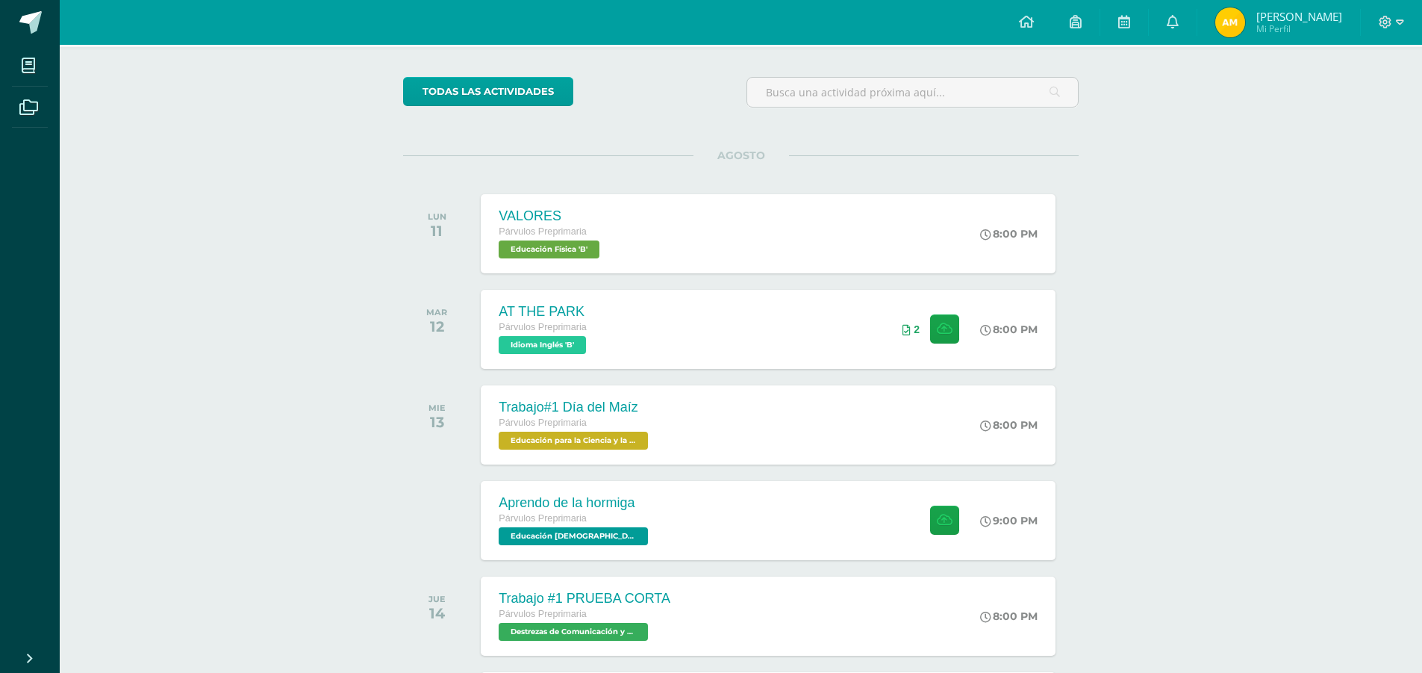
scroll to position [100, 0]
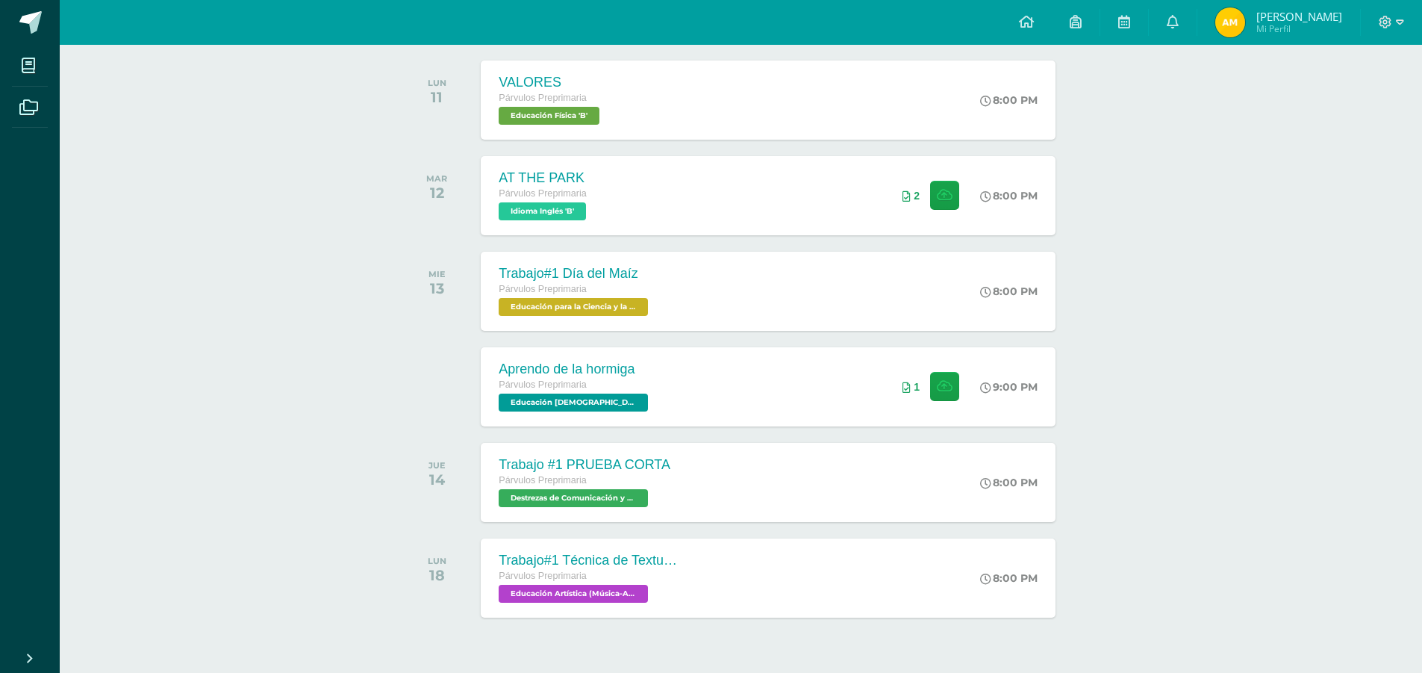
scroll to position [273, 0]
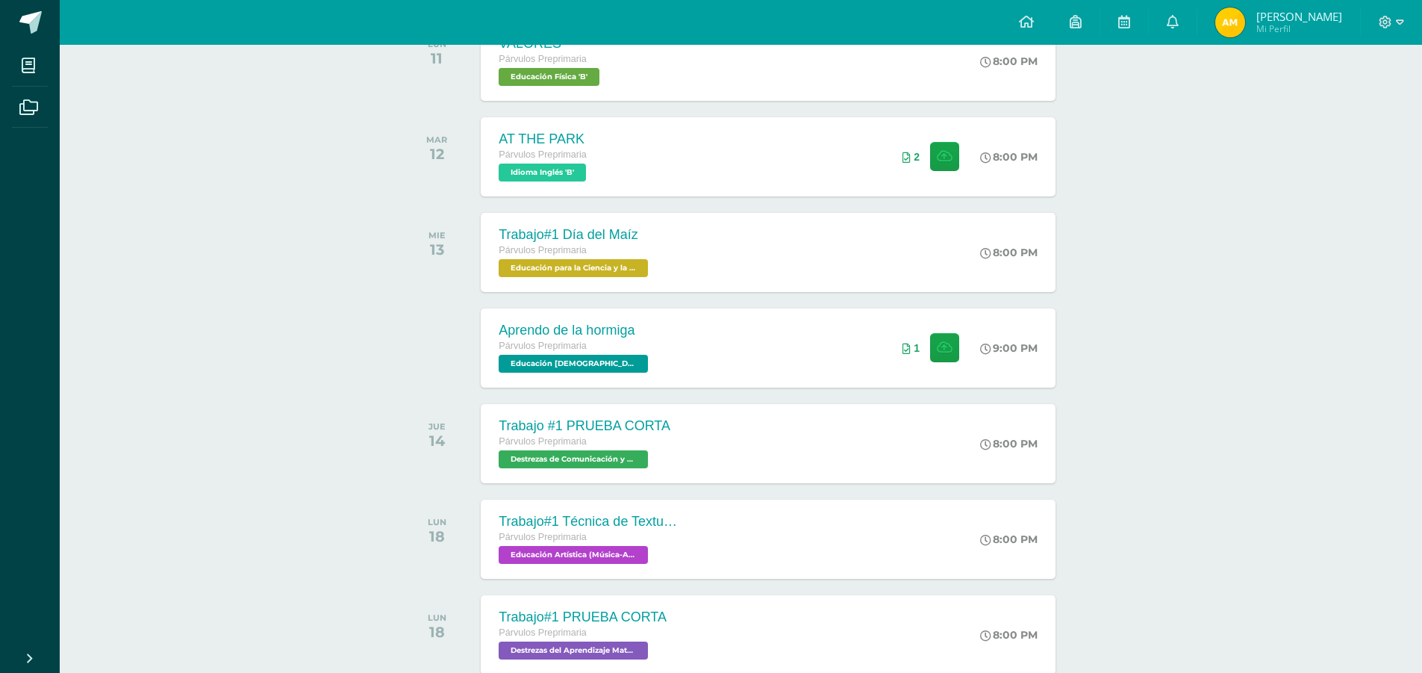
click at [322, 558] on div "Actividades recientes y próximas Tablero Pendientes de entrega Entregadas todas…" at bounding box center [741, 509] width 1363 height 1475
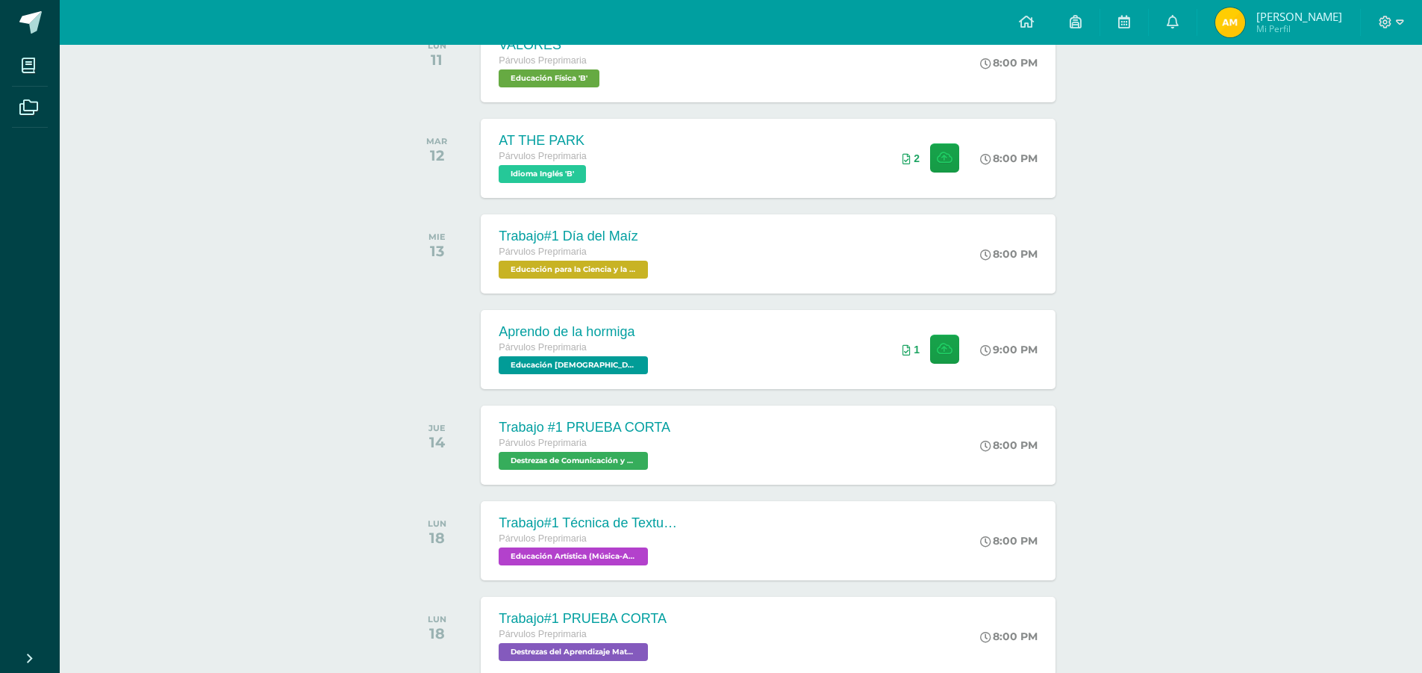
scroll to position [299, 0]
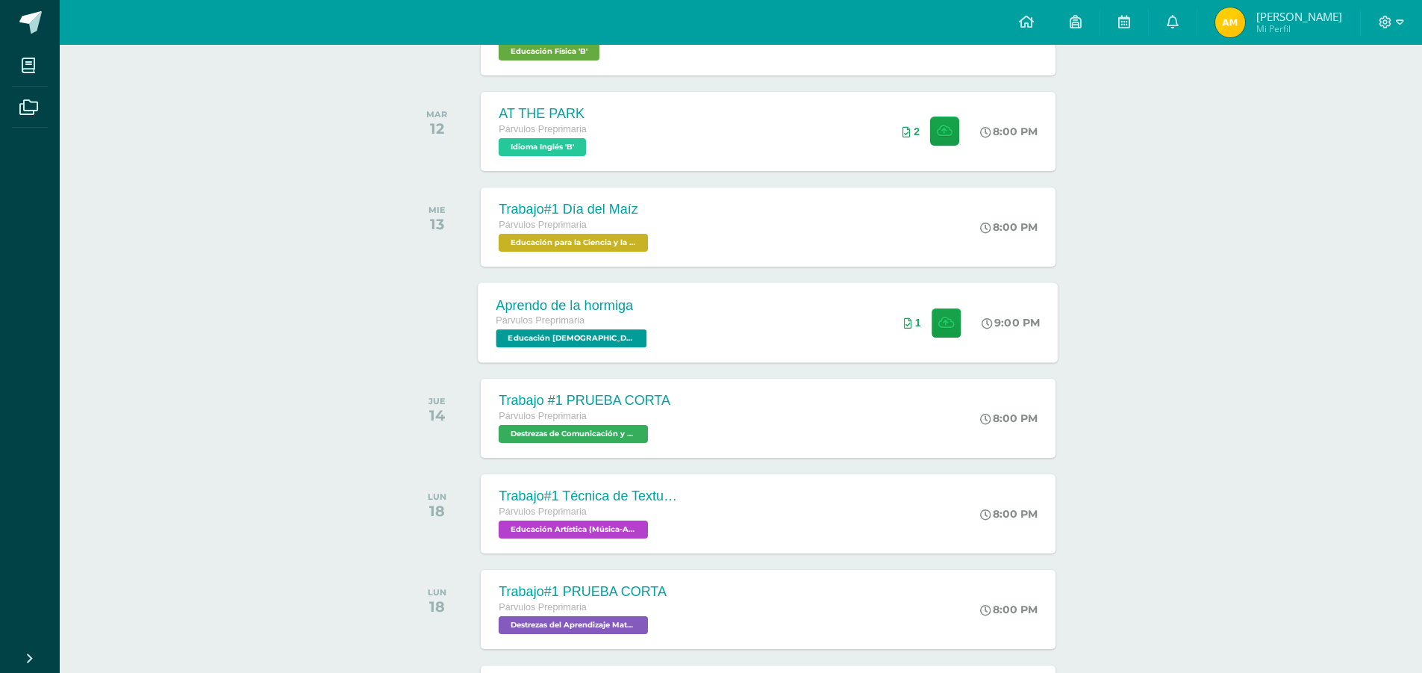
click at [909, 325] on div "1" at bounding box center [912, 323] width 17 height 12
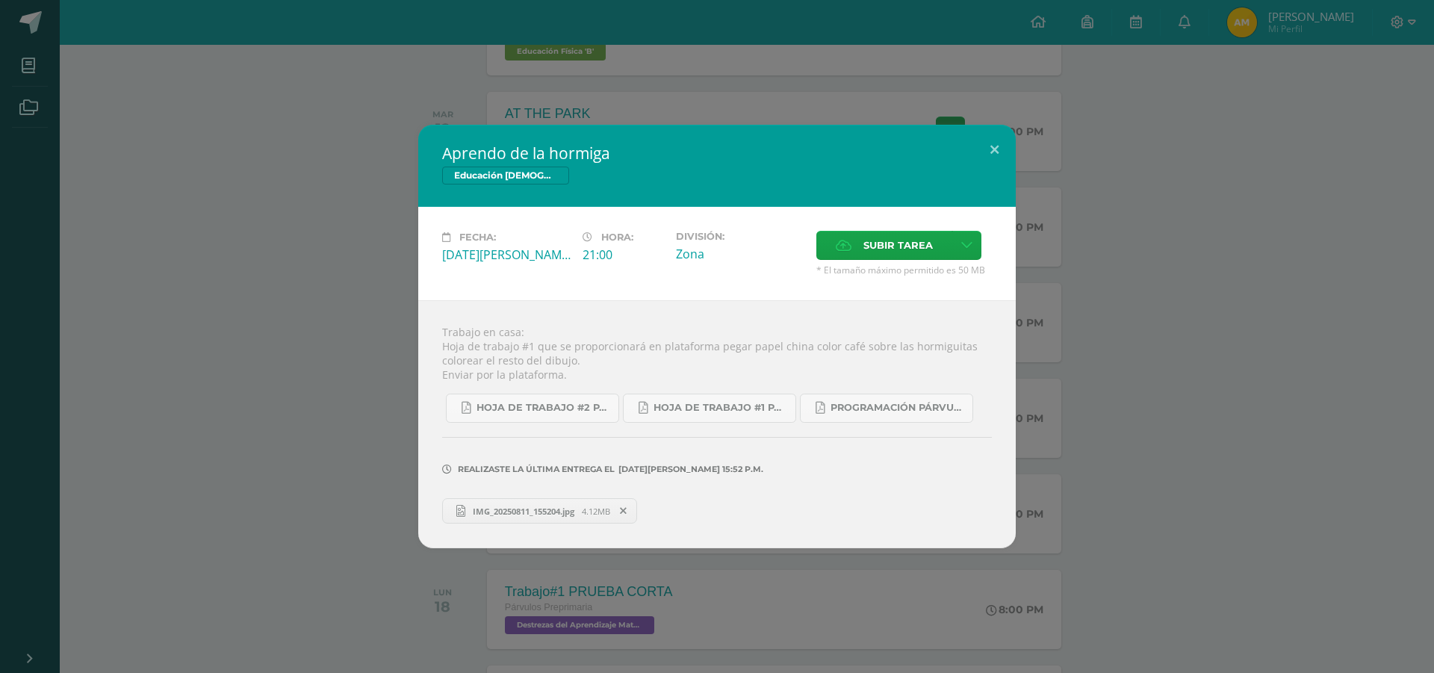
click at [536, 515] on span "IMG_20250811_155204.jpg" at bounding box center [523, 510] width 116 height 11
click at [994, 148] on button at bounding box center [994, 150] width 43 height 51
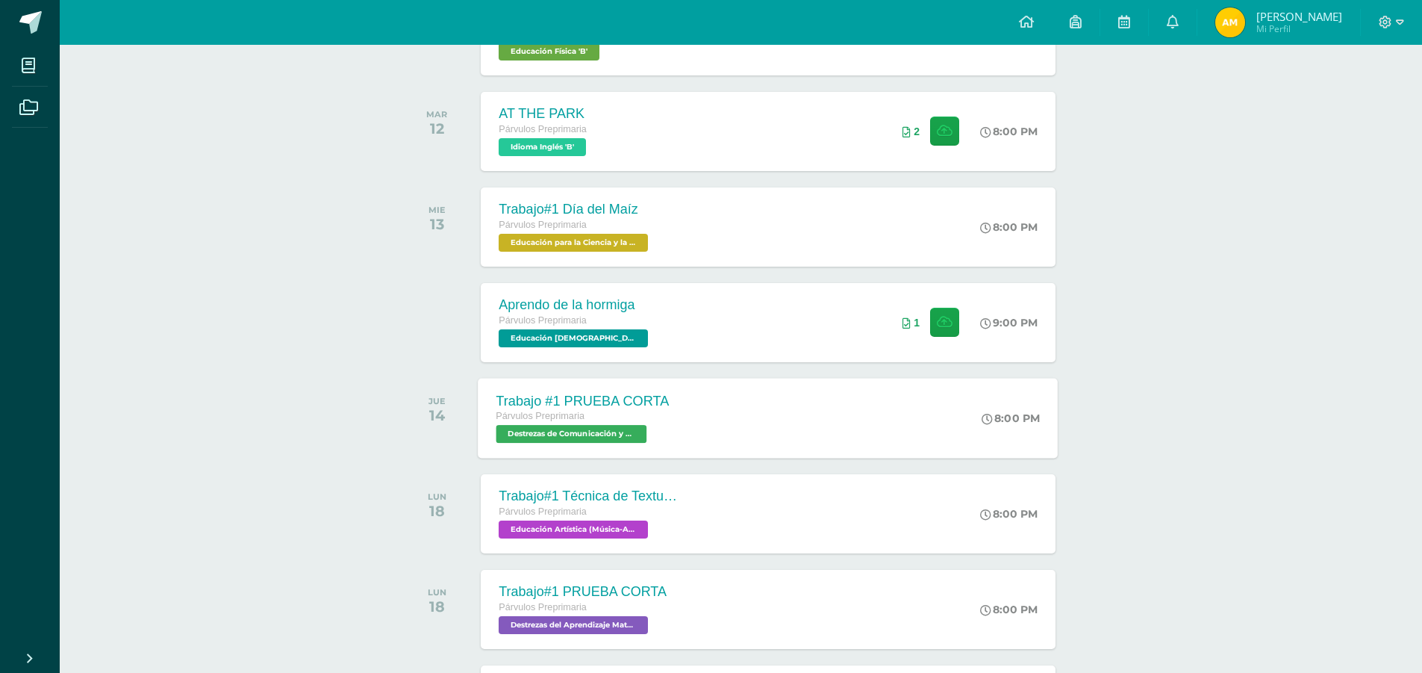
click at [567, 433] on span "Destrezas de Comunicación y Lenguaje 'B'" at bounding box center [572, 434] width 151 height 18
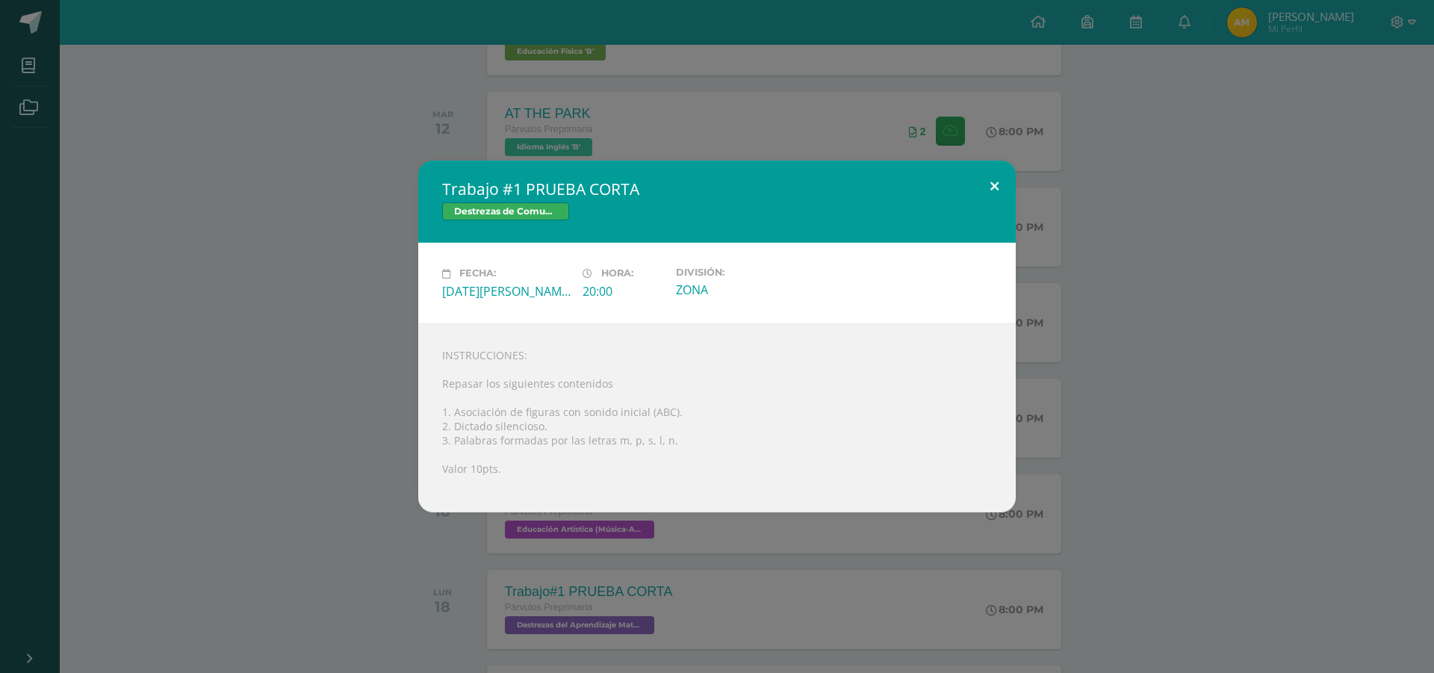
click at [992, 180] on button at bounding box center [994, 186] width 43 height 51
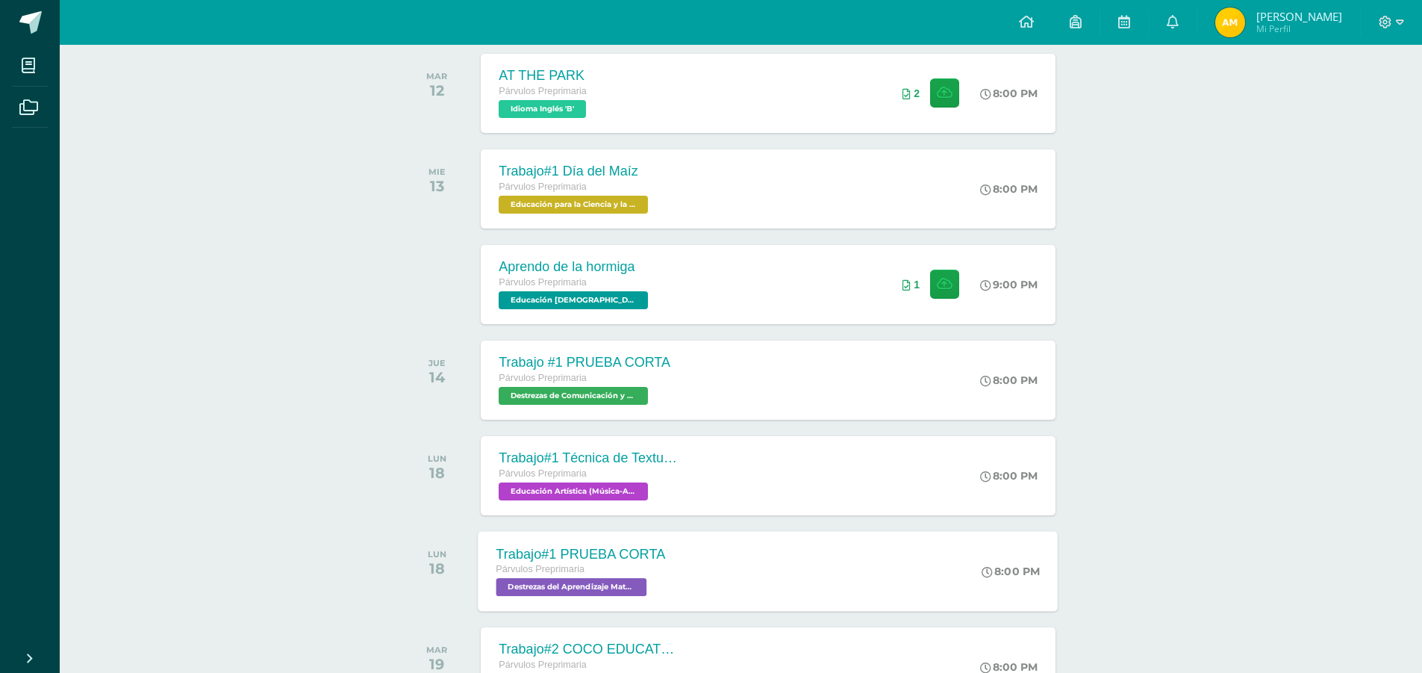
scroll to position [373, 0]
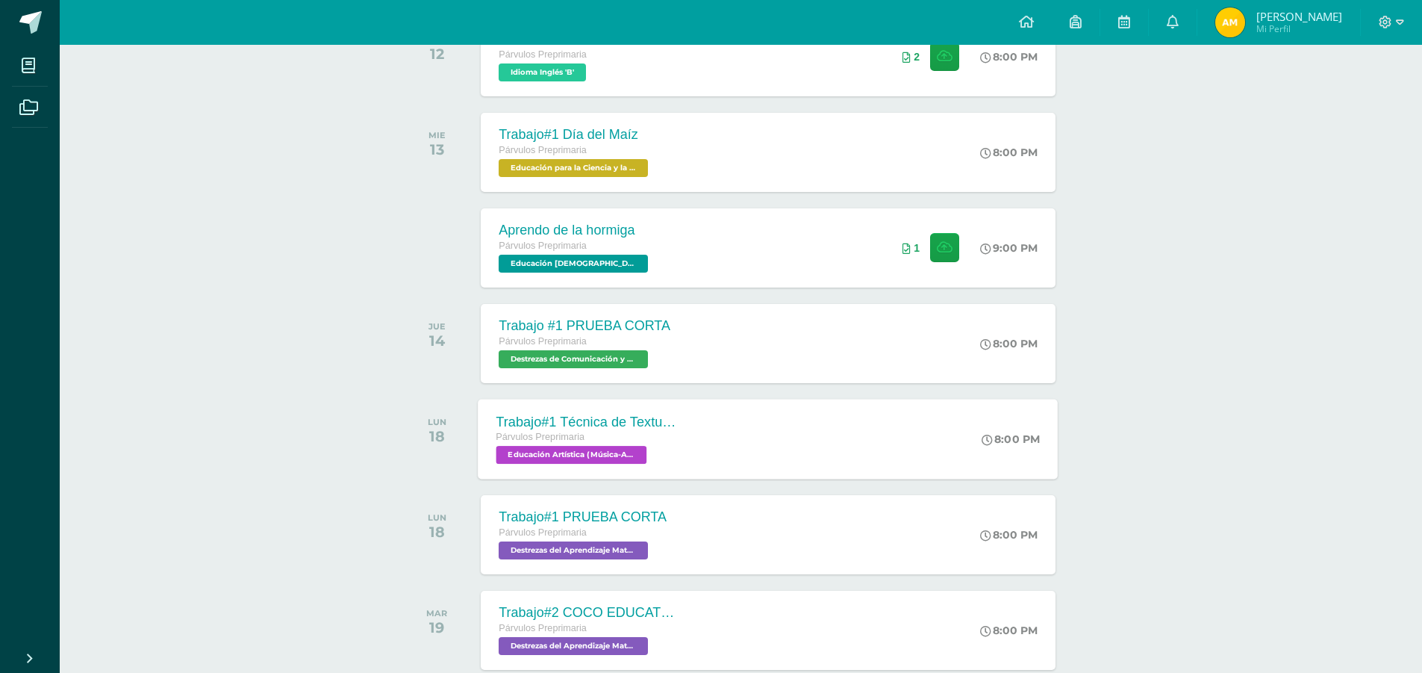
click at [606, 456] on span "Educación Artística (Música-Artes Visuales) 'B'" at bounding box center [572, 455] width 151 height 18
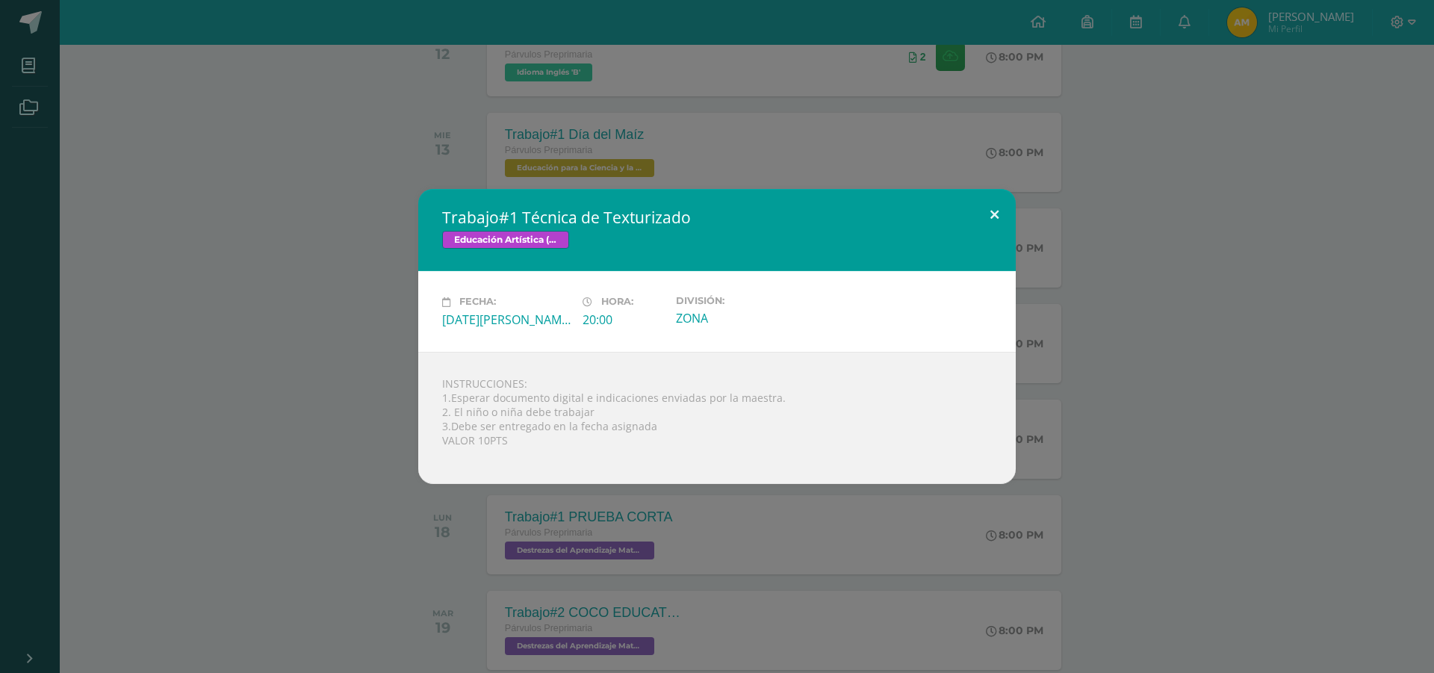
click at [990, 210] on button at bounding box center [994, 214] width 43 height 51
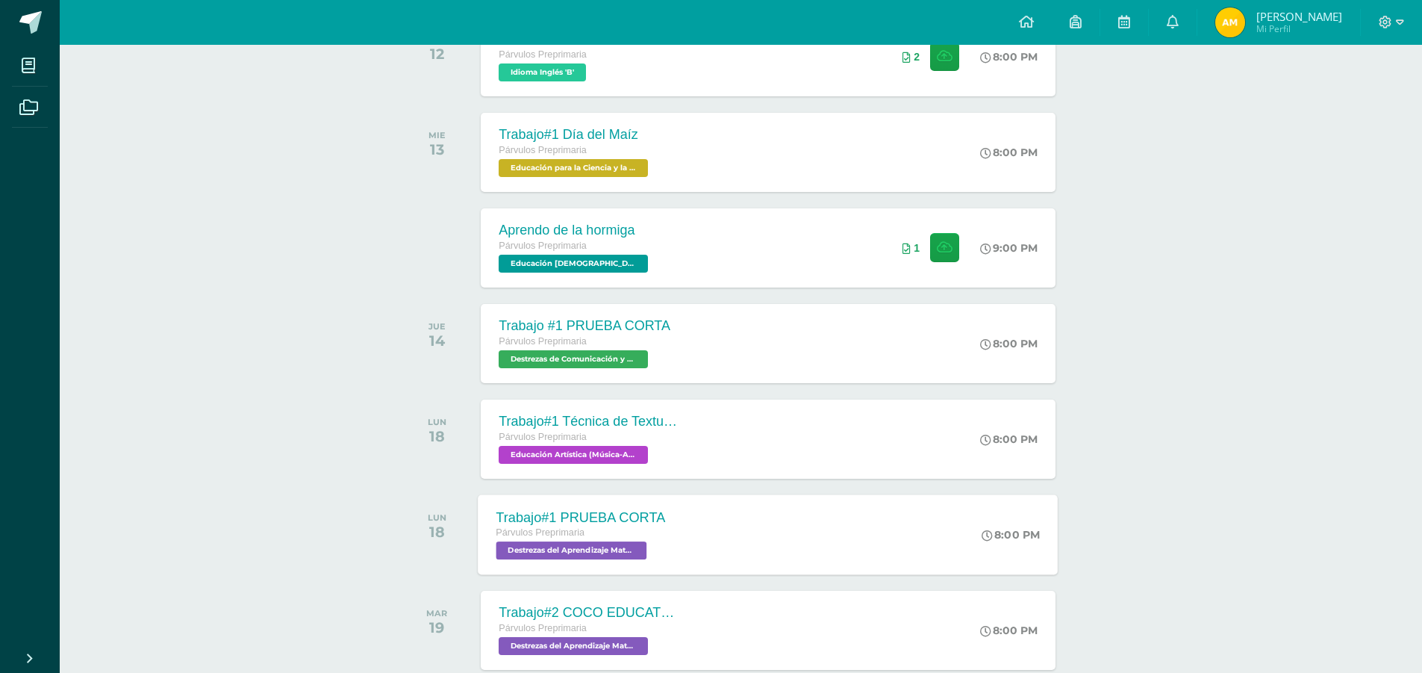
click at [612, 548] on span "Destrezas del Aprendizaje Matemático 'B'" at bounding box center [572, 550] width 151 height 18
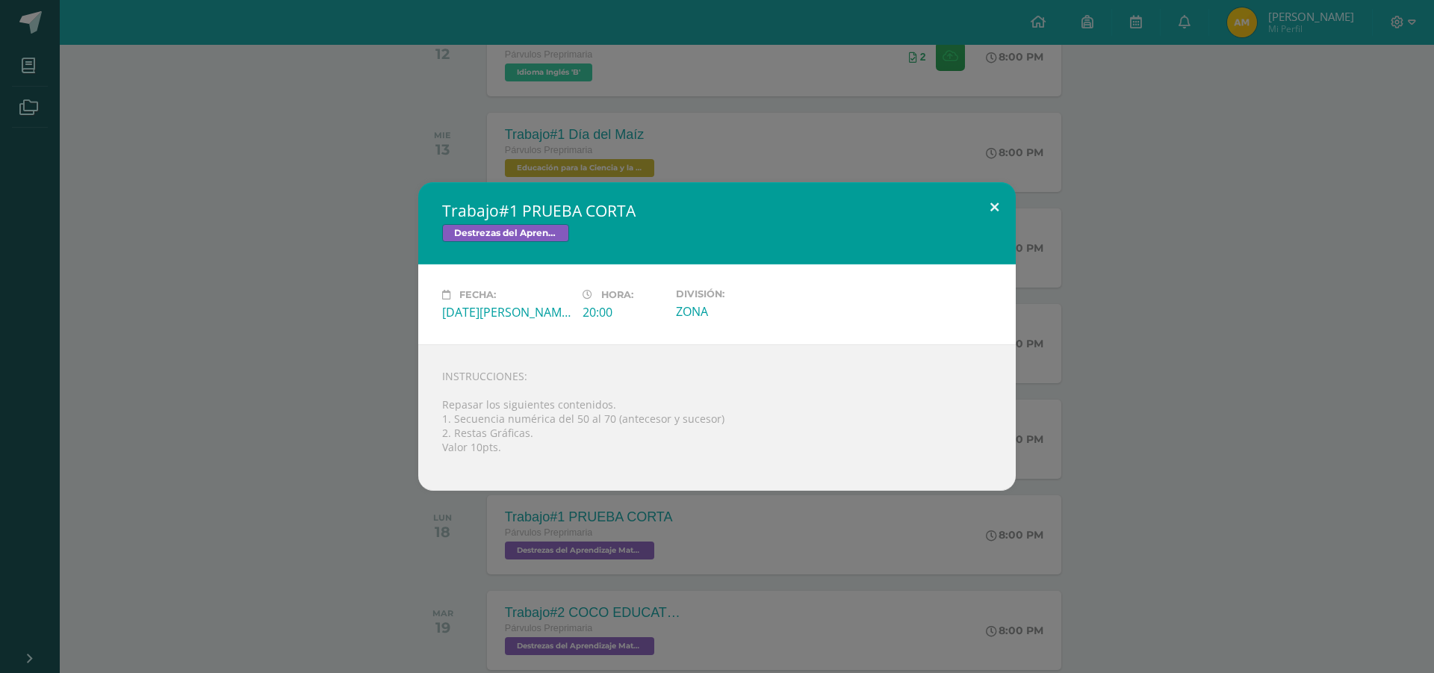
click at [989, 204] on button at bounding box center [994, 207] width 43 height 51
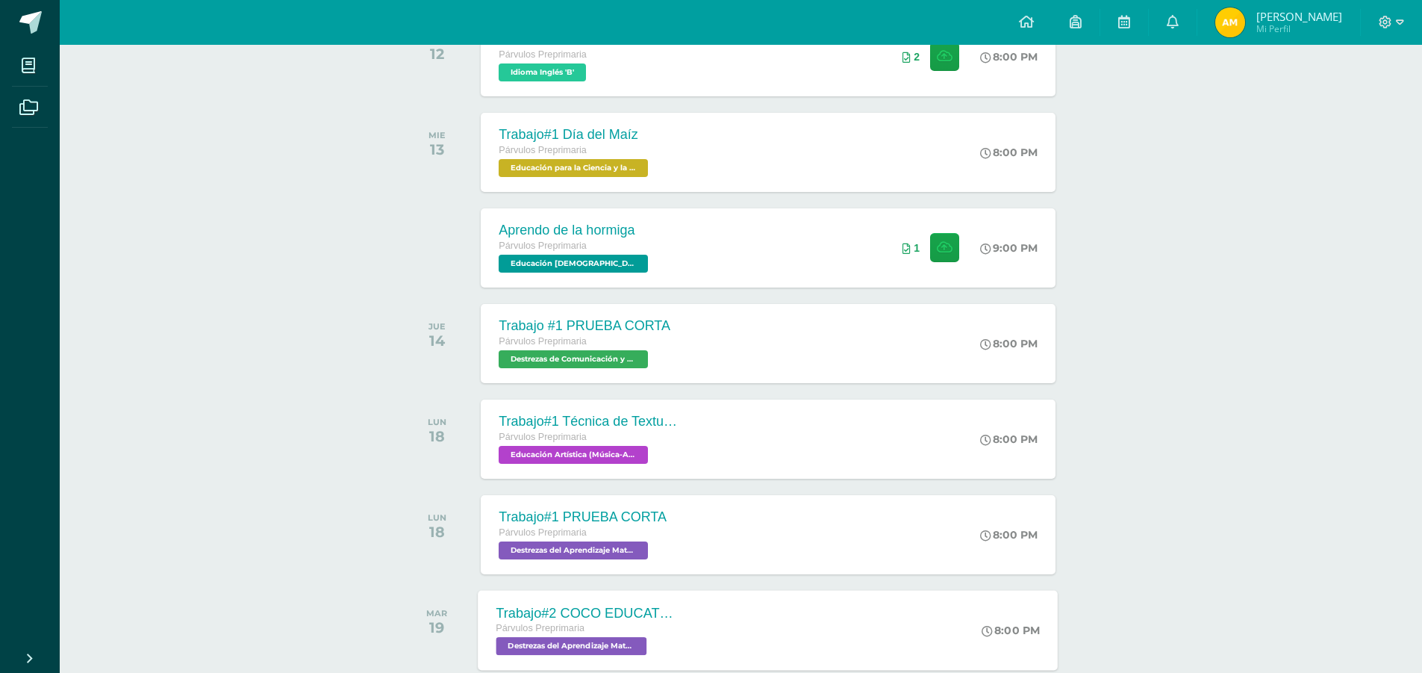
click at [589, 640] on span "Destrezas del Aprendizaje Matemático 'B'" at bounding box center [572, 646] width 151 height 18
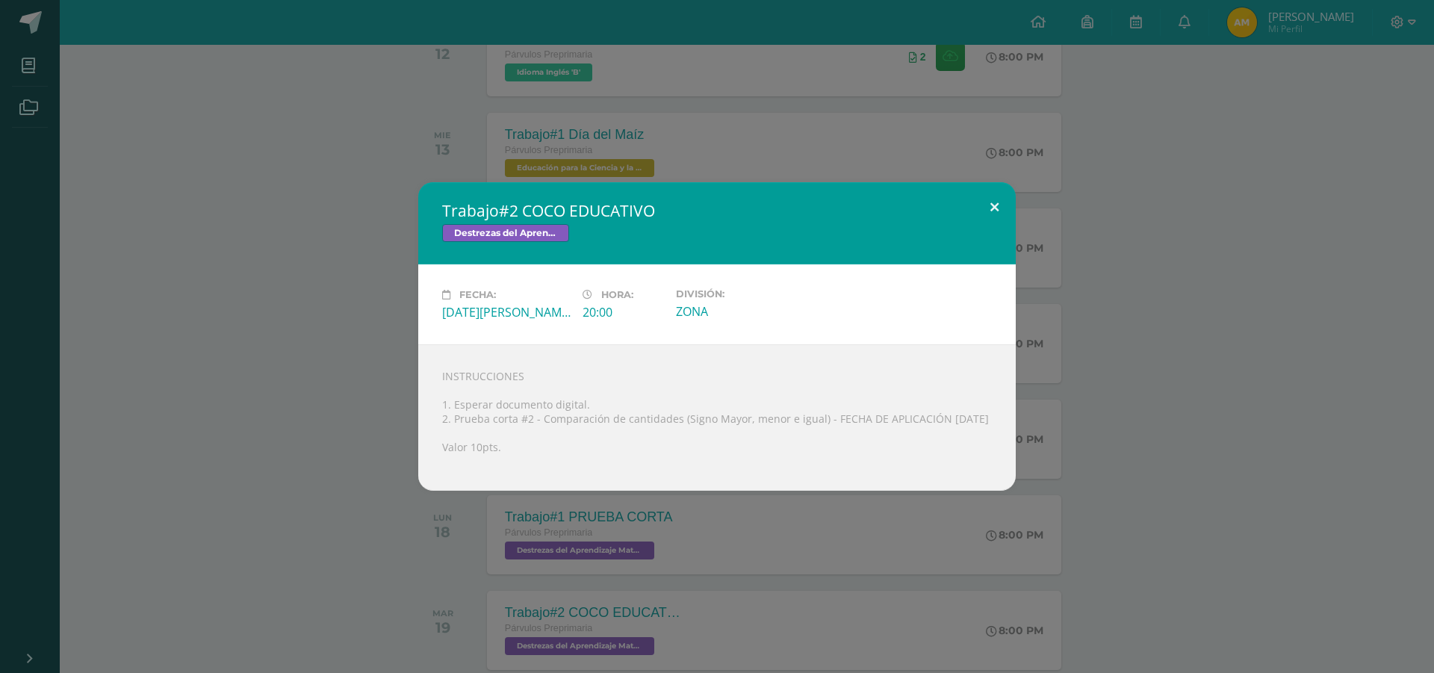
click at [1001, 196] on button at bounding box center [994, 207] width 43 height 51
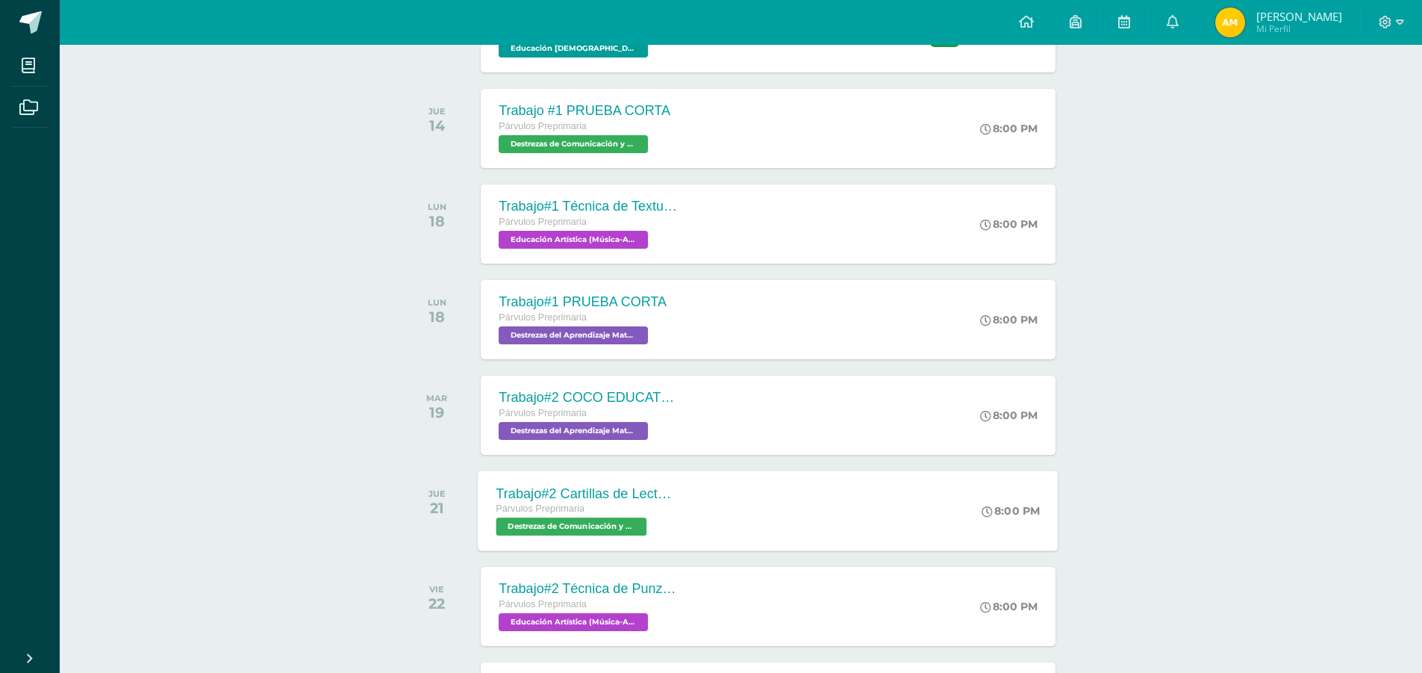
scroll to position [597, 0]
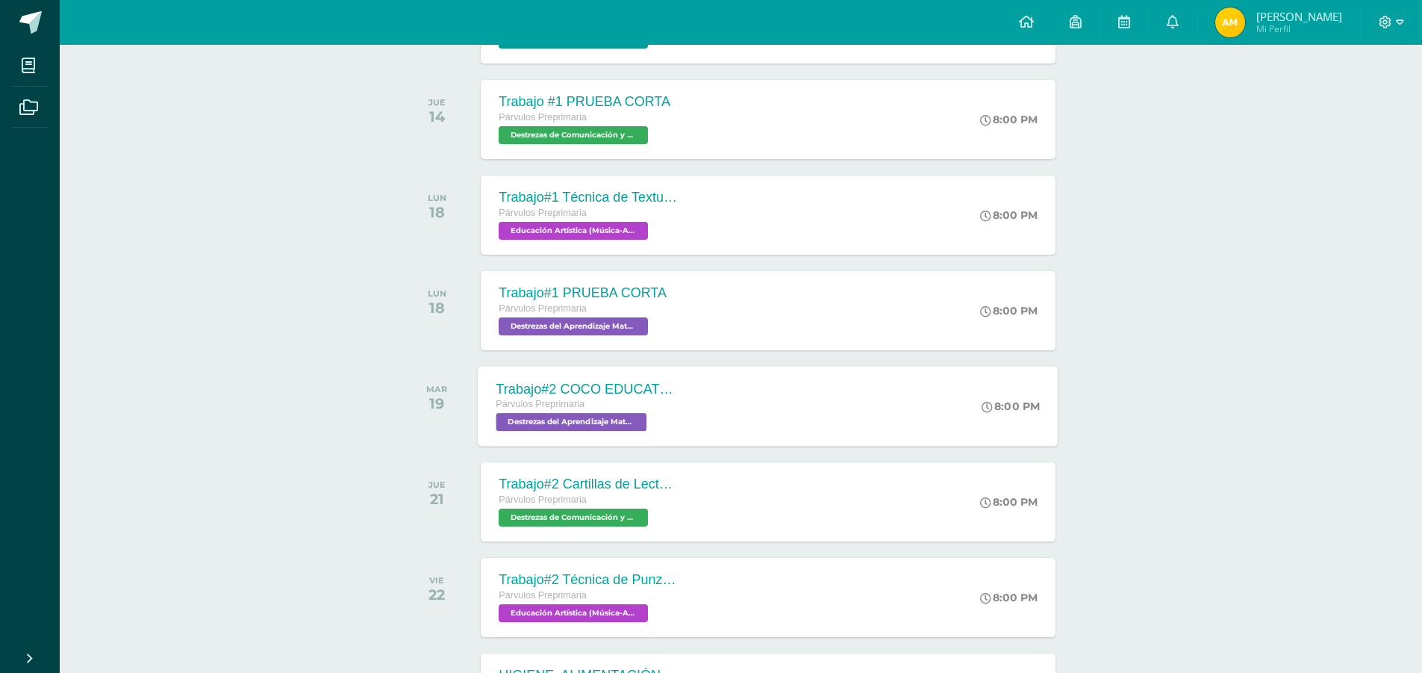
click at [582, 411] on div "Párvulos Preprimaria" at bounding box center [587, 404] width 181 height 16
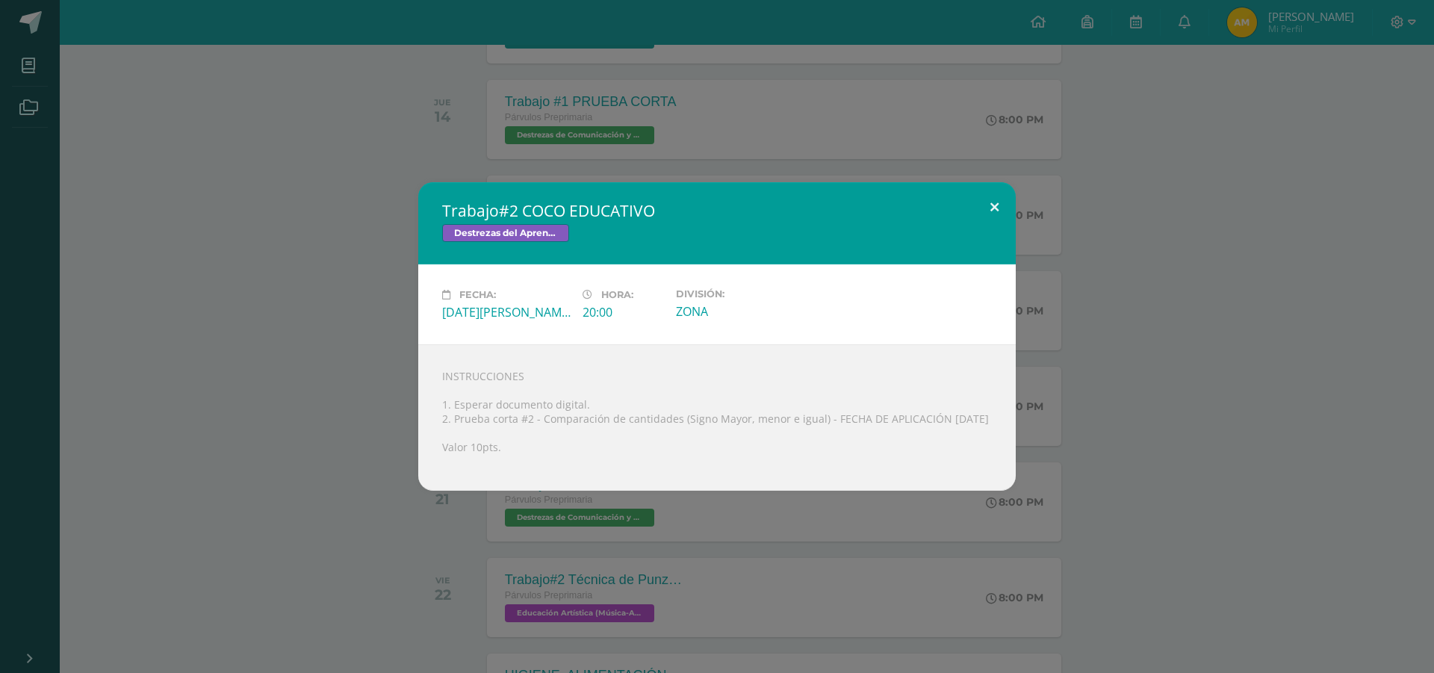
click at [992, 200] on button at bounding box center [994, 207] width 43 height 51
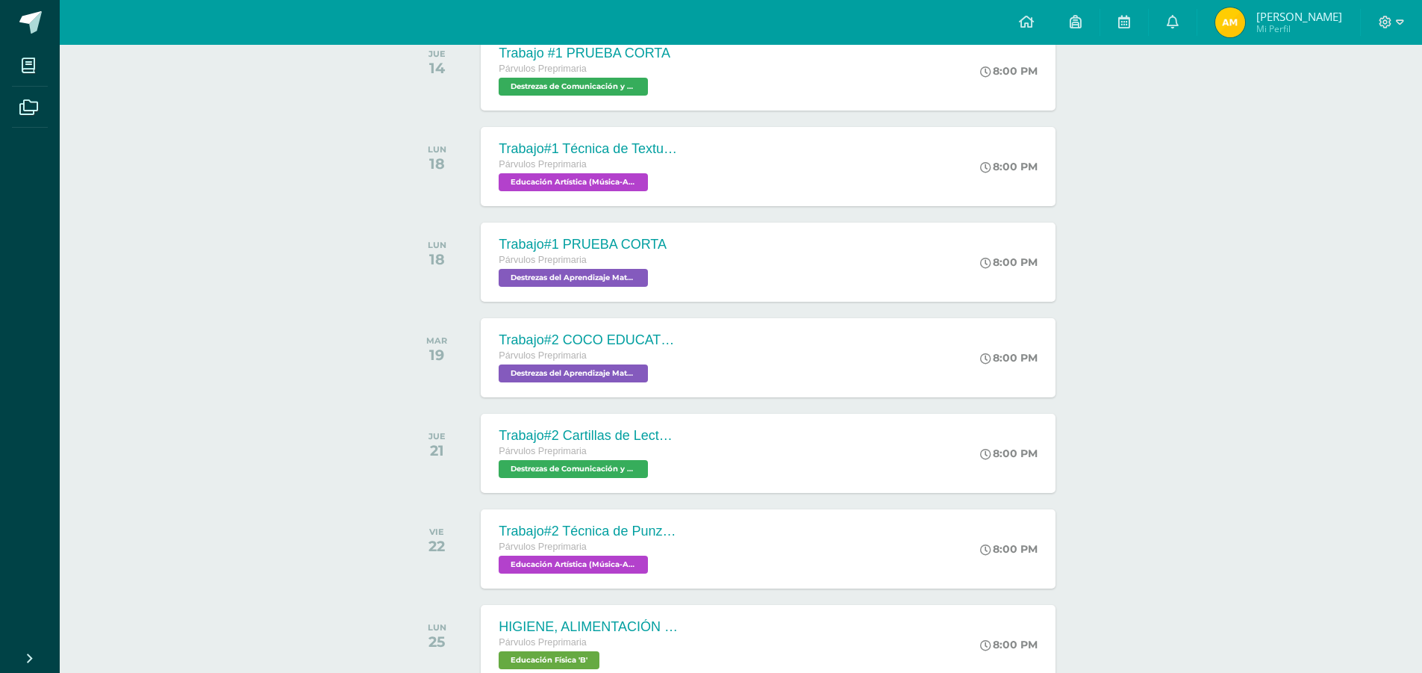
scroll to position [672, 0]
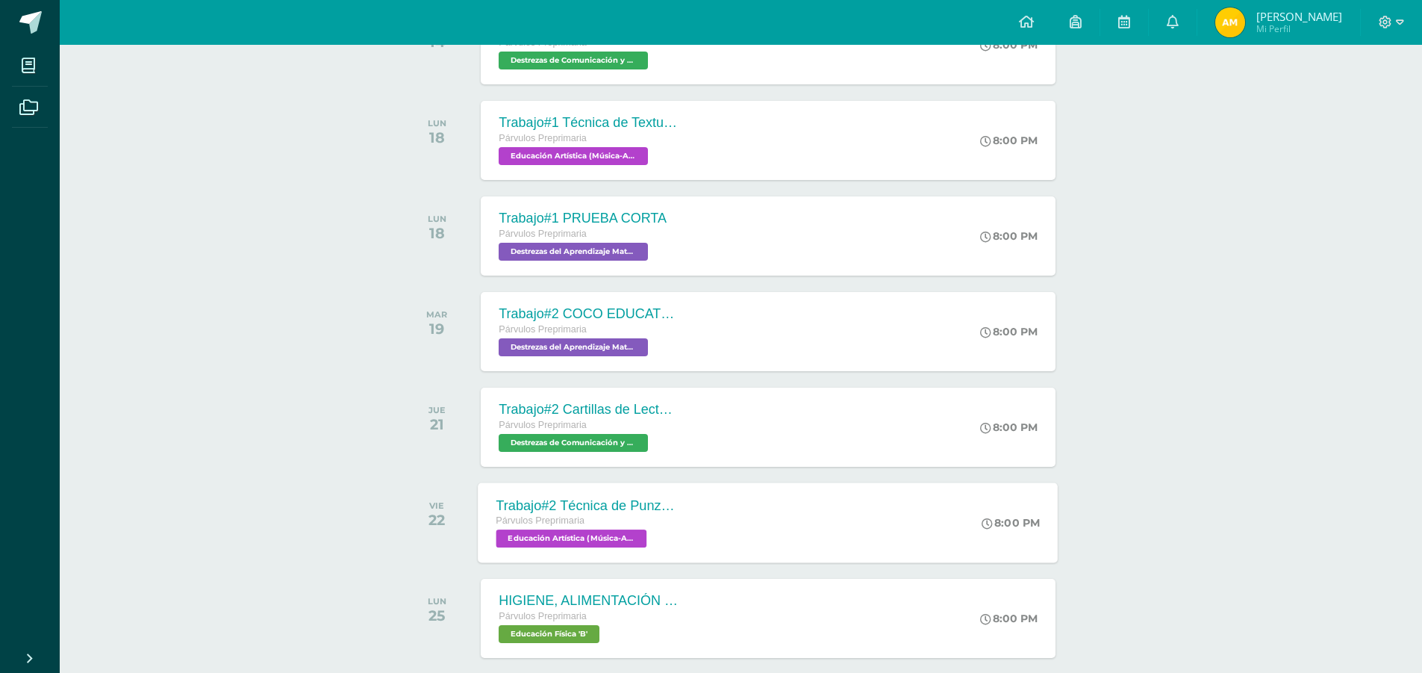
click at [616, 544] on span "Educación Artística (Música-Artes Visuales) 'B'" at bounding box center [572, 538] width 151 height 18
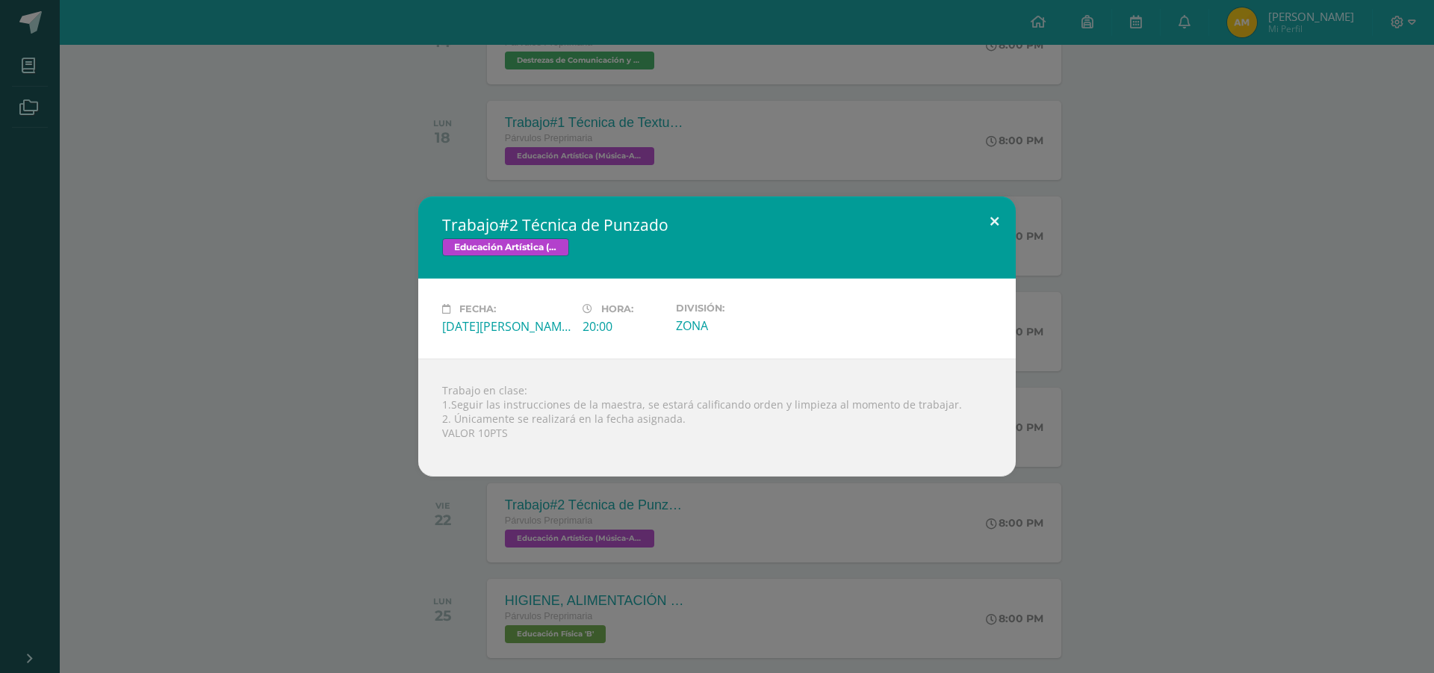
click at [998, 224] on button at bounding box center [994, 221] width 43 height 51
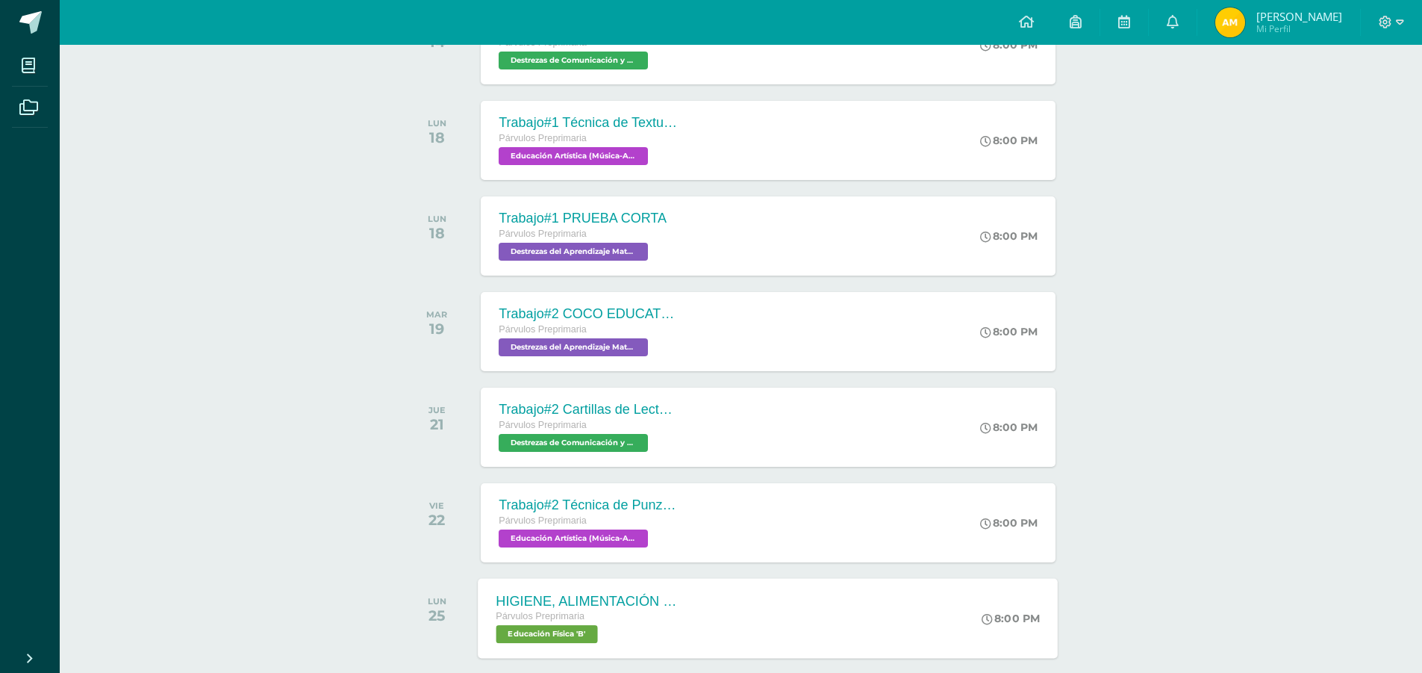
scroll to position [747, 0]
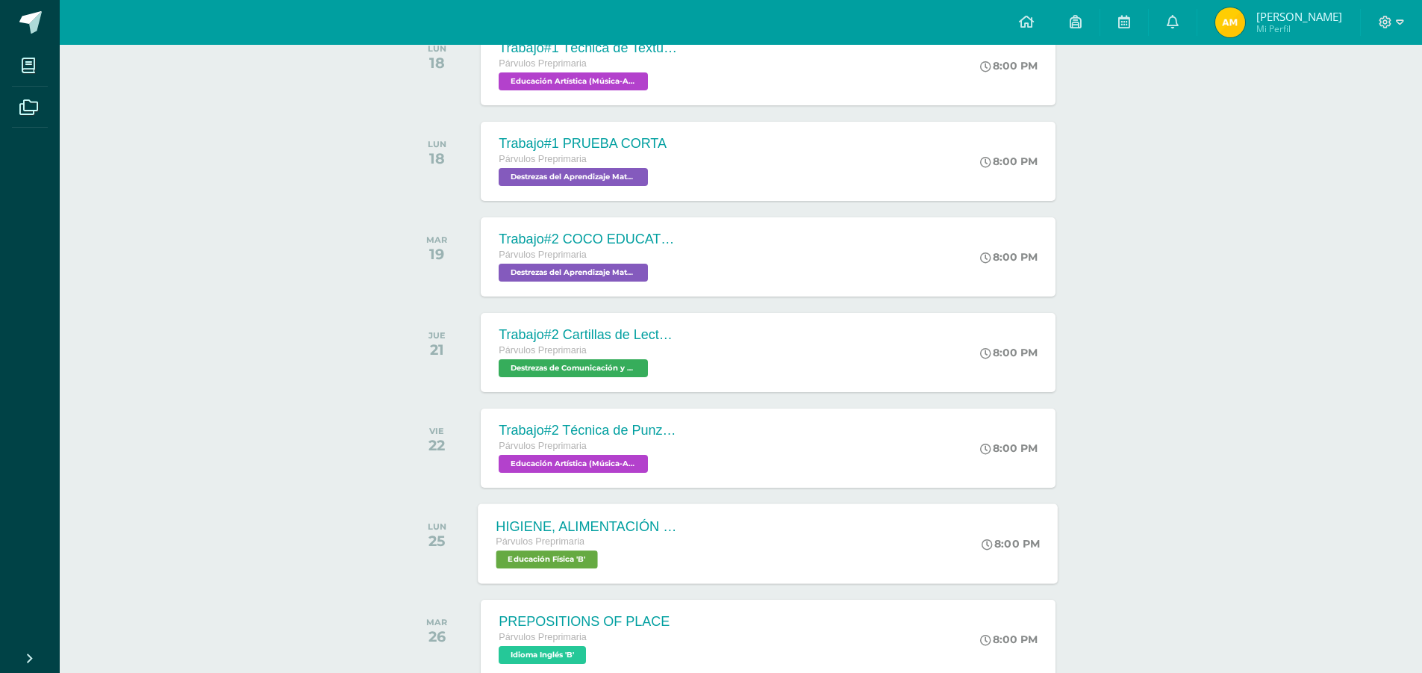
click at [557, 564] on span "Educación Física 'B'" at bounding box center [548, 559] width 102 height 18
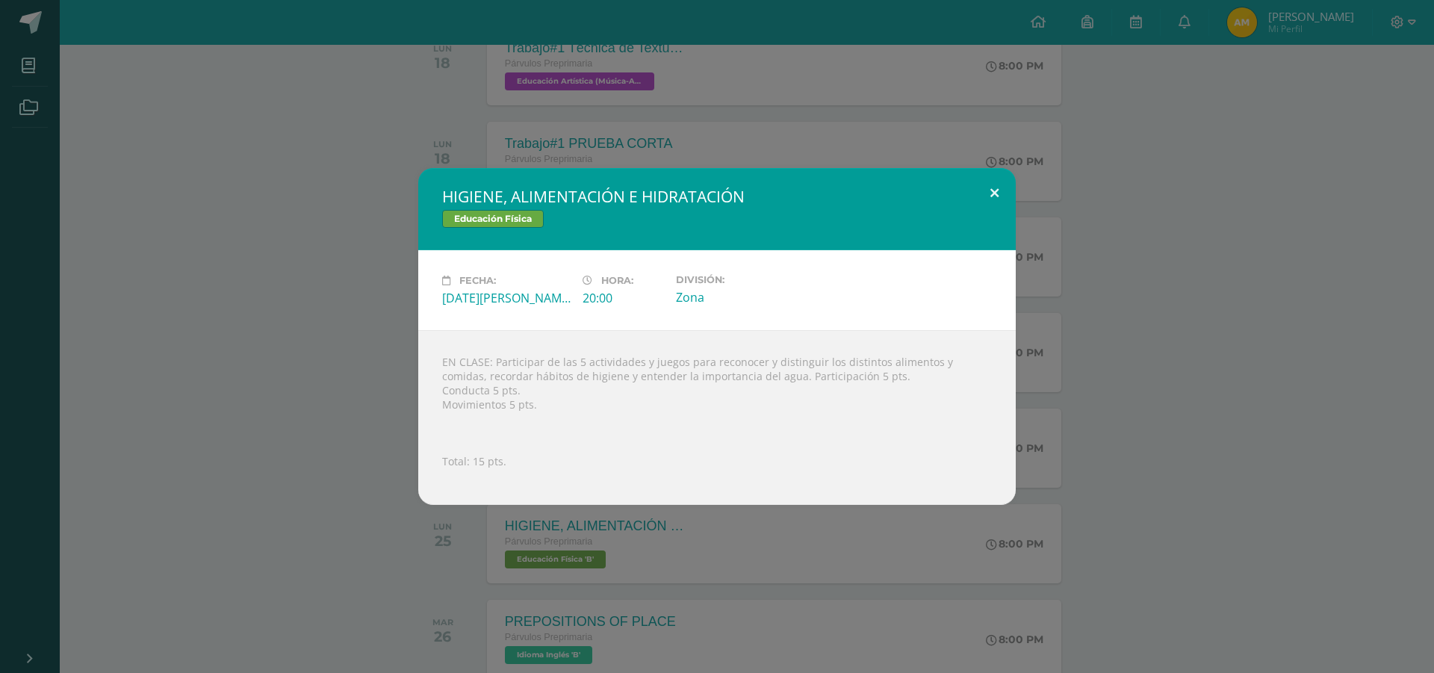
click at [992, 193] on button at bounding box center [994, 193] width 43 height 51
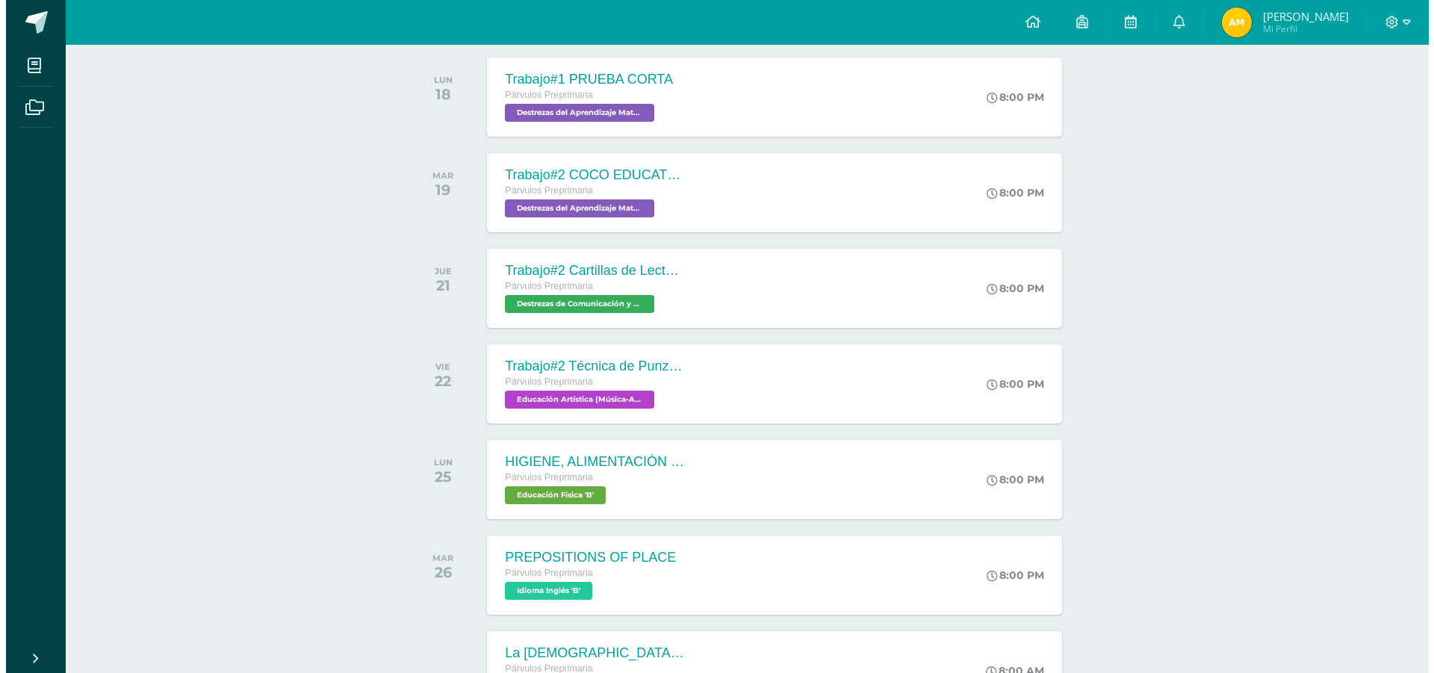
scroll to position [896, 0]
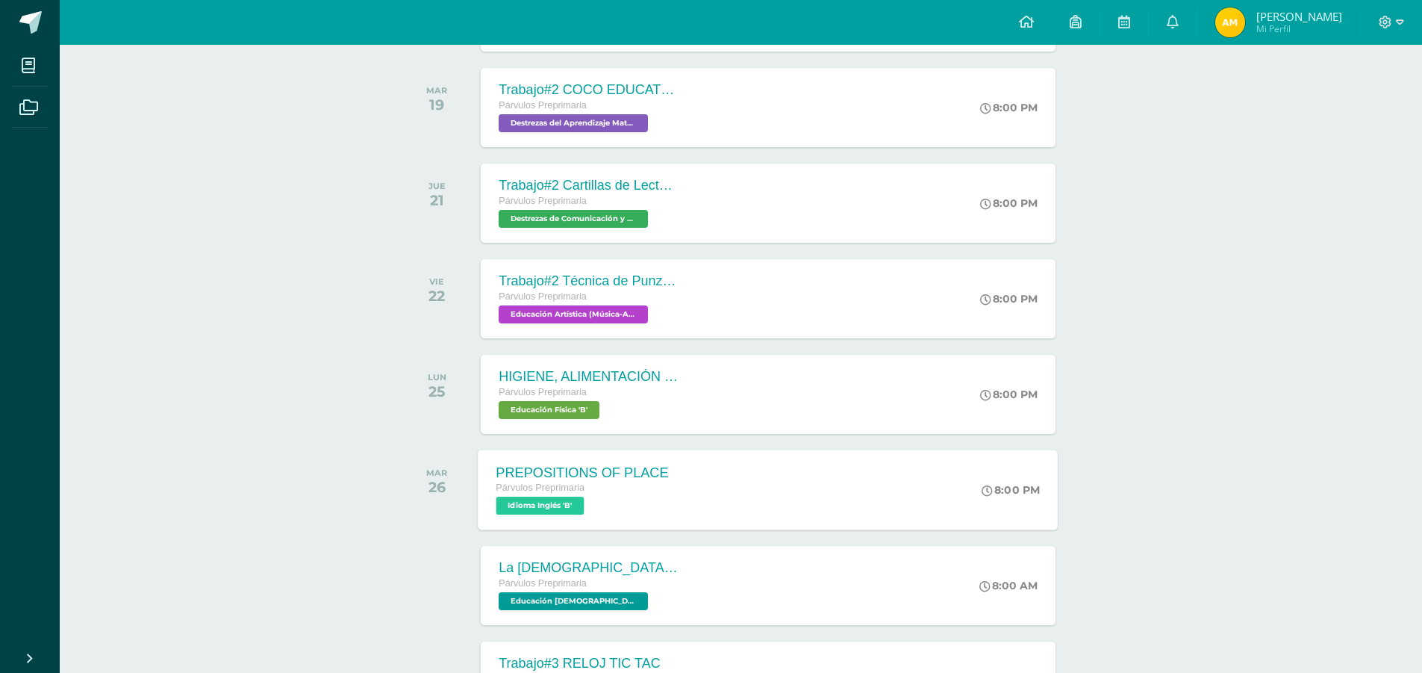
click at [544, 503] on span "Idioma Inglés 'B'" at bounding box center [541, 506] width 88 height 18
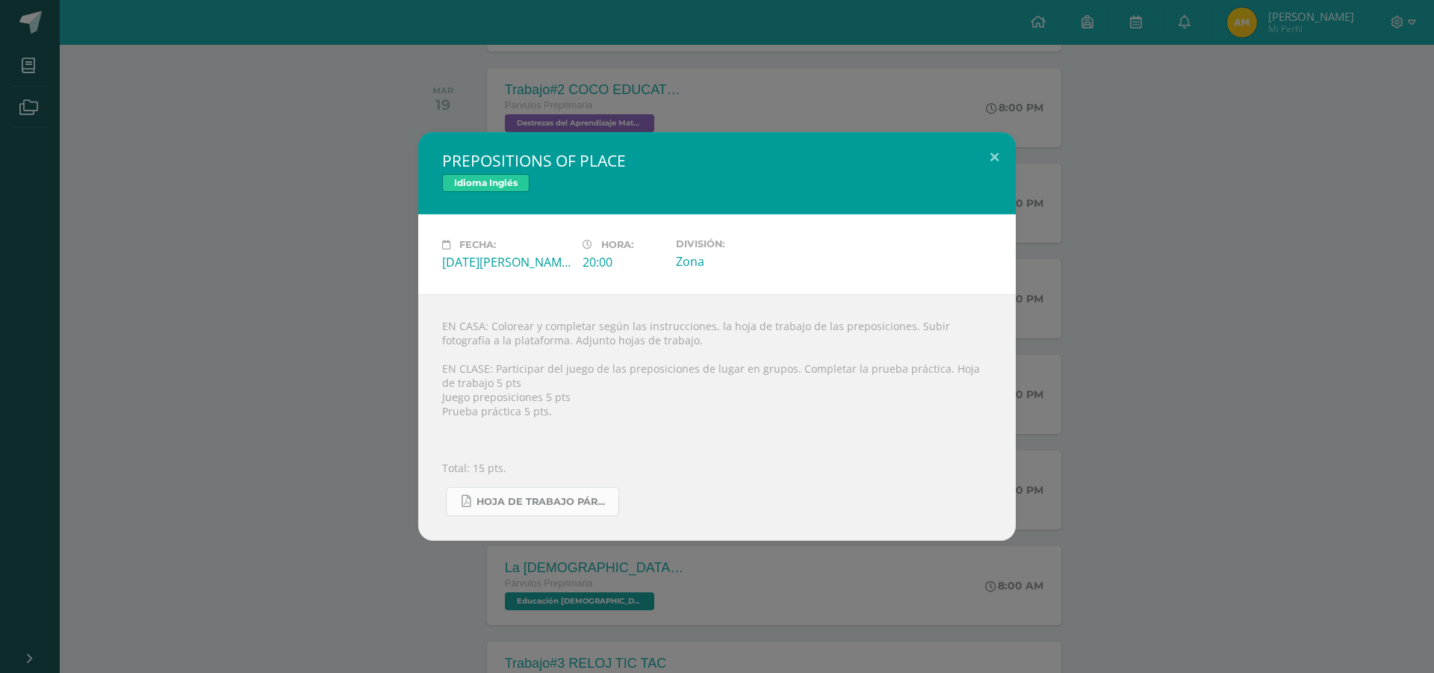
click at [543, 504] on span "Hoja de trabajo PÁRVULOS2.pdf" at bounding box center [543, 502] width 134 height 12
click at [994, 156] on button at bounding box center [994, 157] width 43 height 51
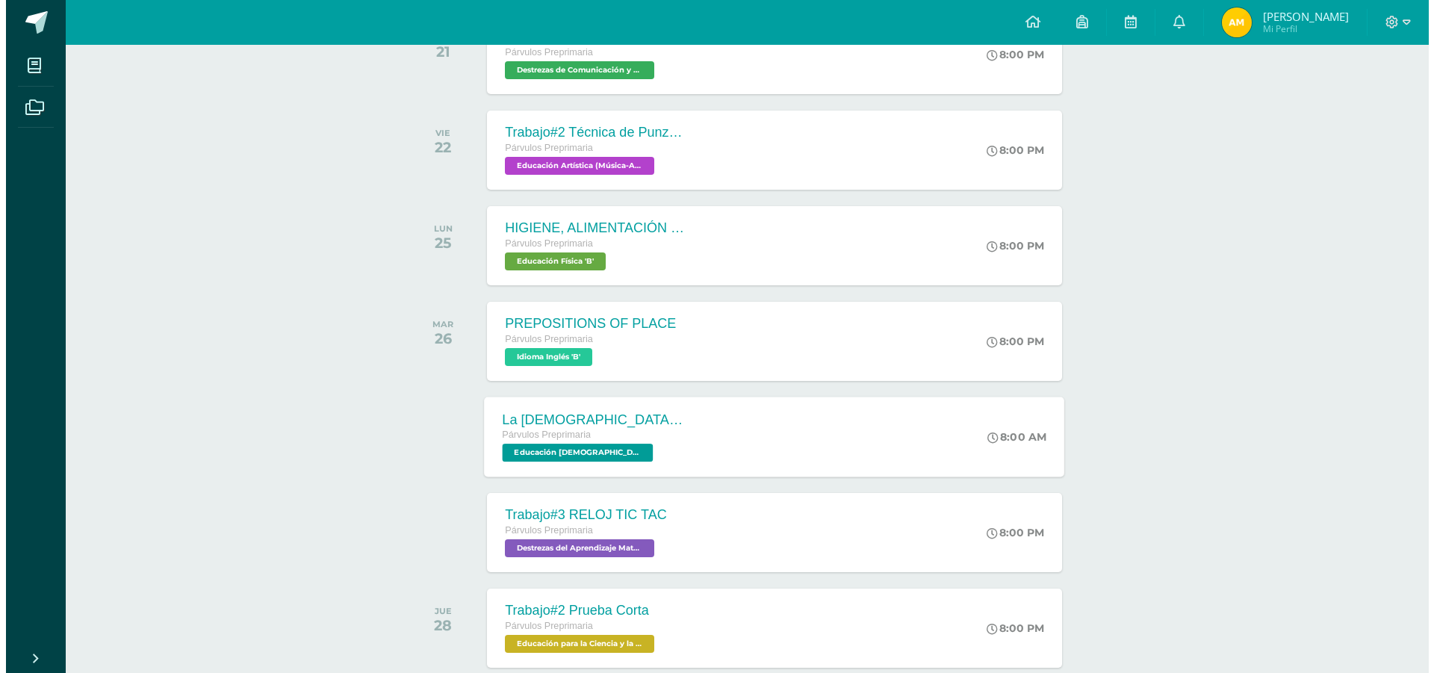
scroll to position [1045, 0]
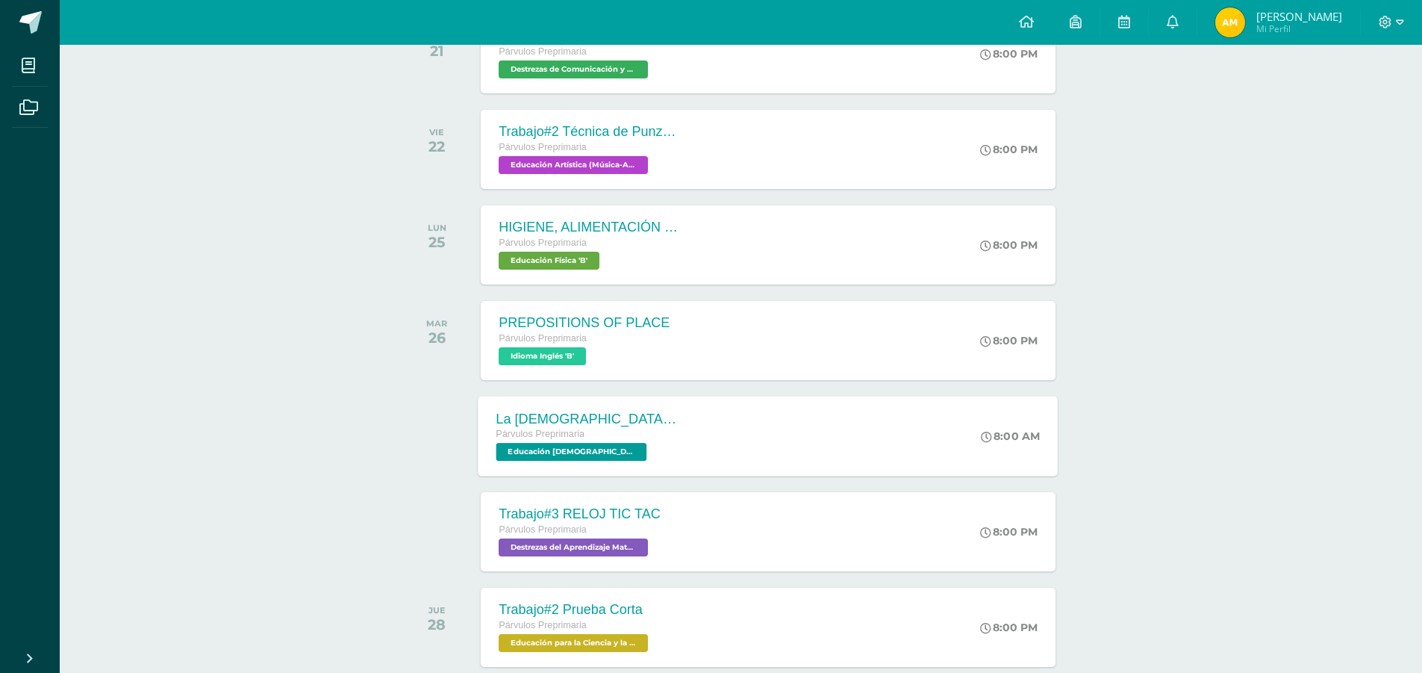
click at [532, 459] on span "Educación [DEMOGRAPHIC_DATA] 'B'" at bounding box center [572, 452] width 151 height 18
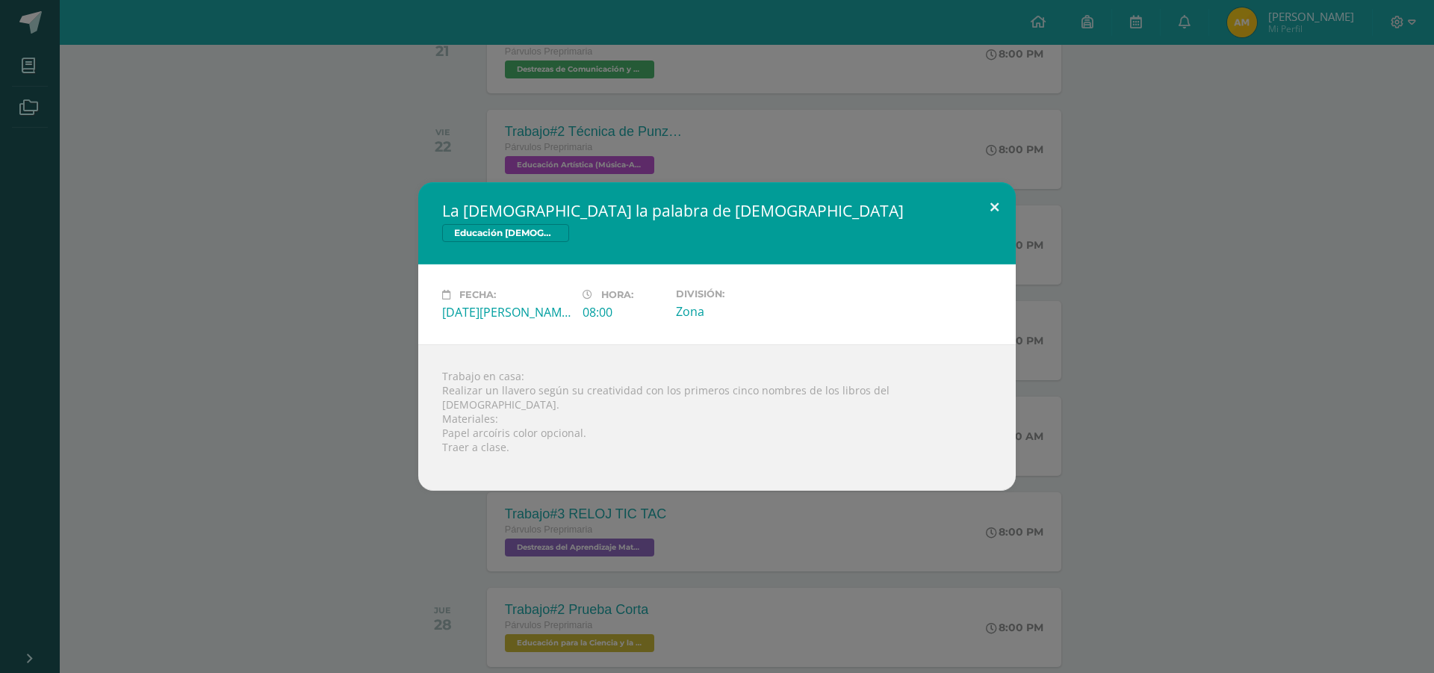
click at [992, 211] on button at bounding box center [994, 207] width 43 height 51
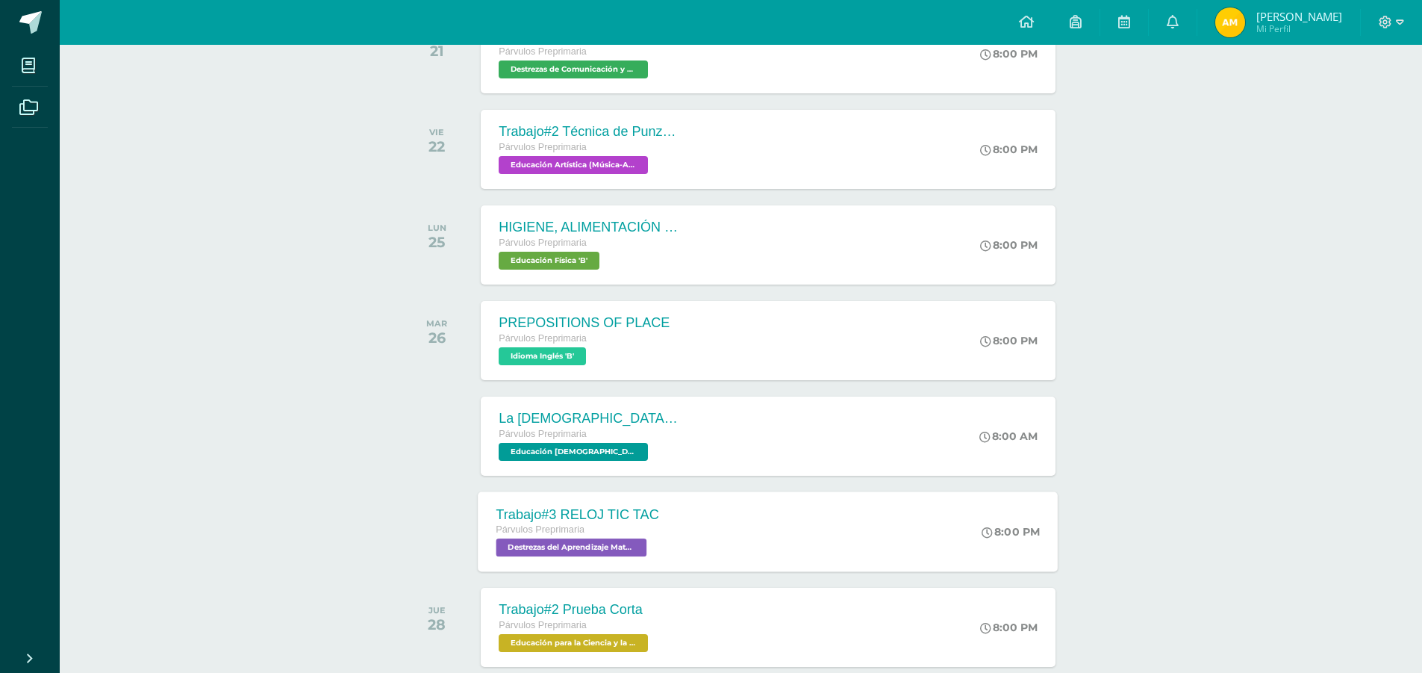
click at [600, 550] on span "Destrezas del Aprendizaje Matemático 'B'" at bounding box center [572, 547] width 151 height 18
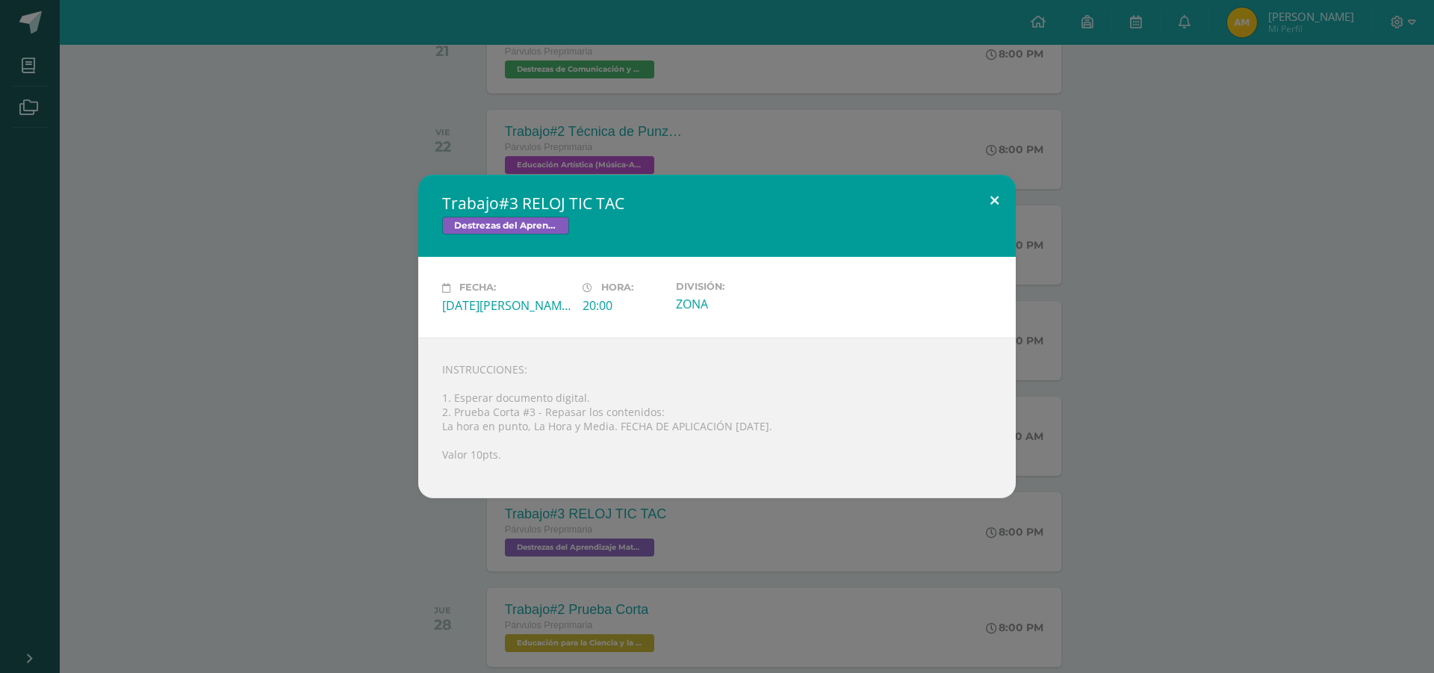
click at [998, 197] on button at bounding box center [994, 200] width 43 height 51
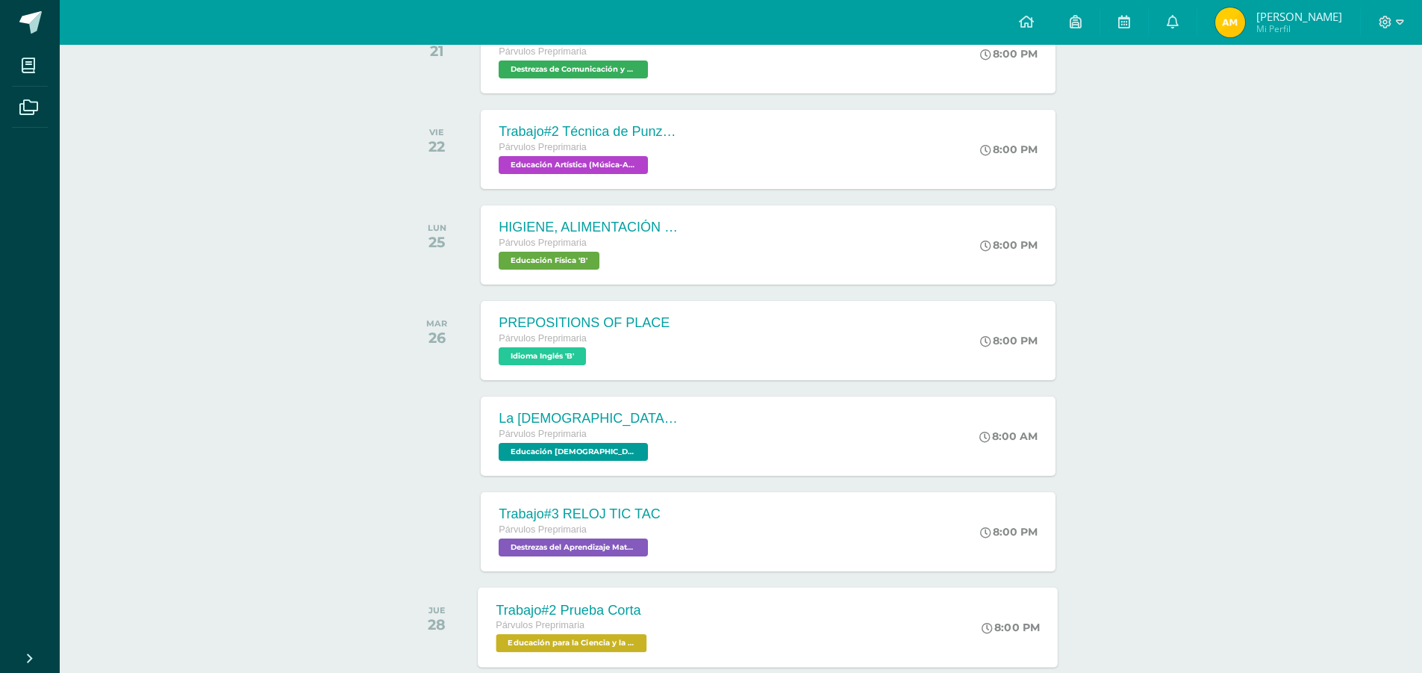
click at [580, 639] on span "Educación para la Ciencia y la Ciudadanía 'B'" at bounding box center [572, 643] width 151 height 18
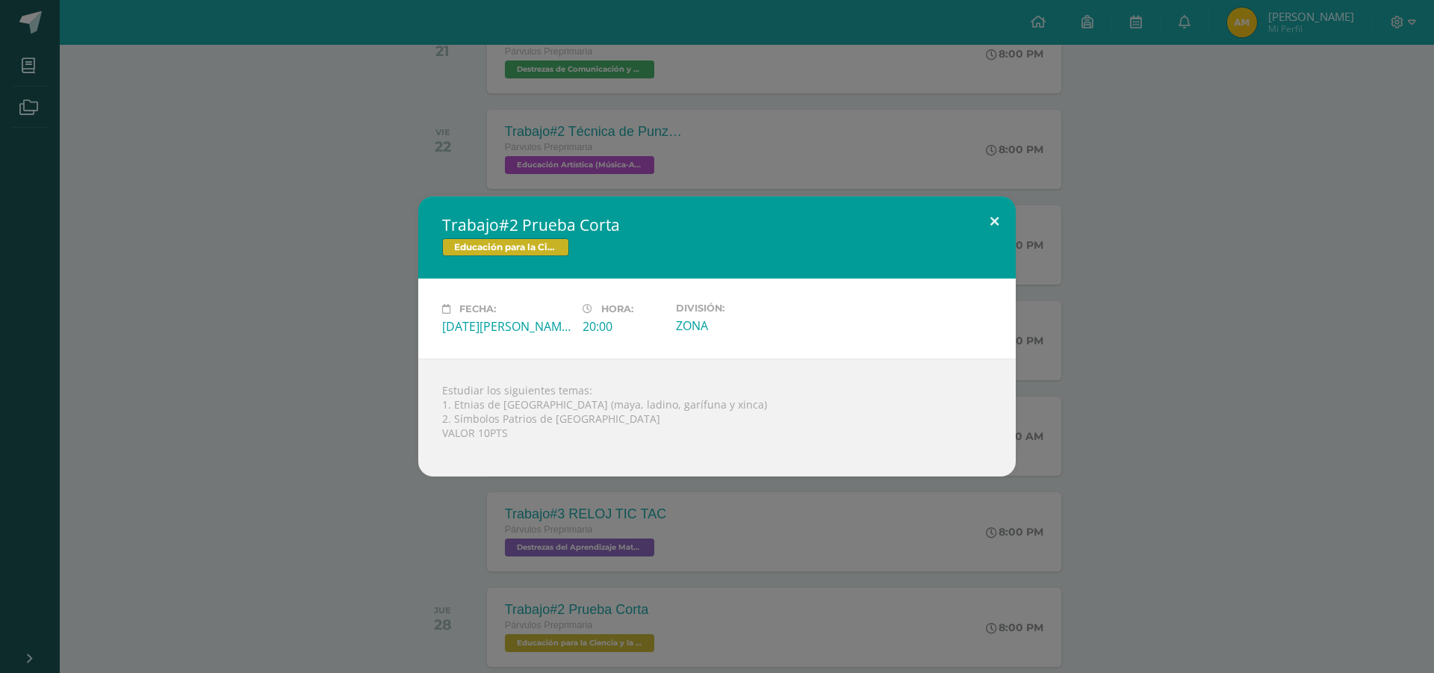
click at [997, 227] on button at bounding box center [994, 221] width 43 height 51
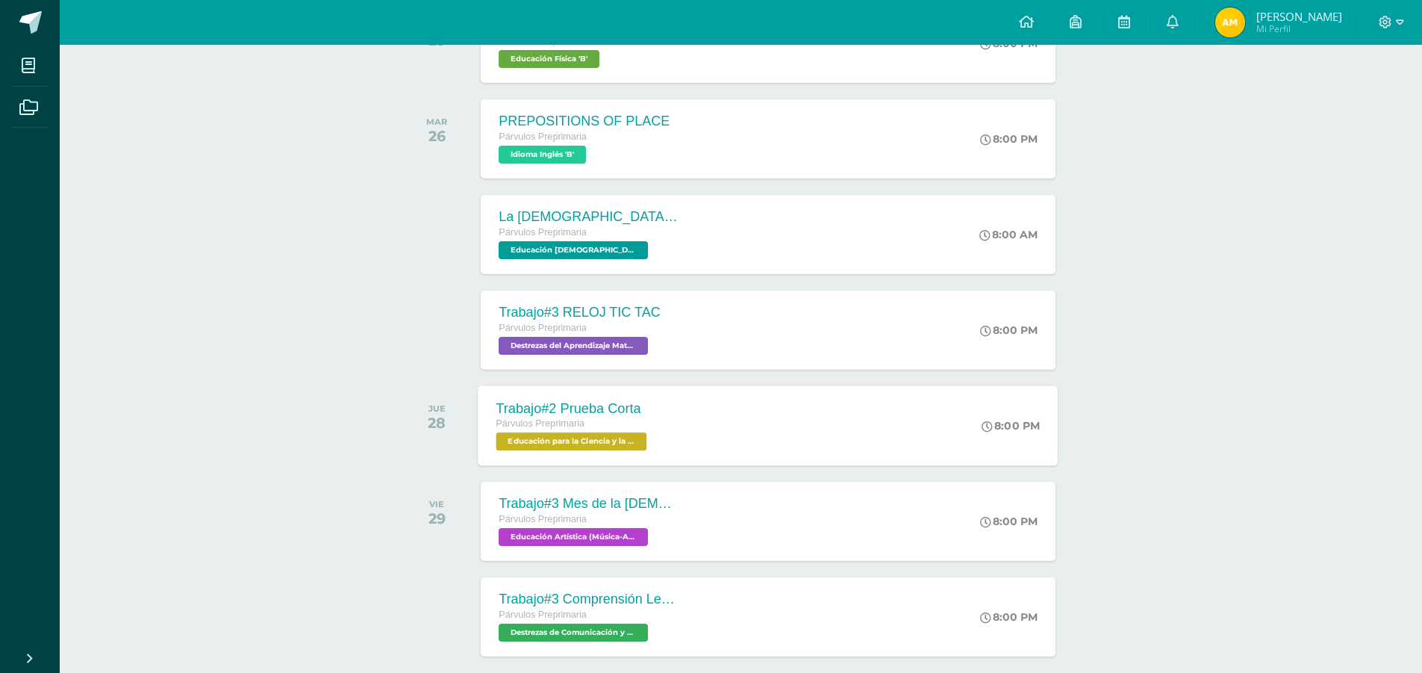
scroll to position [1269, 0]
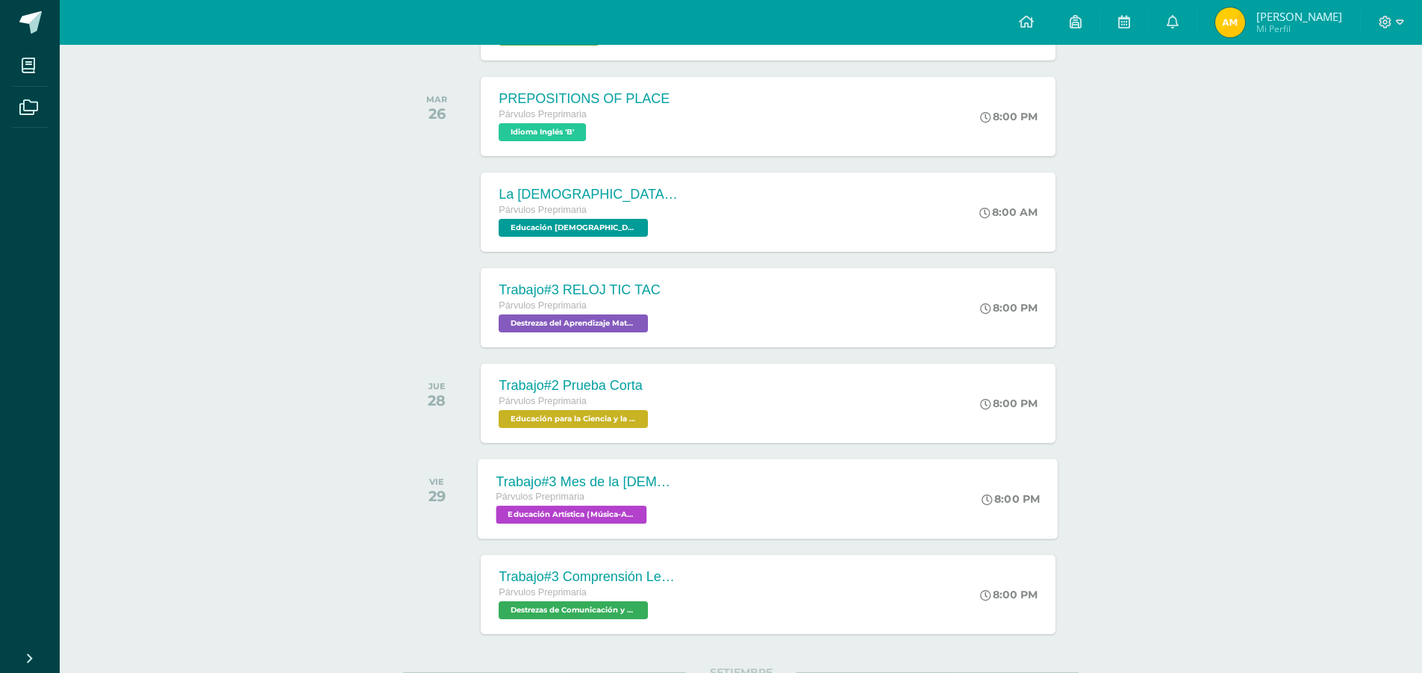
click at [606, 519] on span "Educación Artística (Música-Artes Visuales) 'B'" at bounding box center [572, 514] width 151 height 18
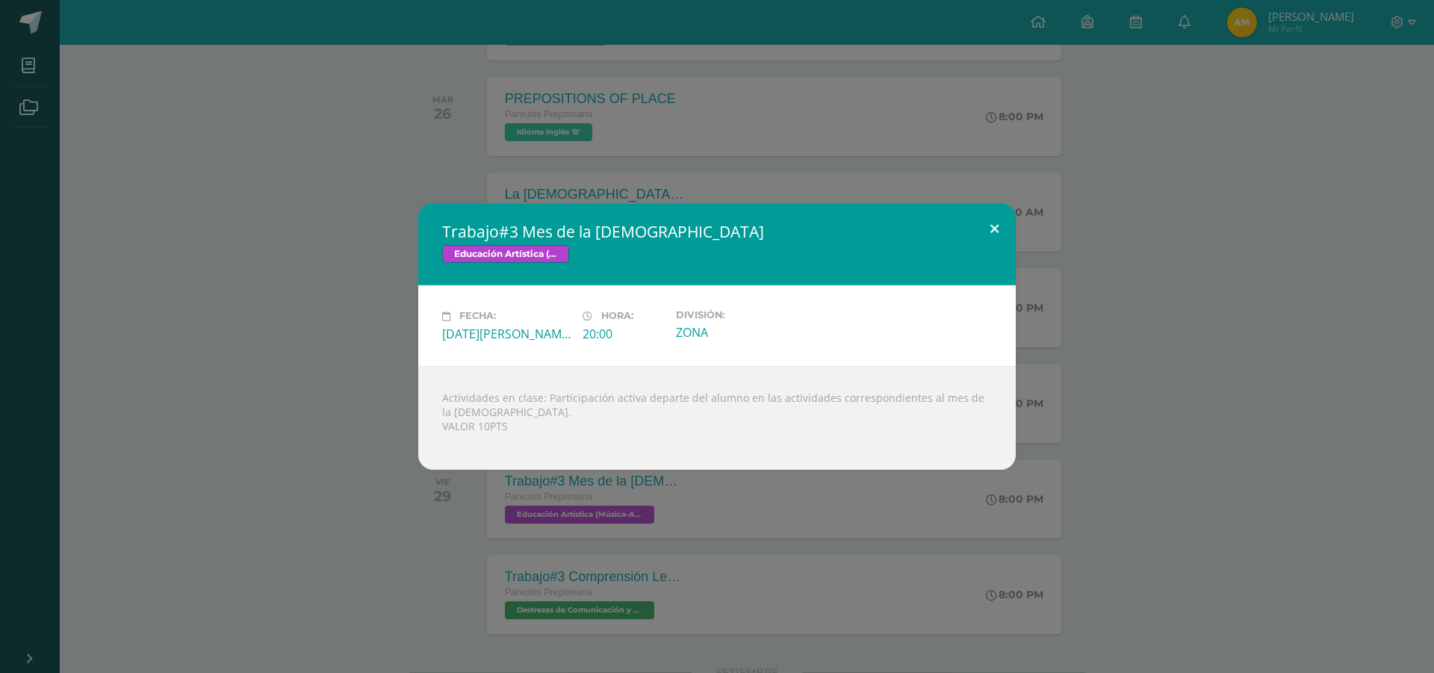
click at [1002, 226] on button at bounding box center [994, 228] width 43 height 51
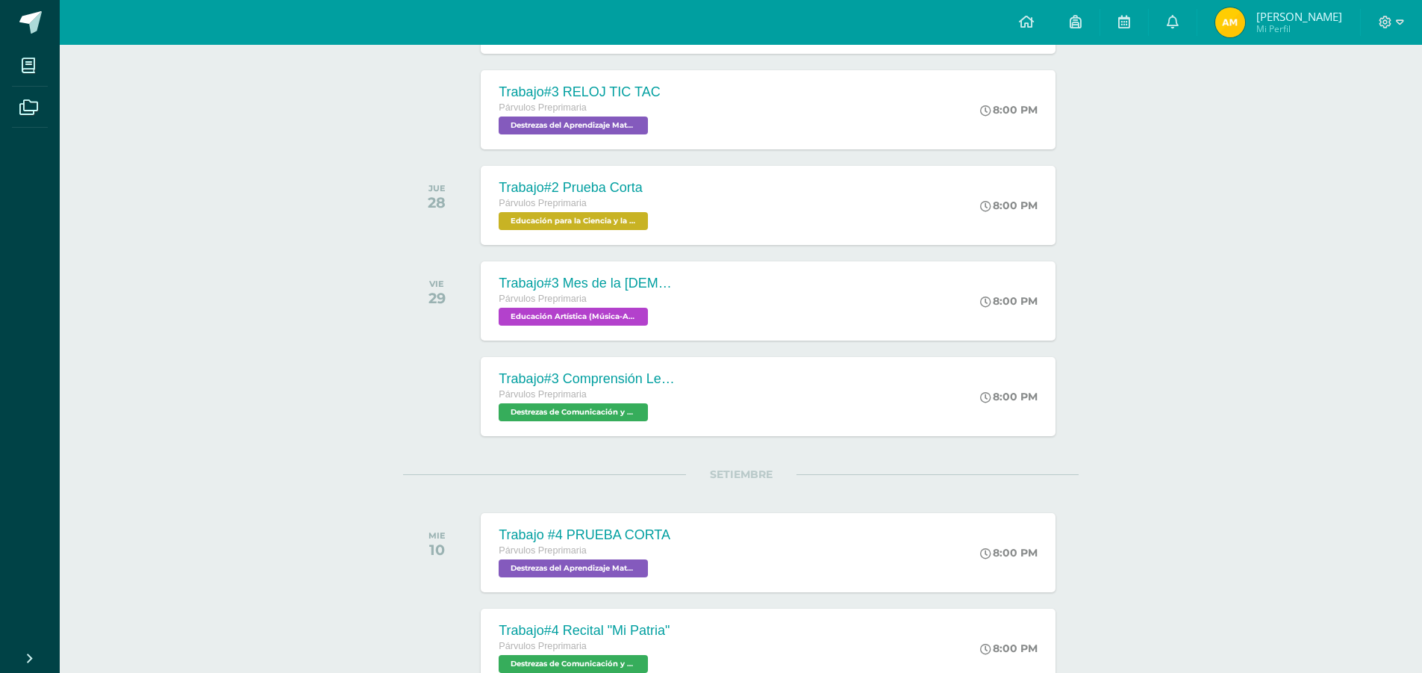
scroll to position [1493, 0]
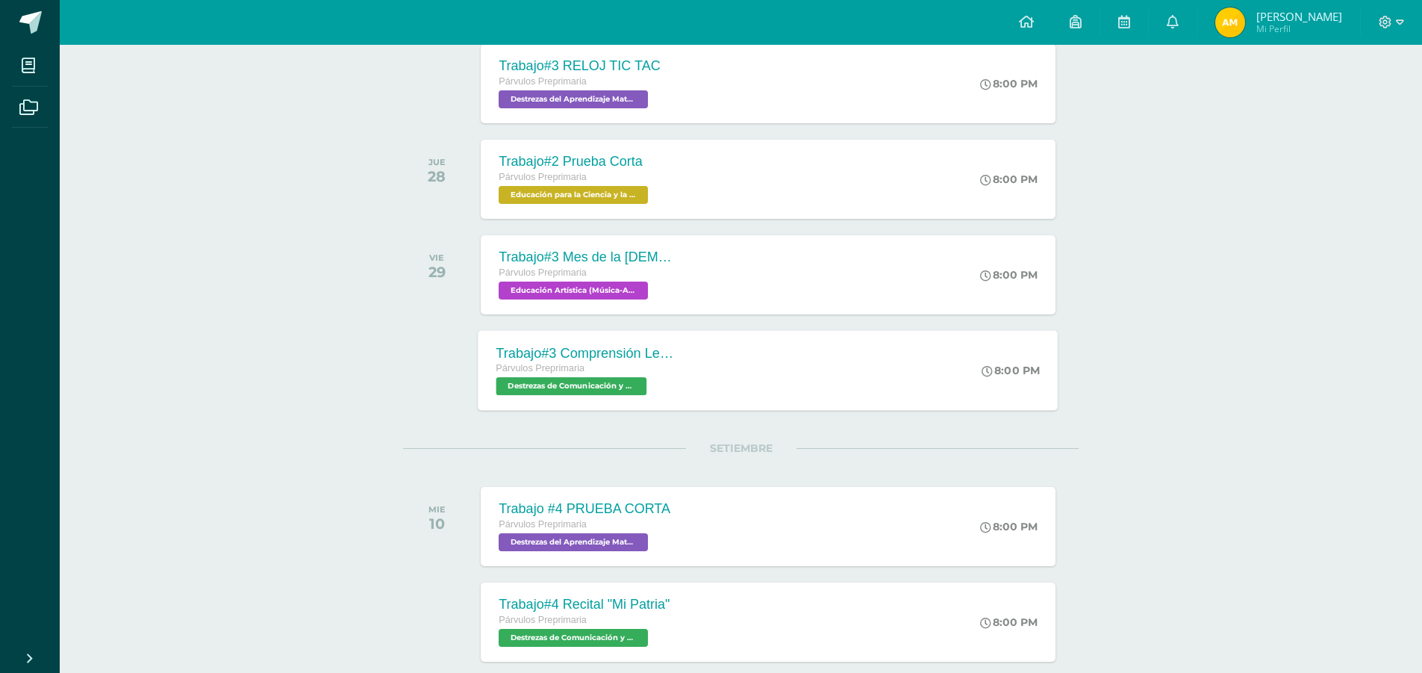
click at [579, 383] on span "Destrezas de Comunicación y Lenguaje 'B'" at bounding box center [572, 386] width 151 height 18
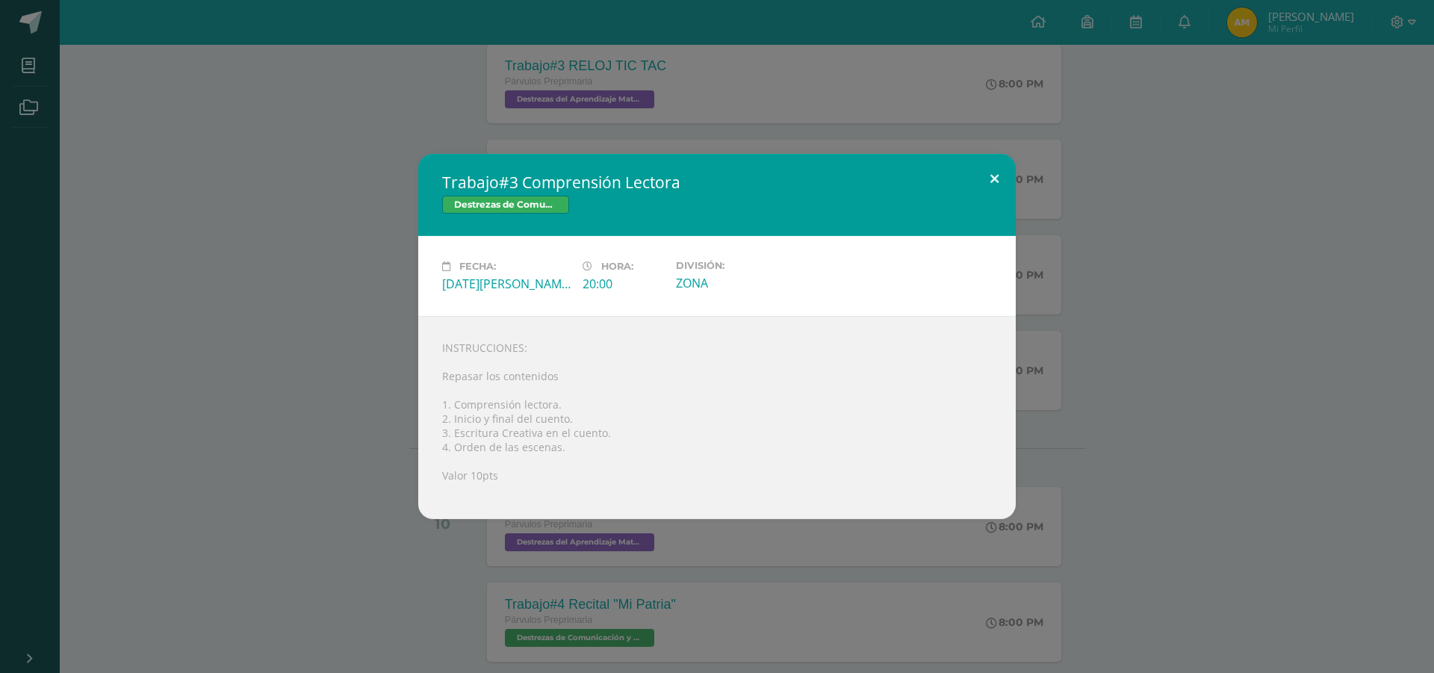
click at [990, 177] on button at bounding box center [994, 179] width 43 height 51
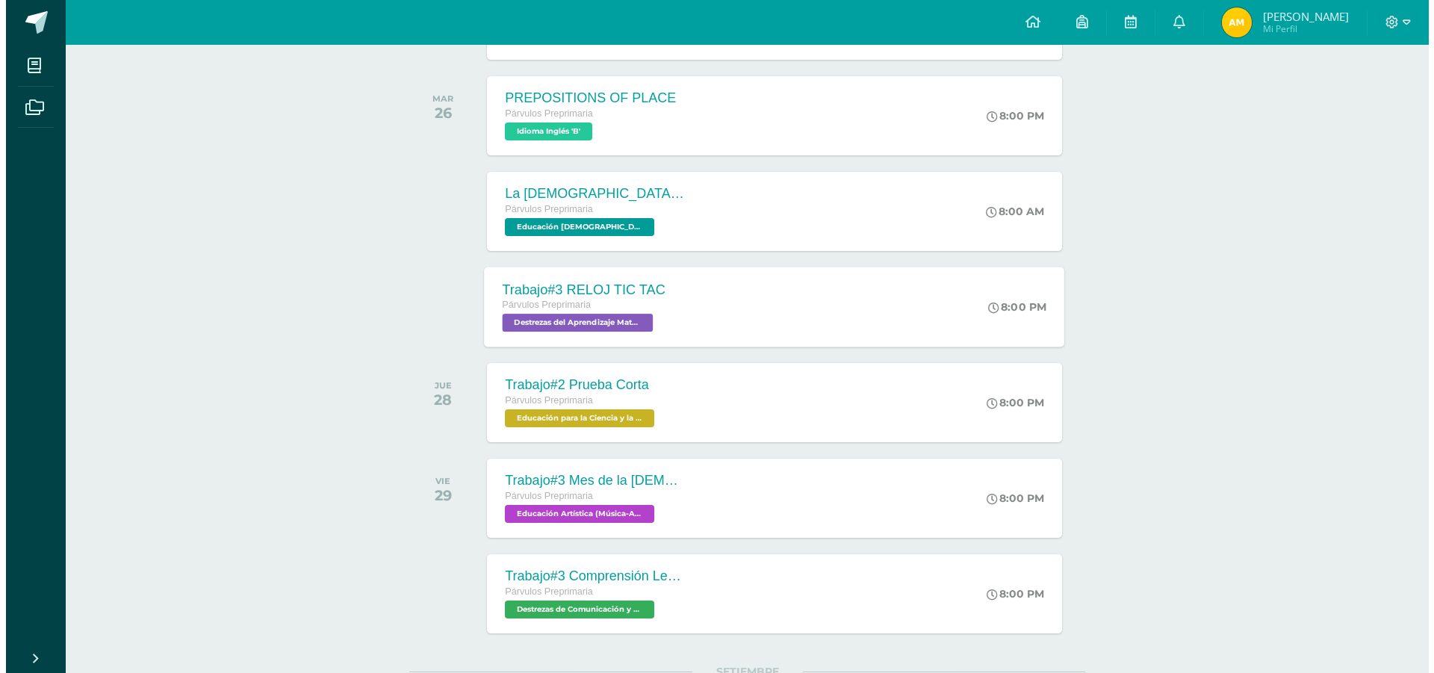
scroll to position [1269, 0]
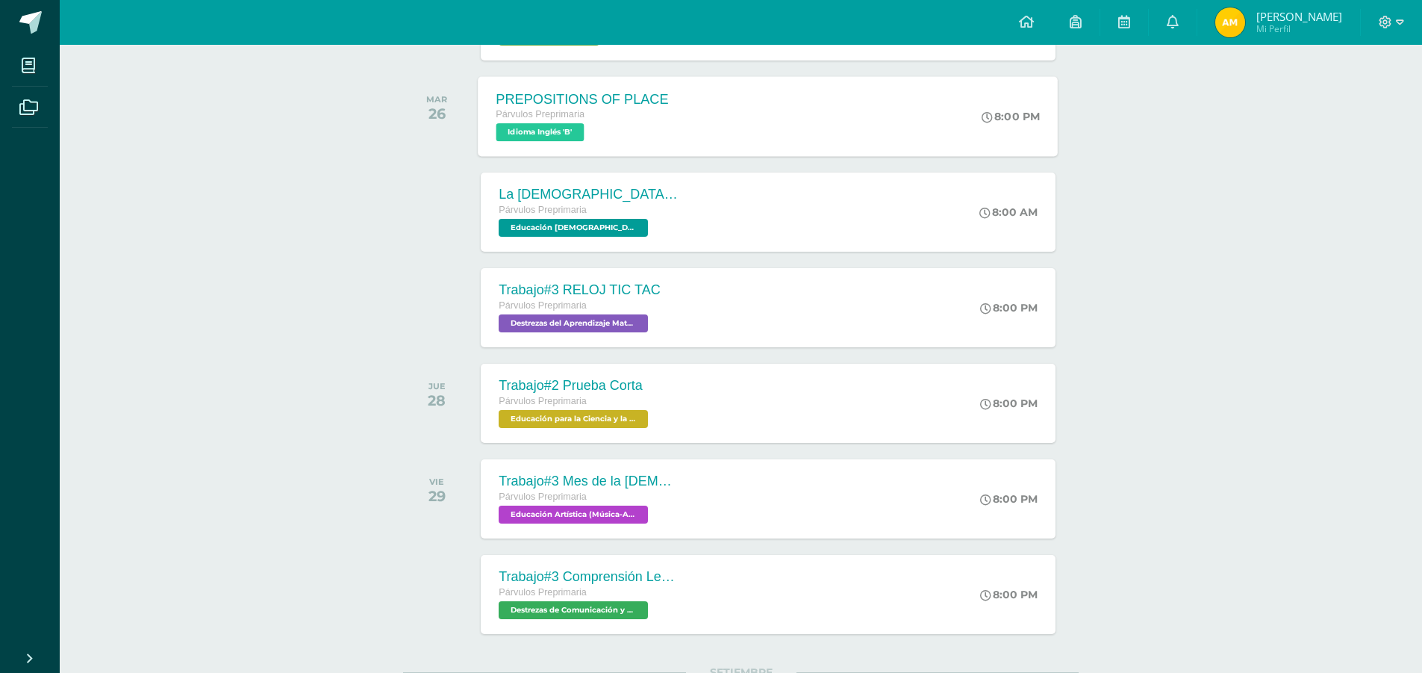
click at [541, 129] on span "Idioma Inglés 'B'" at bounding box center [541, 132] width 88 height 18
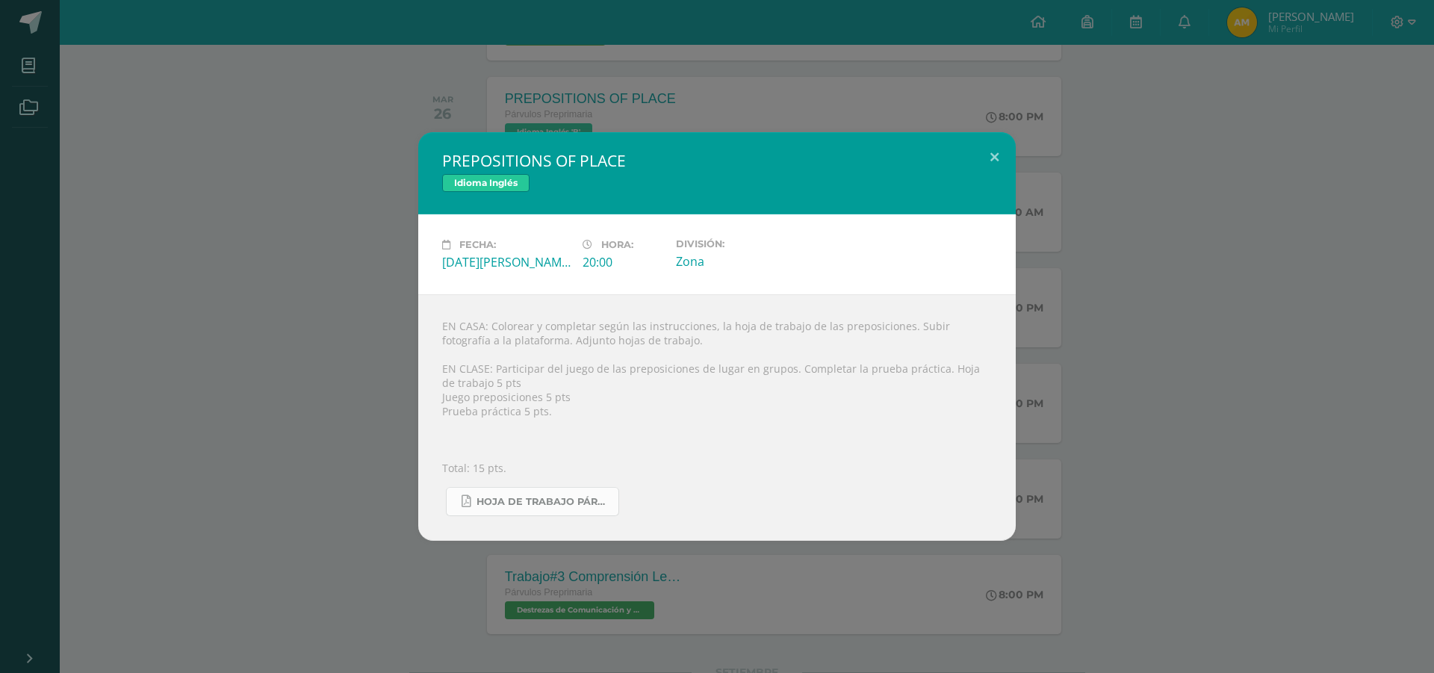
click at [553, 509] on link "Hoja de trabajo PÁRVULOS2.pdf" at bounding box center [532, 501] width 173 height 29
drag, startPoint x: 992, startPoint y: 156, endPoint x: 965, endPoint y: 170, distance: 31.1
click at [992, 157] on button at bounding box center [994, 157] width 43 height 51
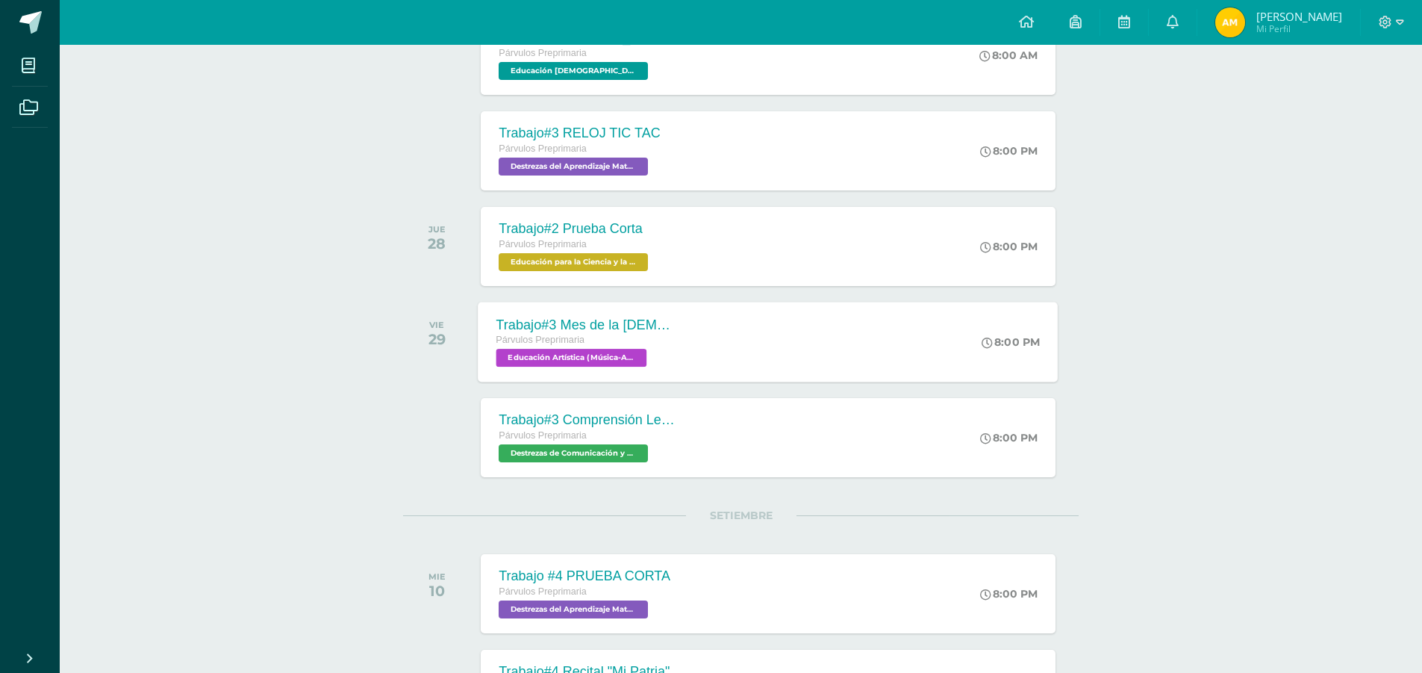
scroll to position [1493, 0]
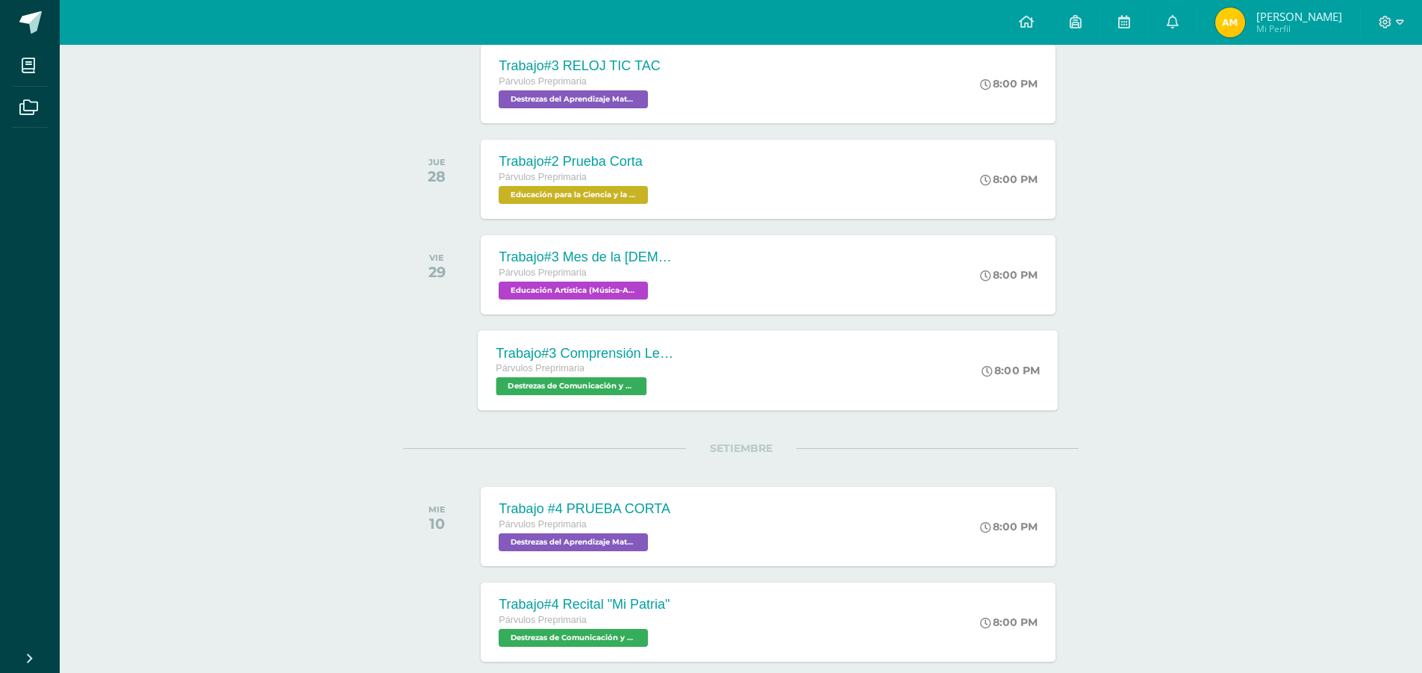
click at [602, 389] on span "Destrezas de Comunicación y Lenguaje 'B'" at bounding box center [572, 386] width 151 height 18
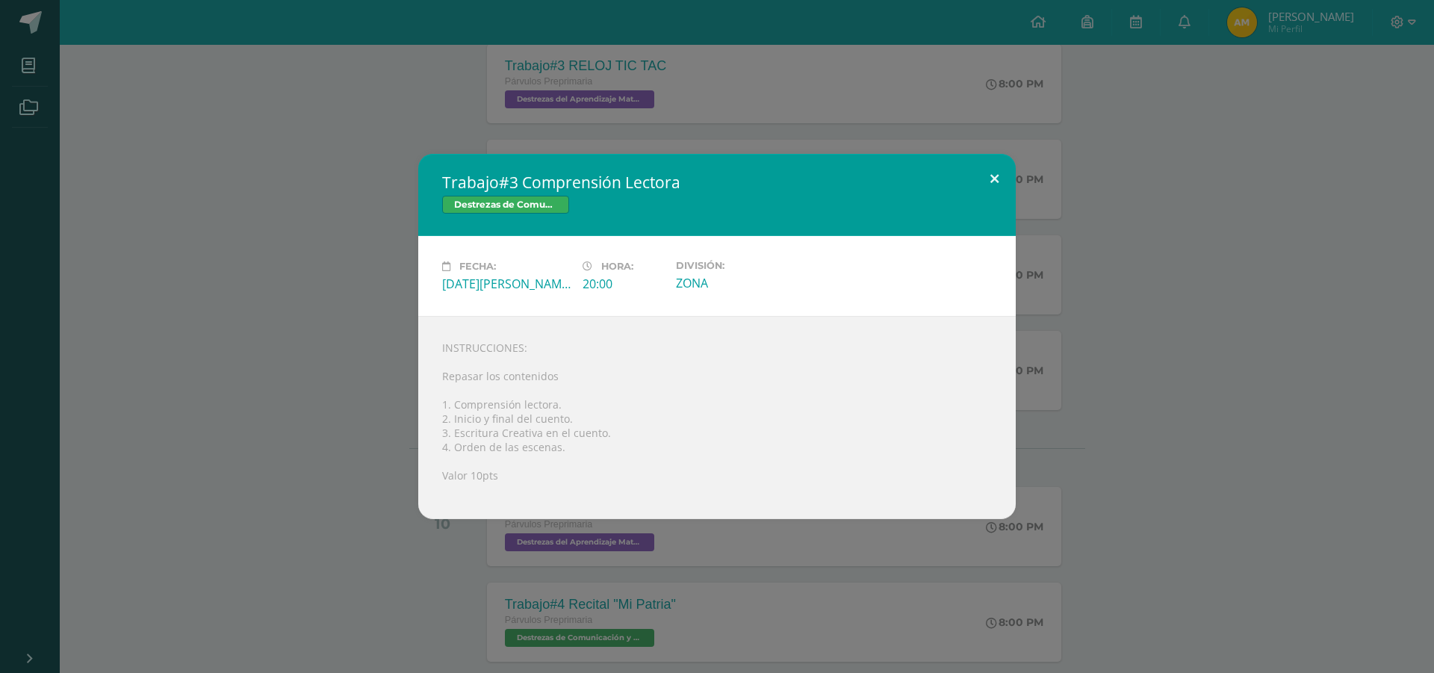
click at [989, 181] on button at bounding box center [994, 179] width 43 height 51
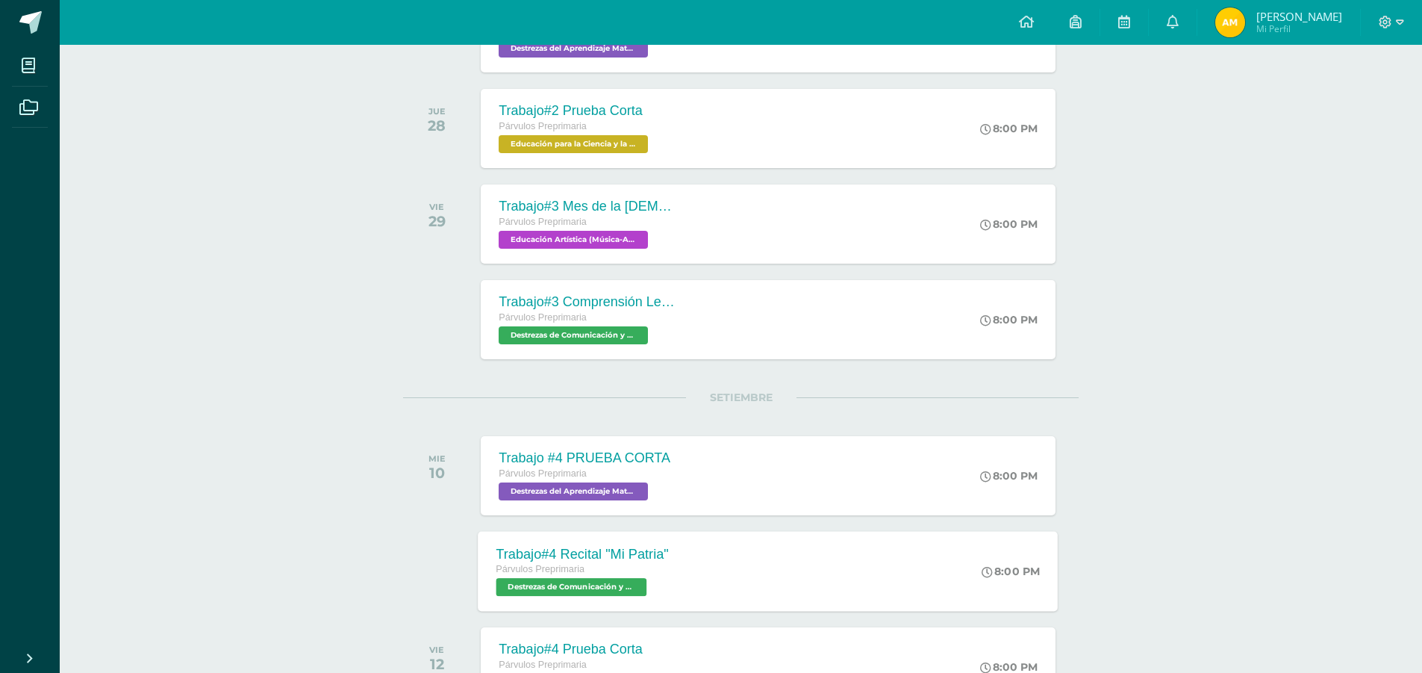
scroll to position [1643, 0]
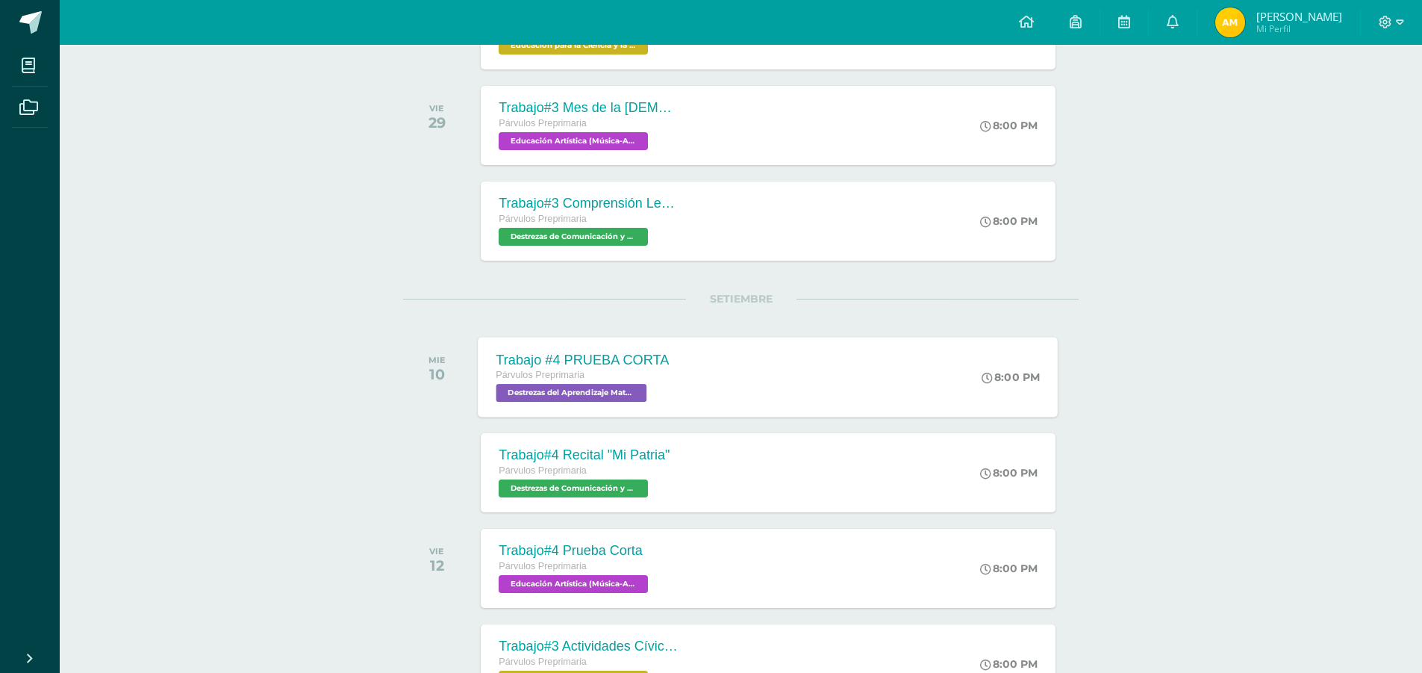
click at [606, 399] on span "Destrezas del Aprendizaje Matemático 'B'" at bounding box center [572, 393] width 151 height 18
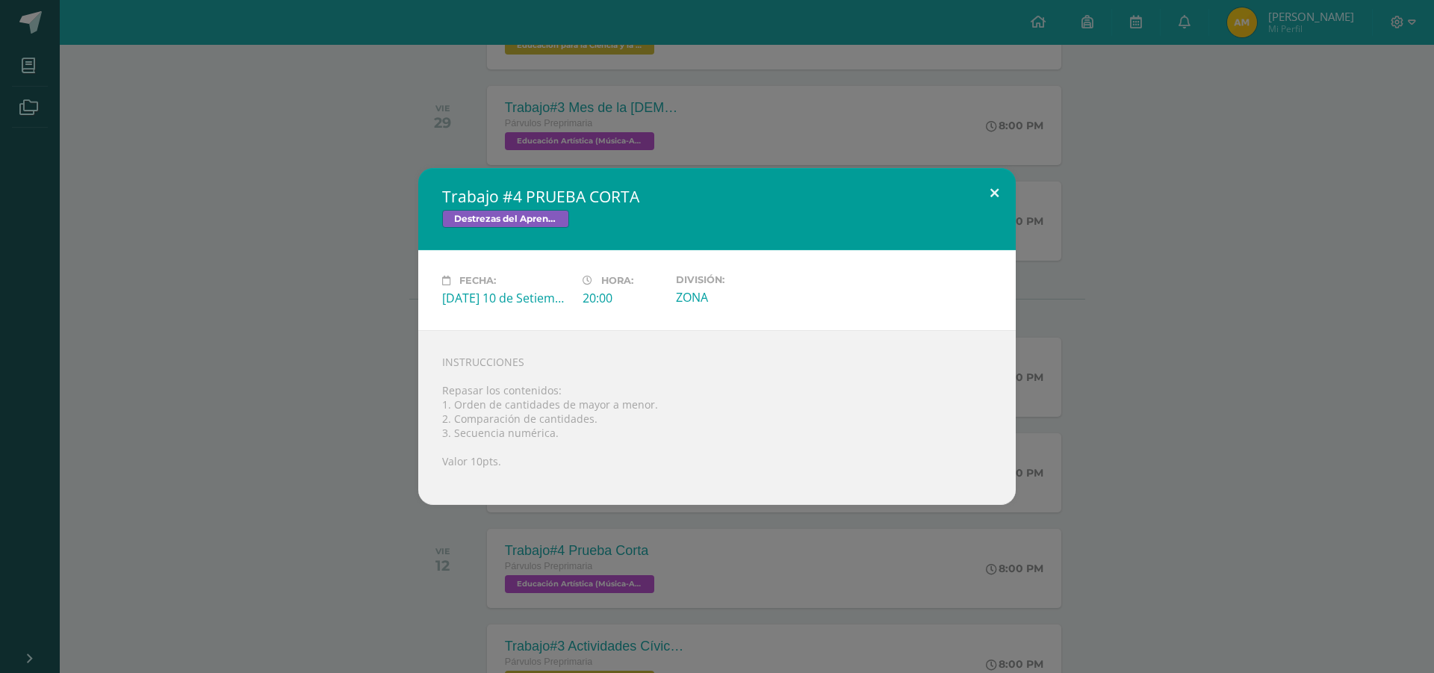
click at [994, 190] on button at bounding box center [994, 193] width 43 height 51
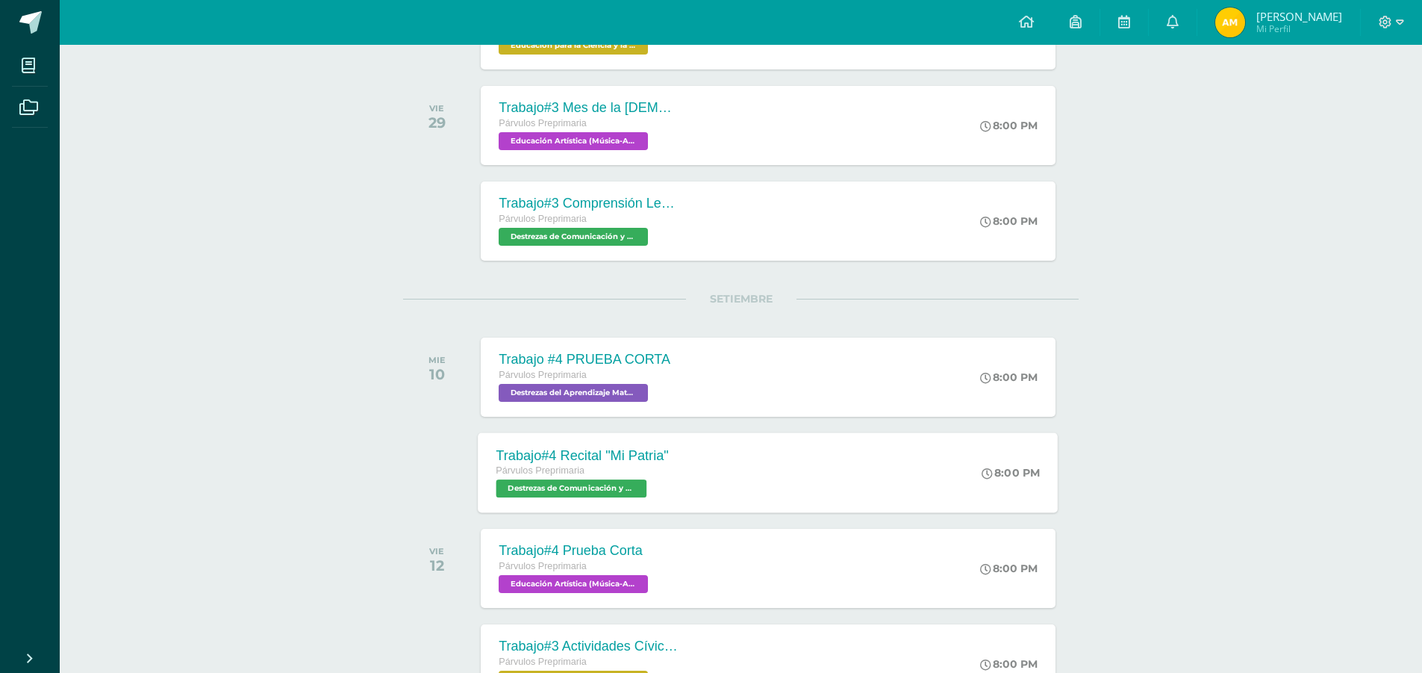
click at [576, 485] on span "Destrezas de Comunicación y Lenguaje 'B'" at bounding box center [572, 488] width 151 height 18
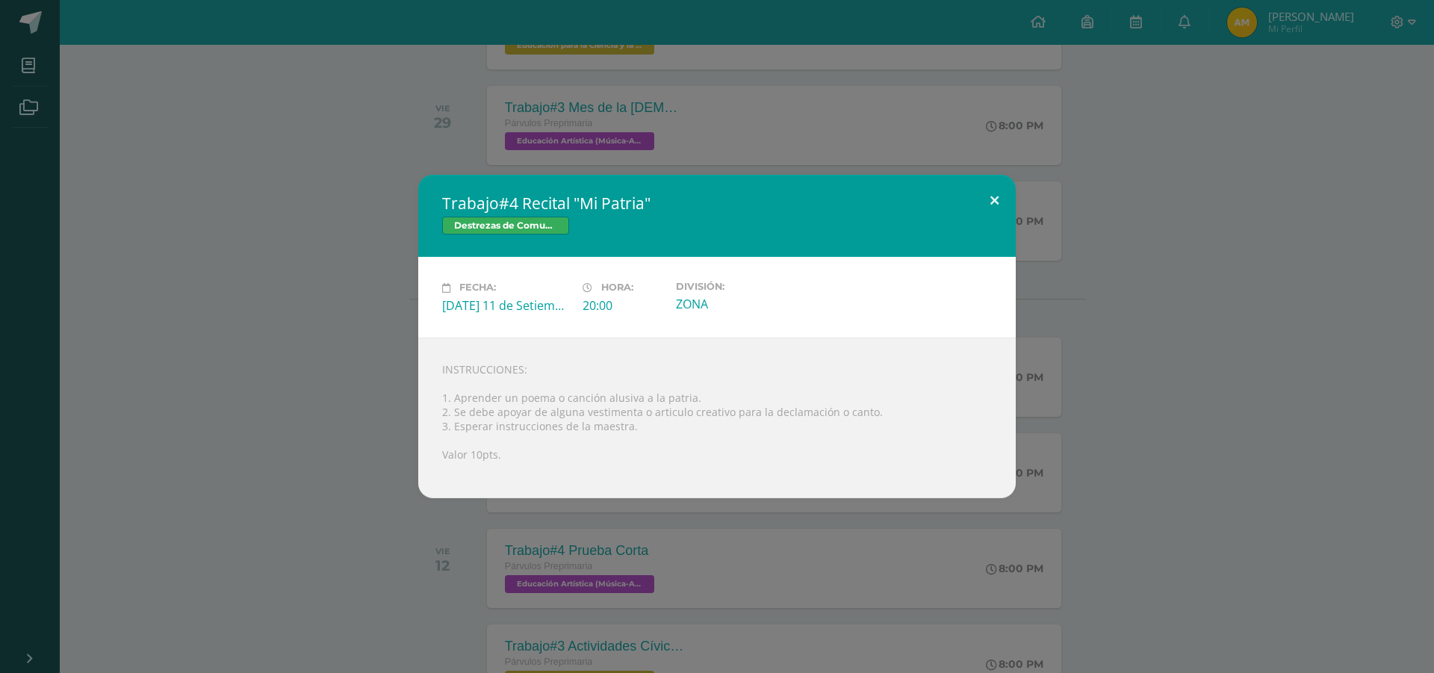
click at [986, 199] on button at bounding box center [994, 200] width 43 height 51
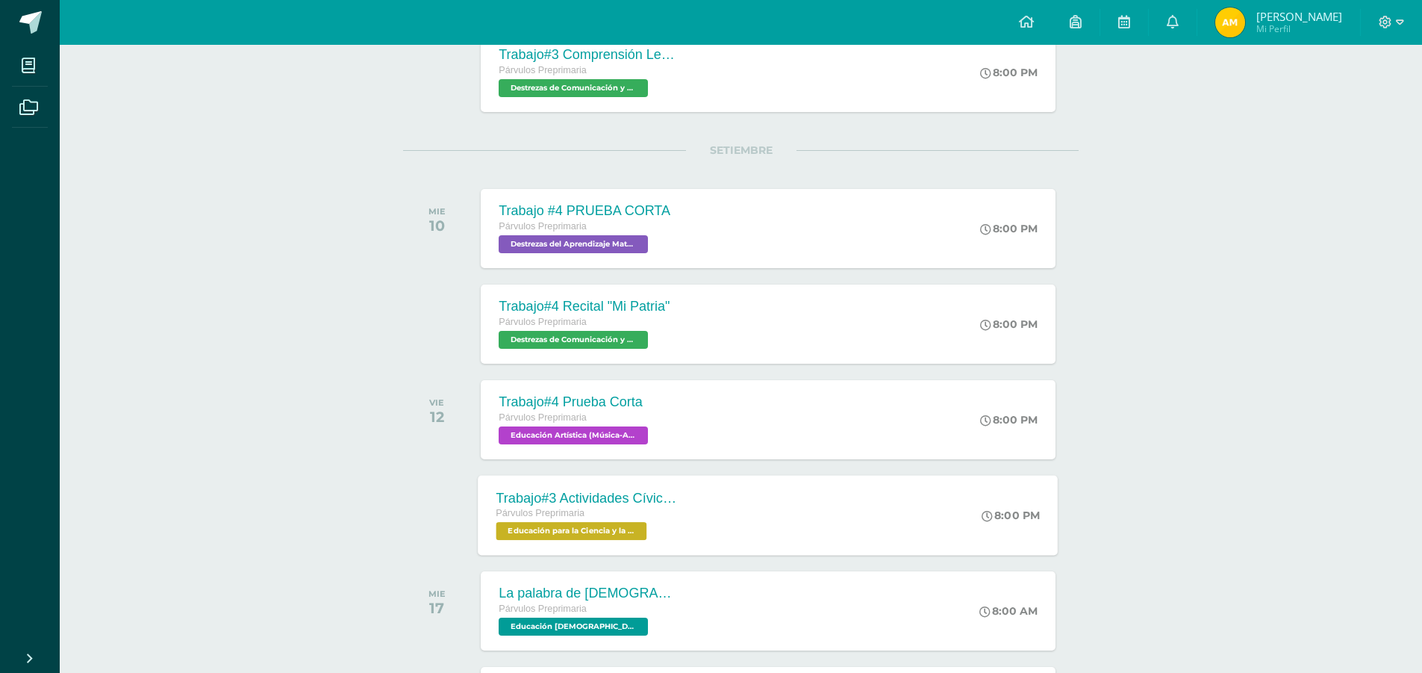
scroll to position [1792, 0]
click at [589, 435] on span "Educación Artística (Música-Artes Visuales) 'B'" at bounding box center [572, 435] width 151 height 18
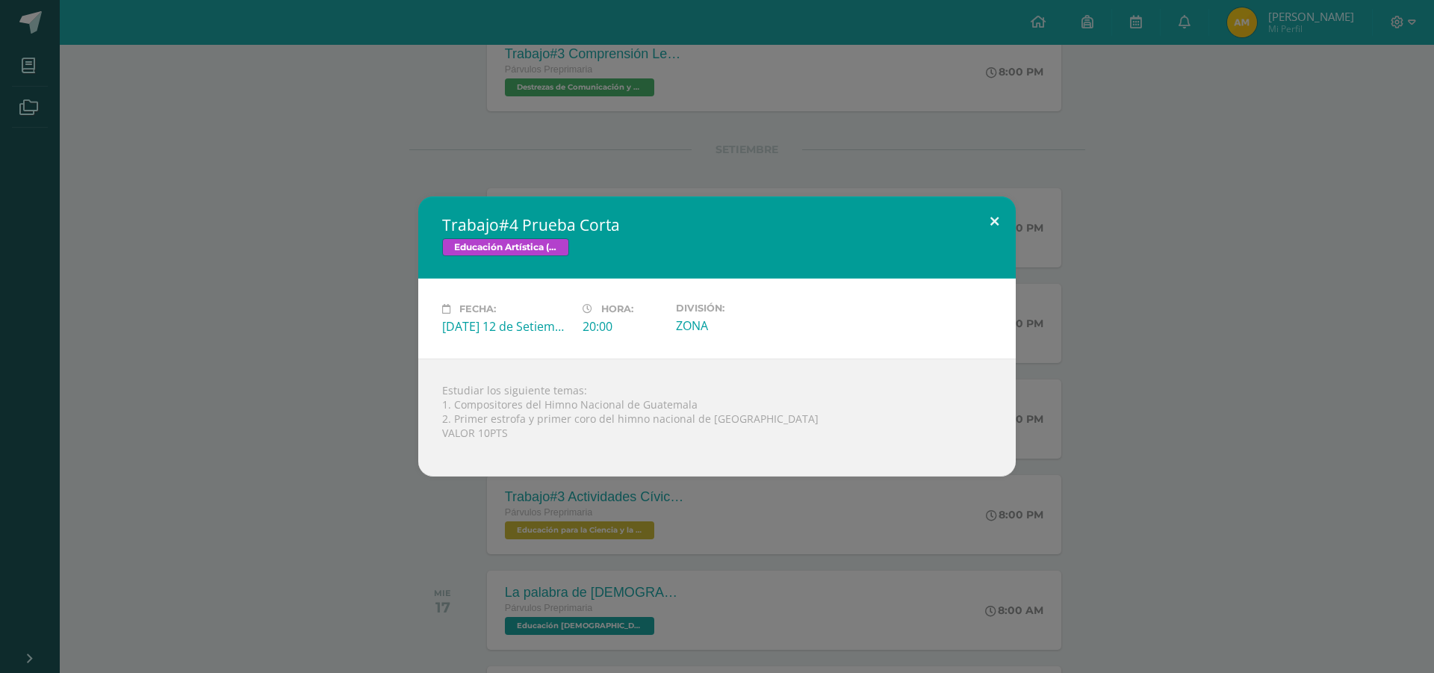
click at [995, 220] on button at bounding box center [994, 221] width 43 height 51
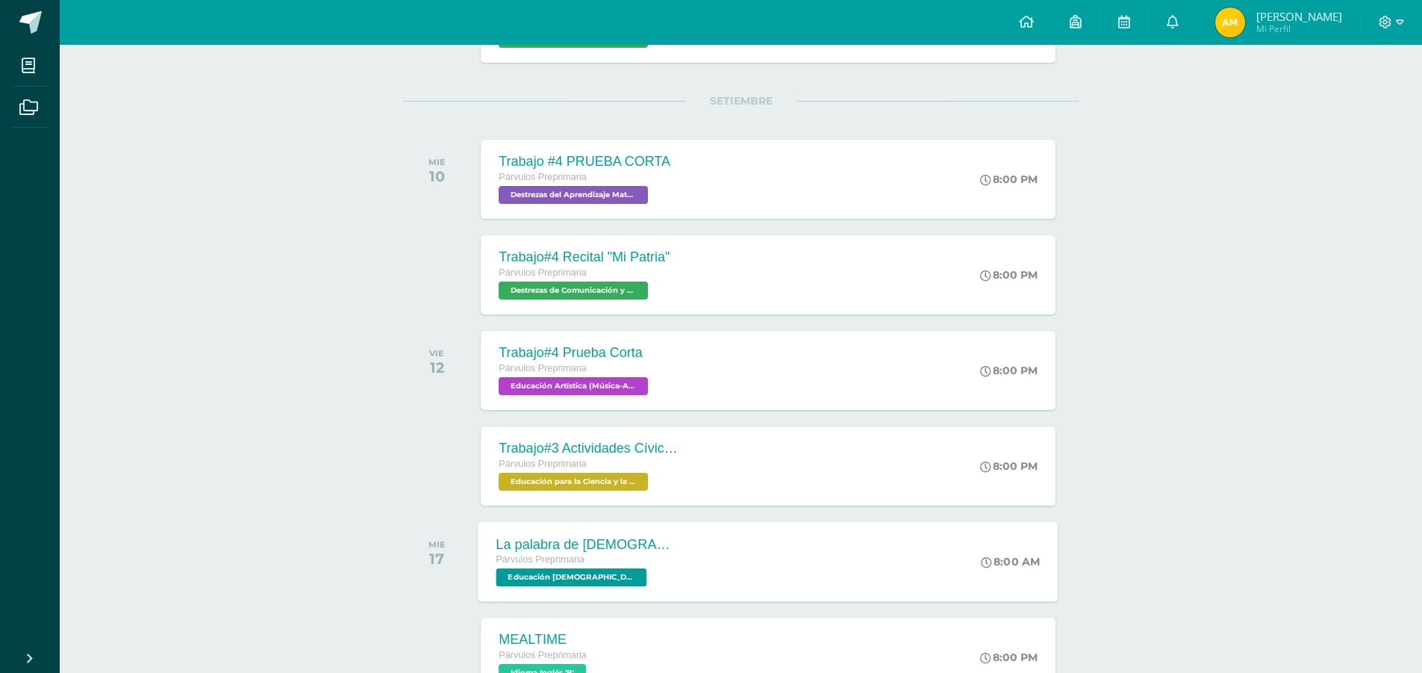
scroll to position [1867, 0]
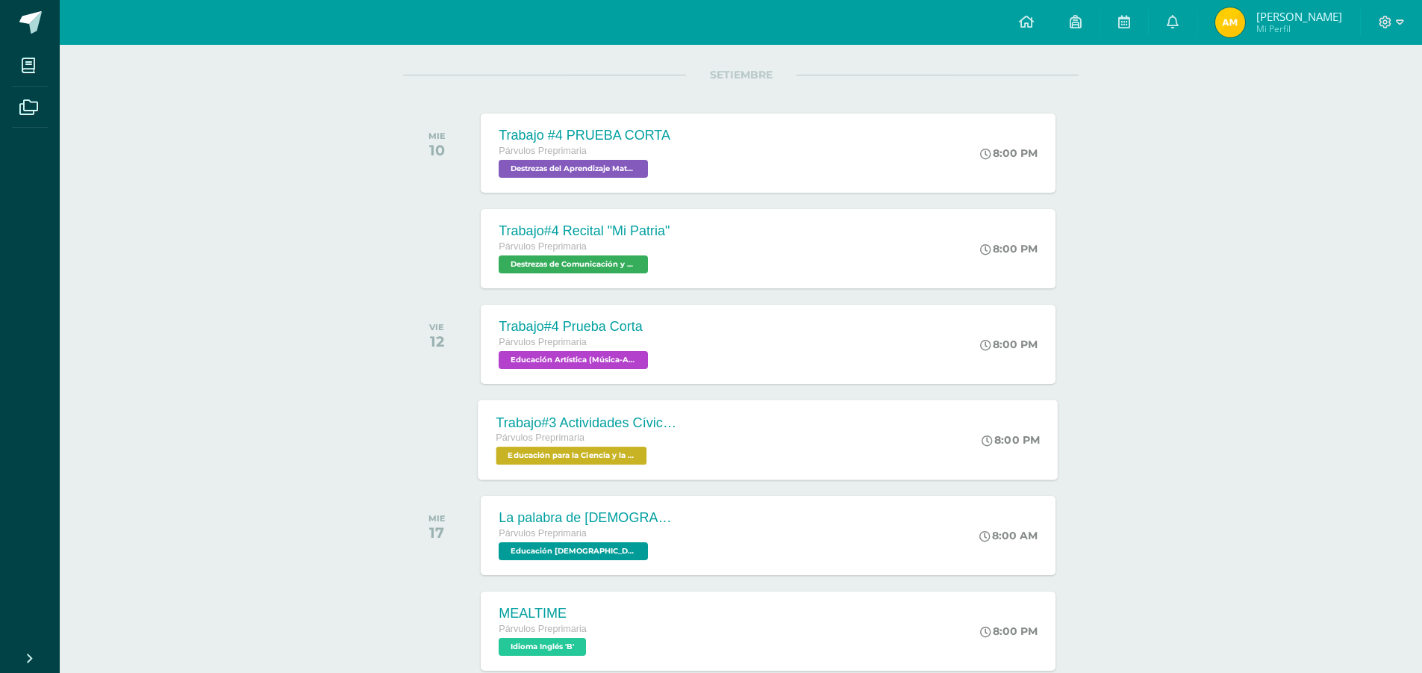
click at [589, 458] on span "Educación para la Ciencia y la Ciudadanía 'B'" at bounding box center [572, 456] width 151 height 18
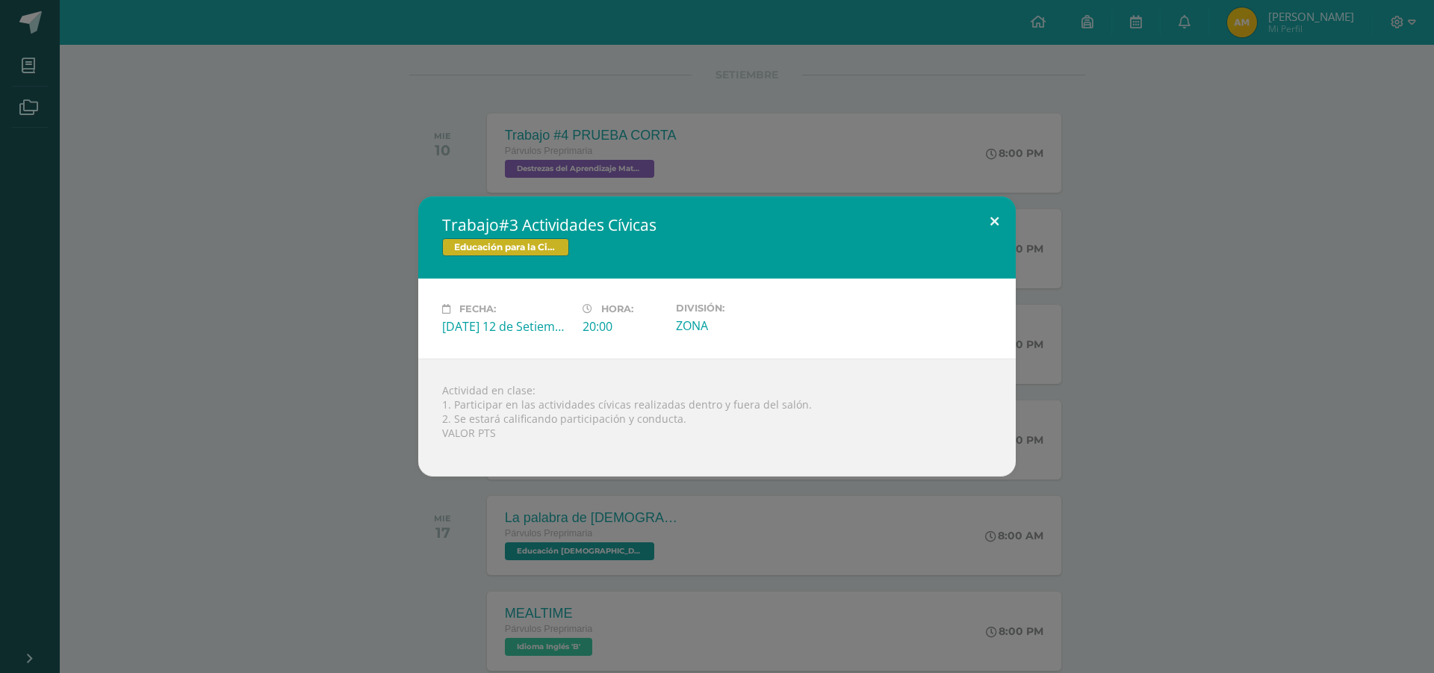
click at [993, 220] on button at bounding box center [994, 221] width 43 height 51
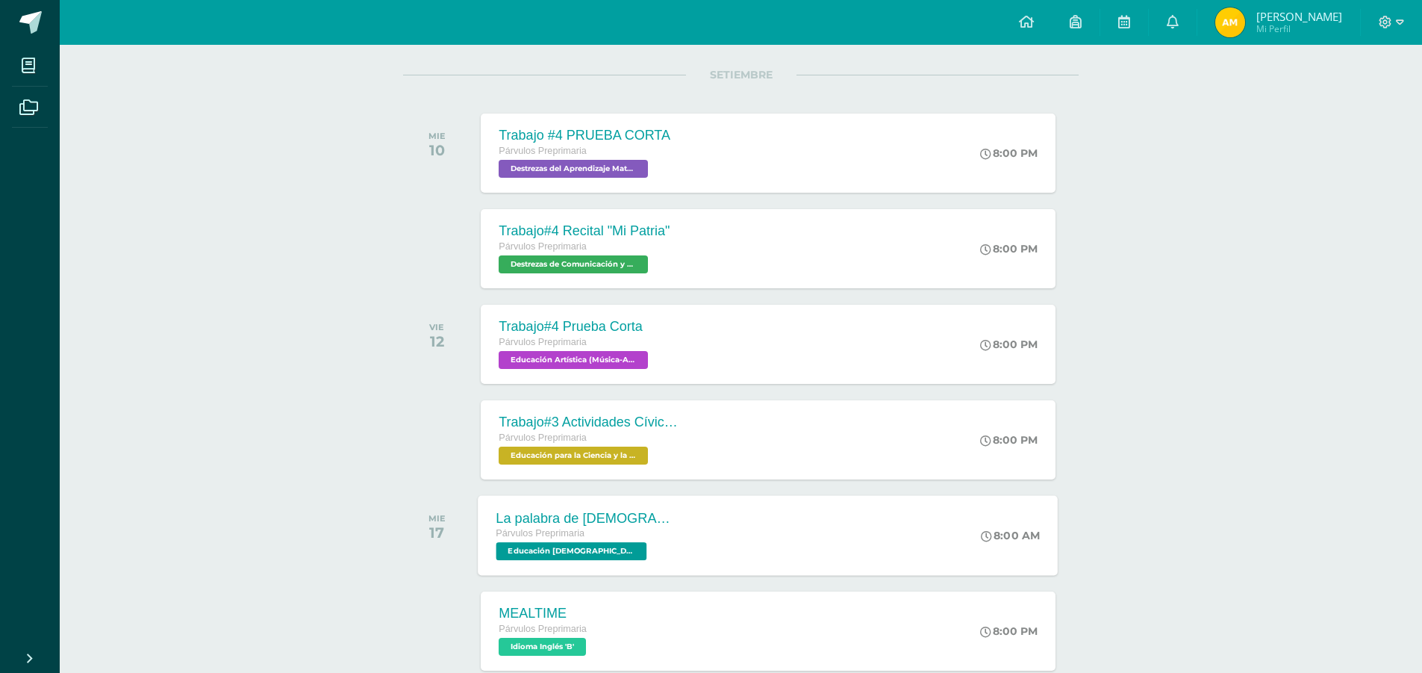
click at [586, 552] on span "Educación [DEMOGRAPHIC_DATA] 'B'" at bounding box center [572, 551] width 151 height 18
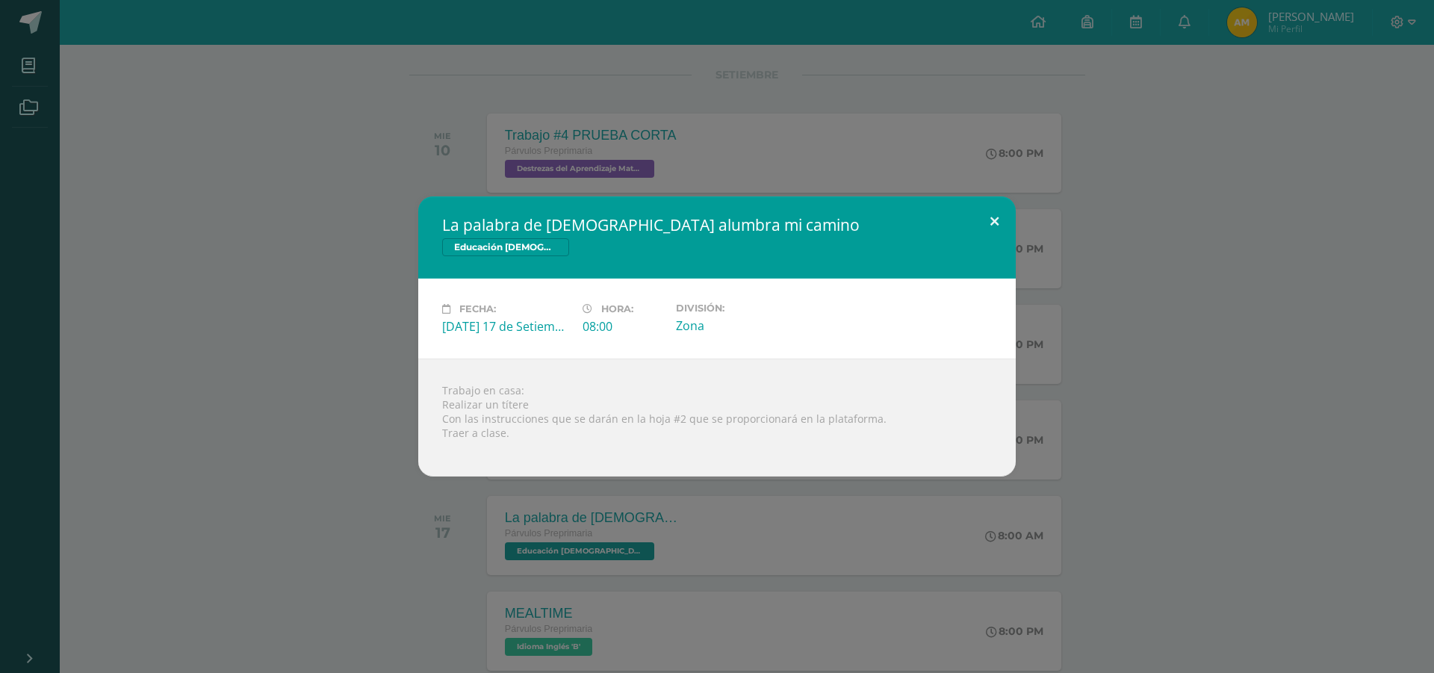
click at [994, 221] on button at bounding box center [994, 221] width 43 height 51
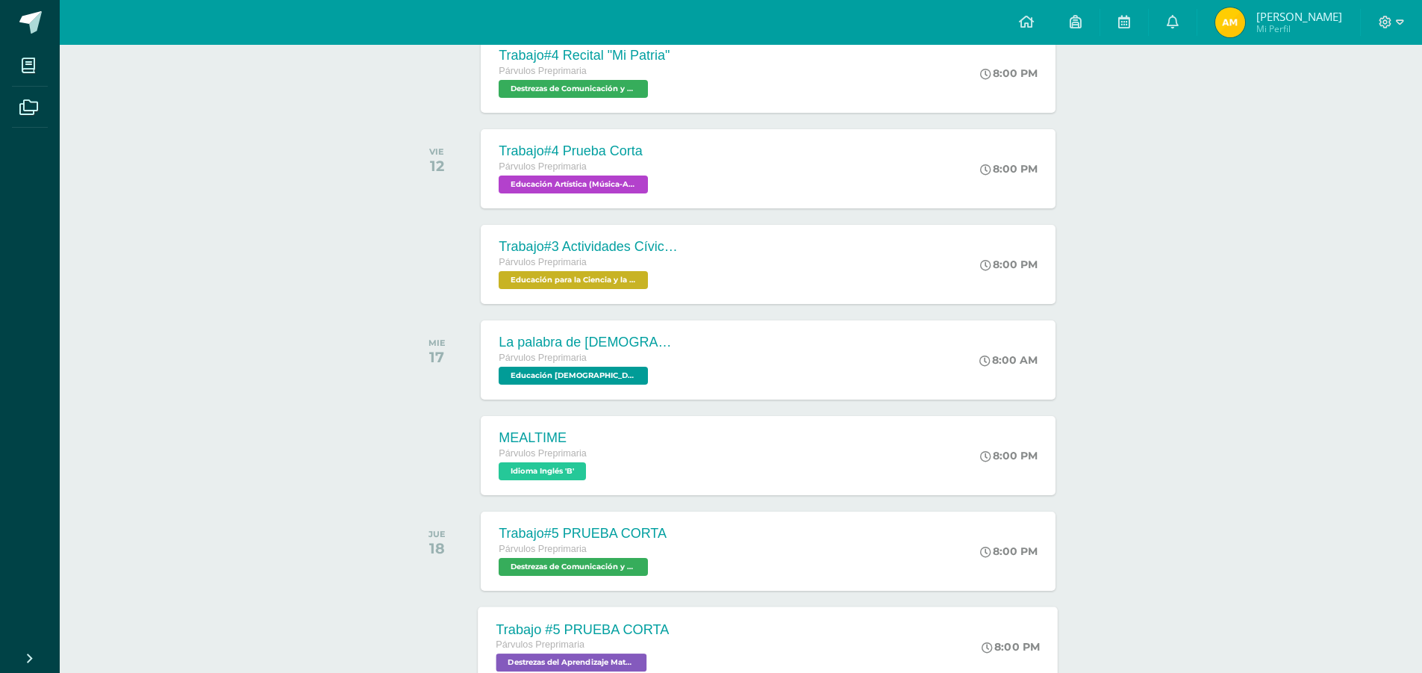
scroll to position [2091, 0]
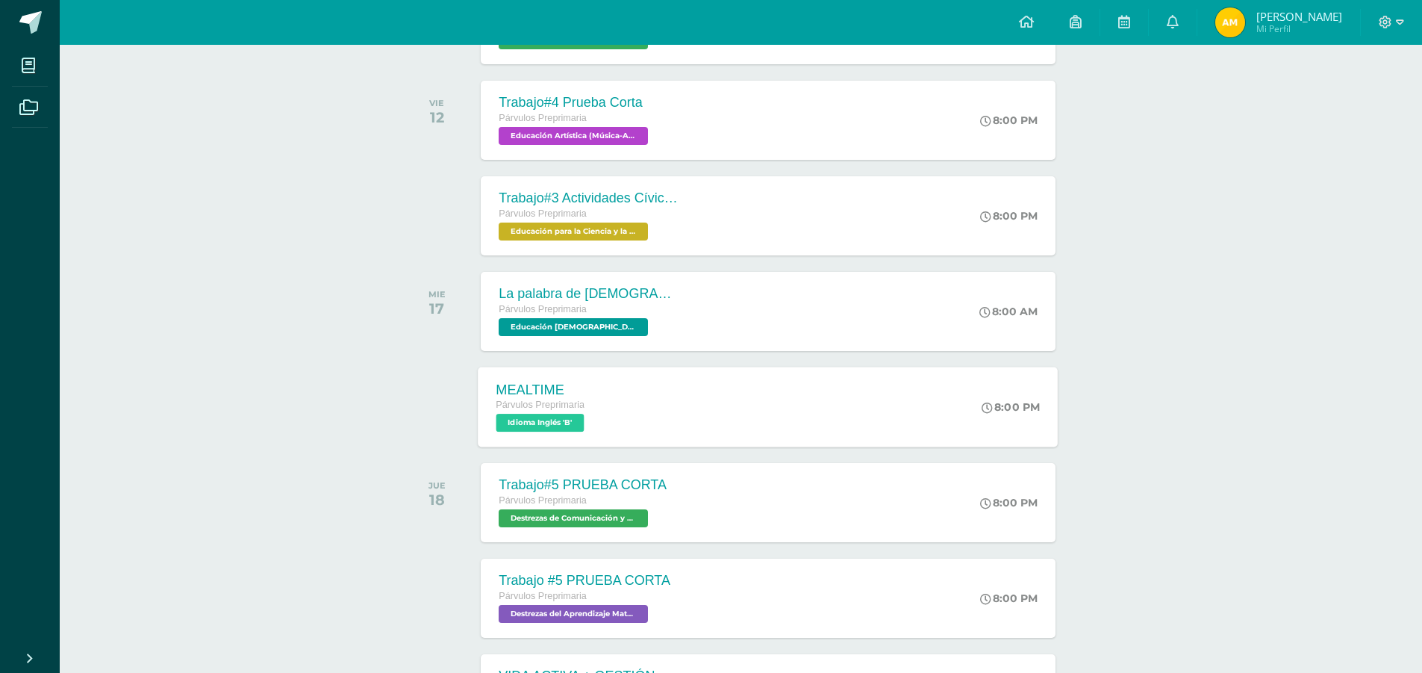
click at [566, 423] on span "Idioma Inglés 'B'" at bounding box center [541, 423] width 88 height 18
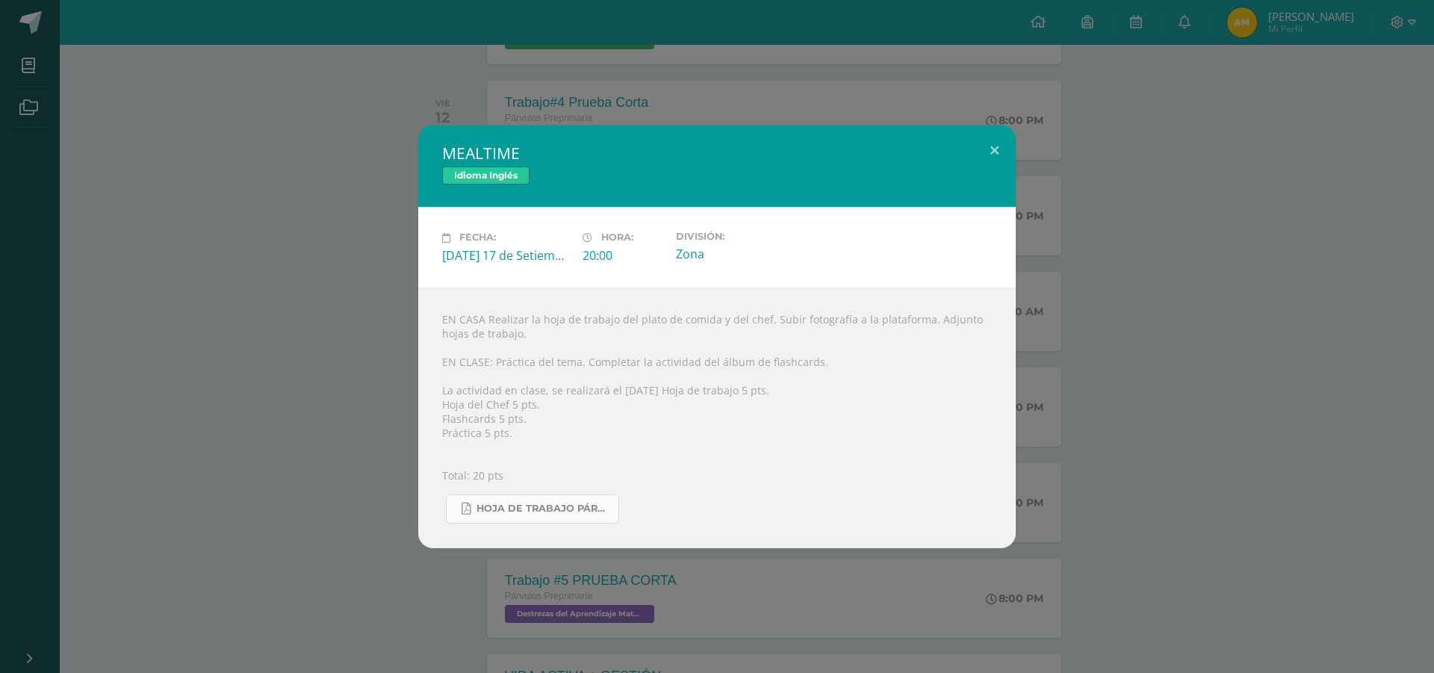
click at [552, 509] on span "Hoja de trabajo PÁRVULOS3.pdf" at bounding box center [543, 509] width 134 height 12
click at [988, 146] on button at bounding box center [994, 150] width 43 height 51
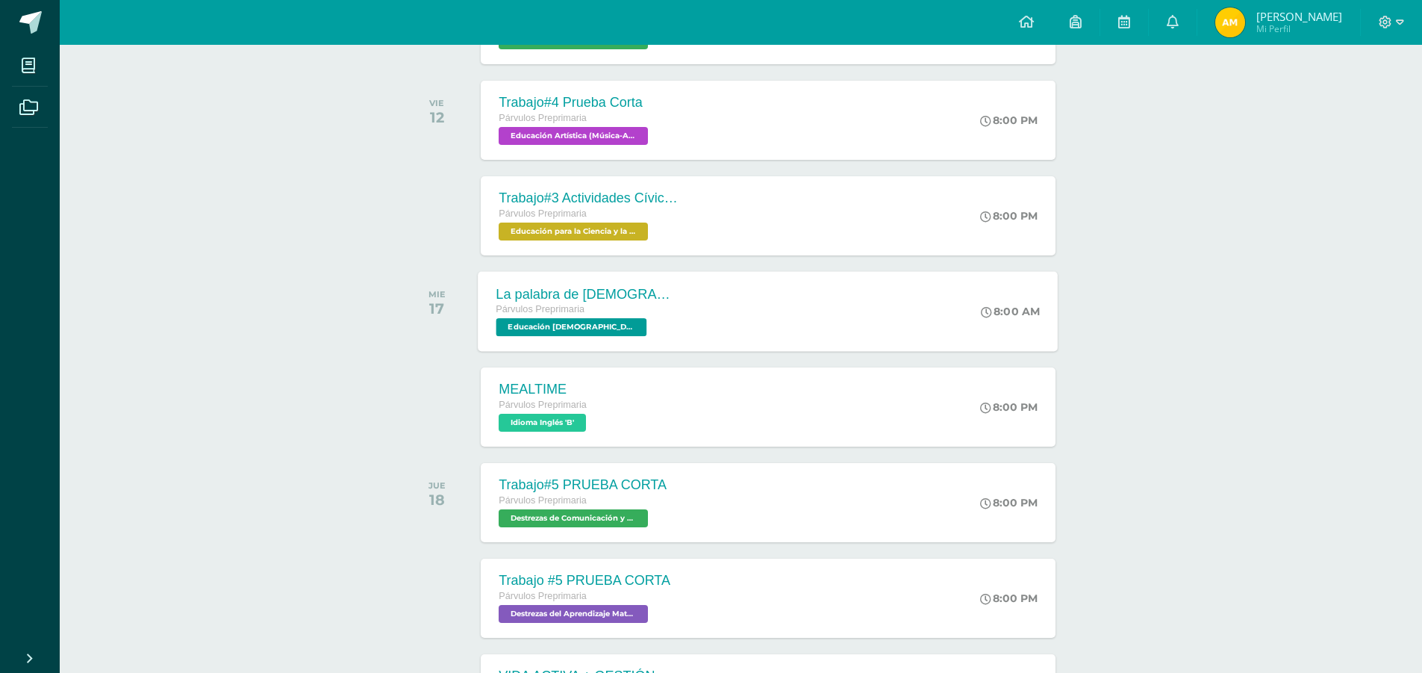
click at [572, 328] on span "Educación [DEMOGRAPHIC_DATA] 'B'" at bounding box center [572, 327] width 151 height 18
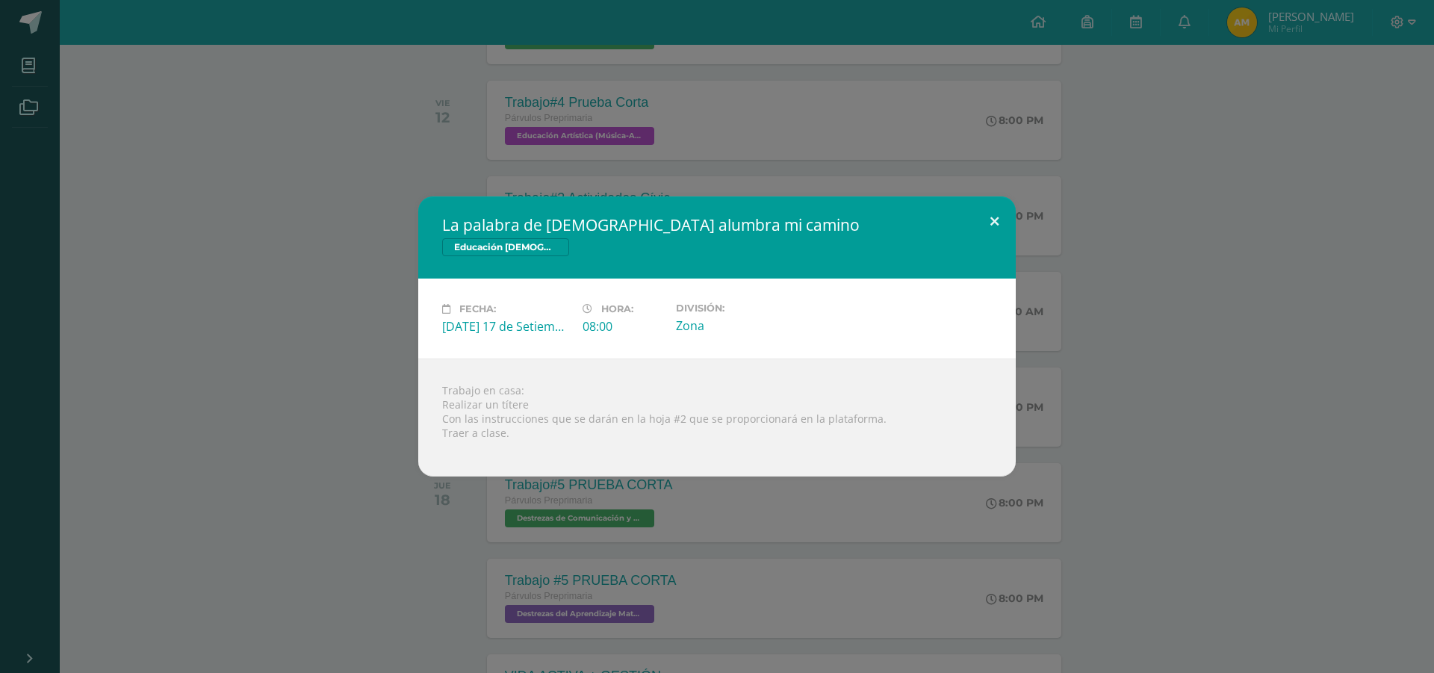
click at [988, 219] on button at bounding box center [994, 221] width 43 height 51
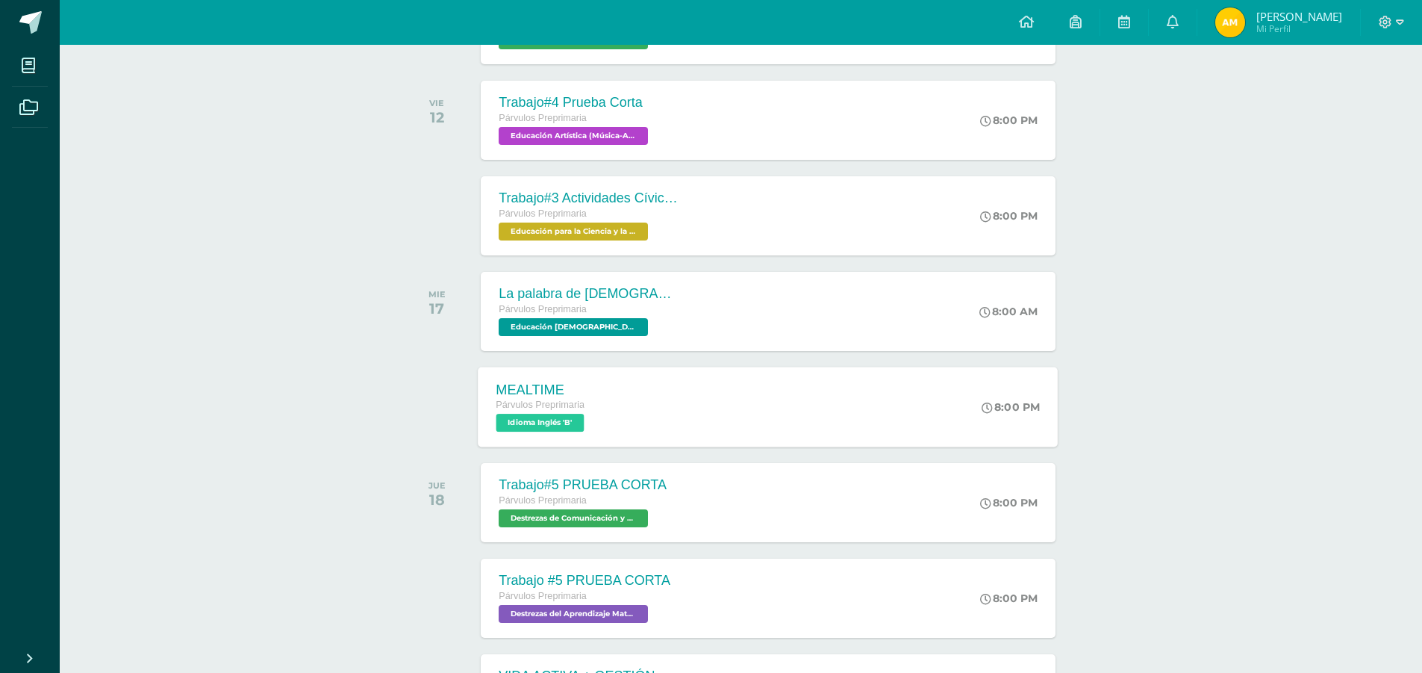
click at [553, 425] on span "Idioma Inglés 'B'" at bounding box center [541, 423] width 88 height 18
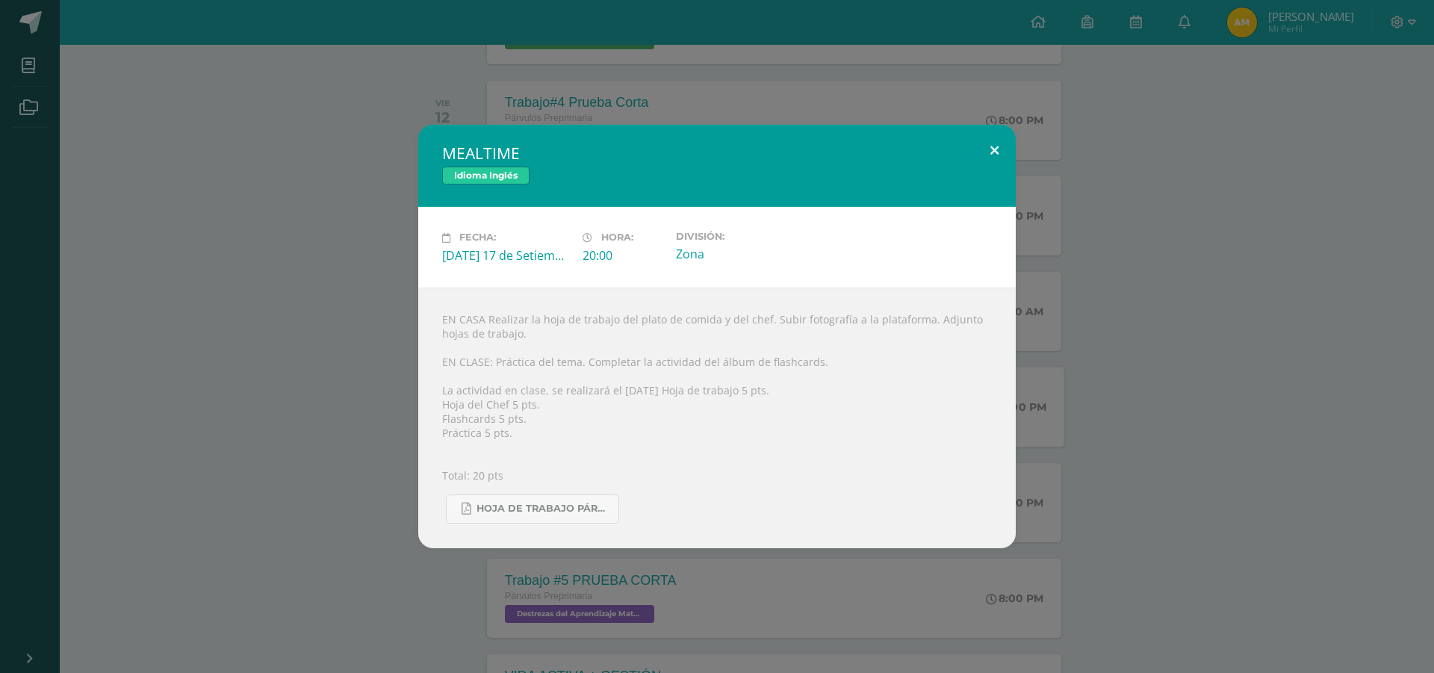
click at [992, 154] on button at bounding box center [994, 150] width 43 height 51
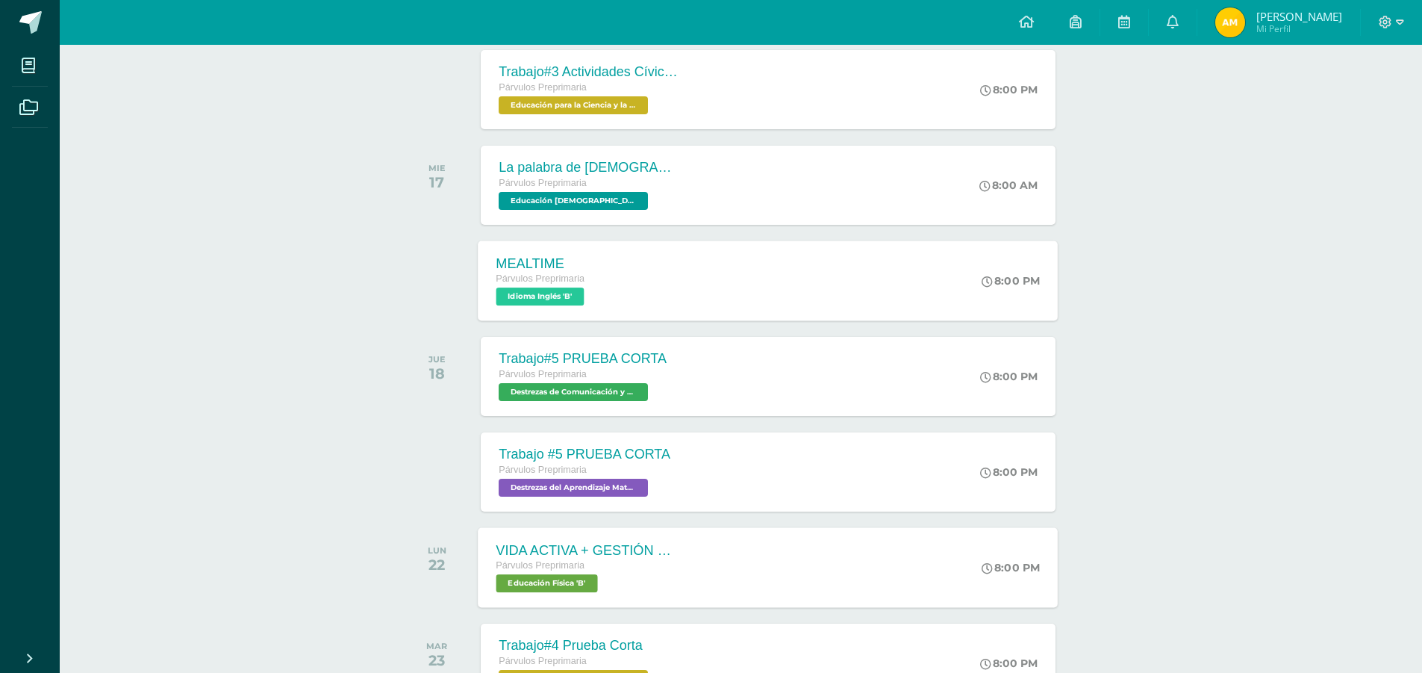
scroll to position [2240, 0]
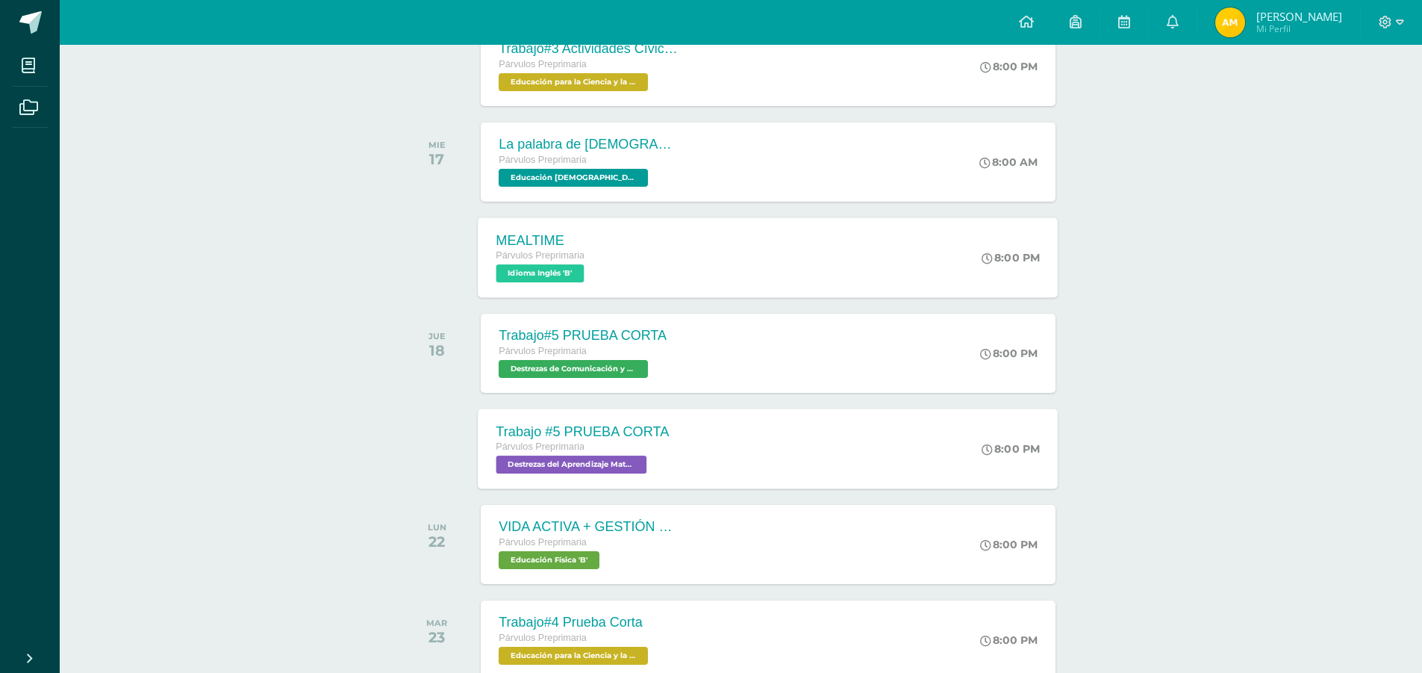
click at [597, 469] on span "Destrezas del Aprendizaje Matemático 'B'" at bounding box center [572, 464] width 151 height 18
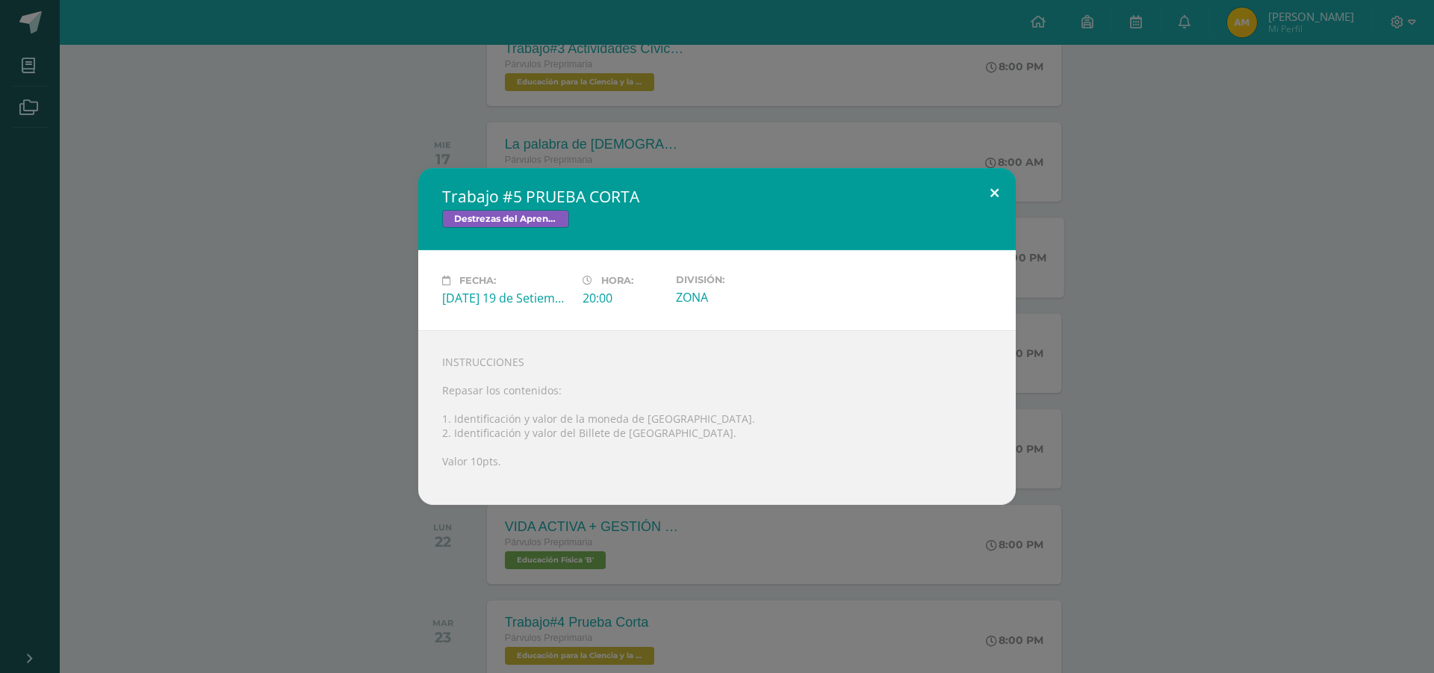
drag, startPoint x: 998, startPoint y: 189, endPoint x: 965, endPoint y: 199, distance: 35.0
click at [995, 189] on button at bounding box center [994, 193] width 43 height 51
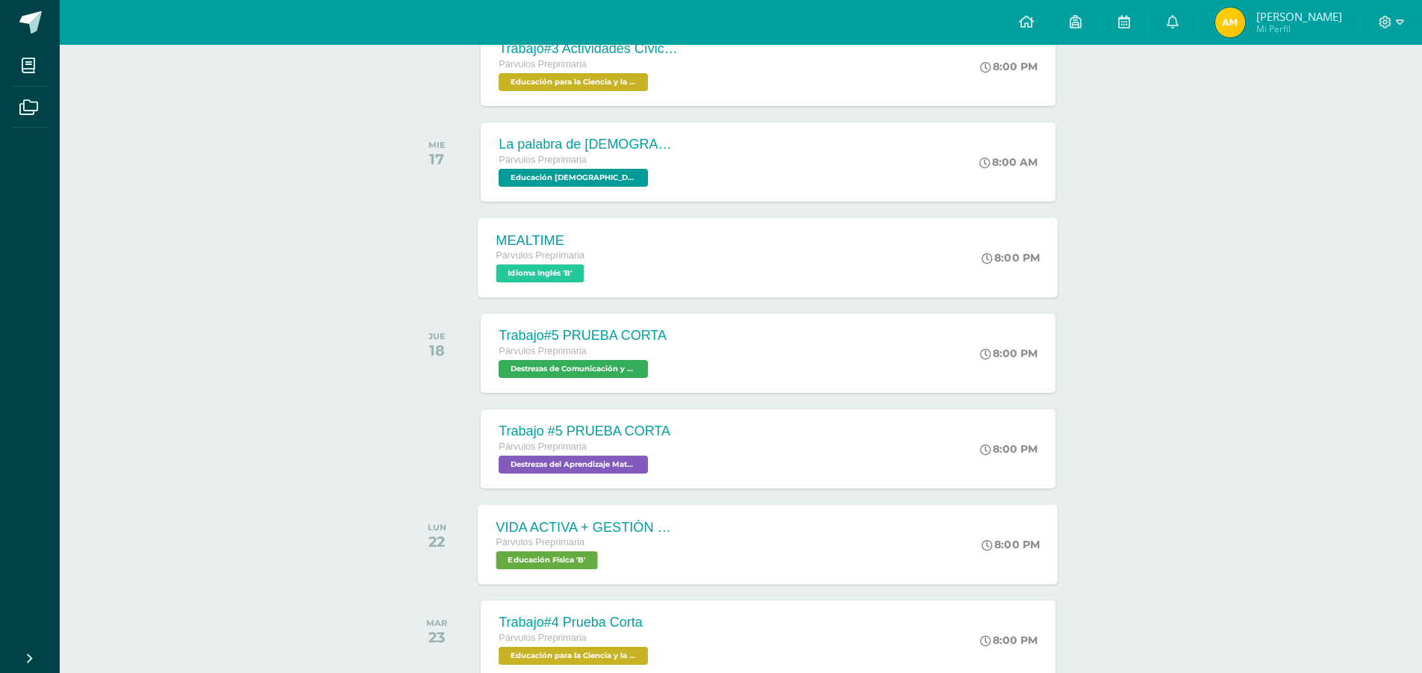
click at [543, 554] on span "Educación Física 'B'" at bounding box center [548, 560] width 102 height 18
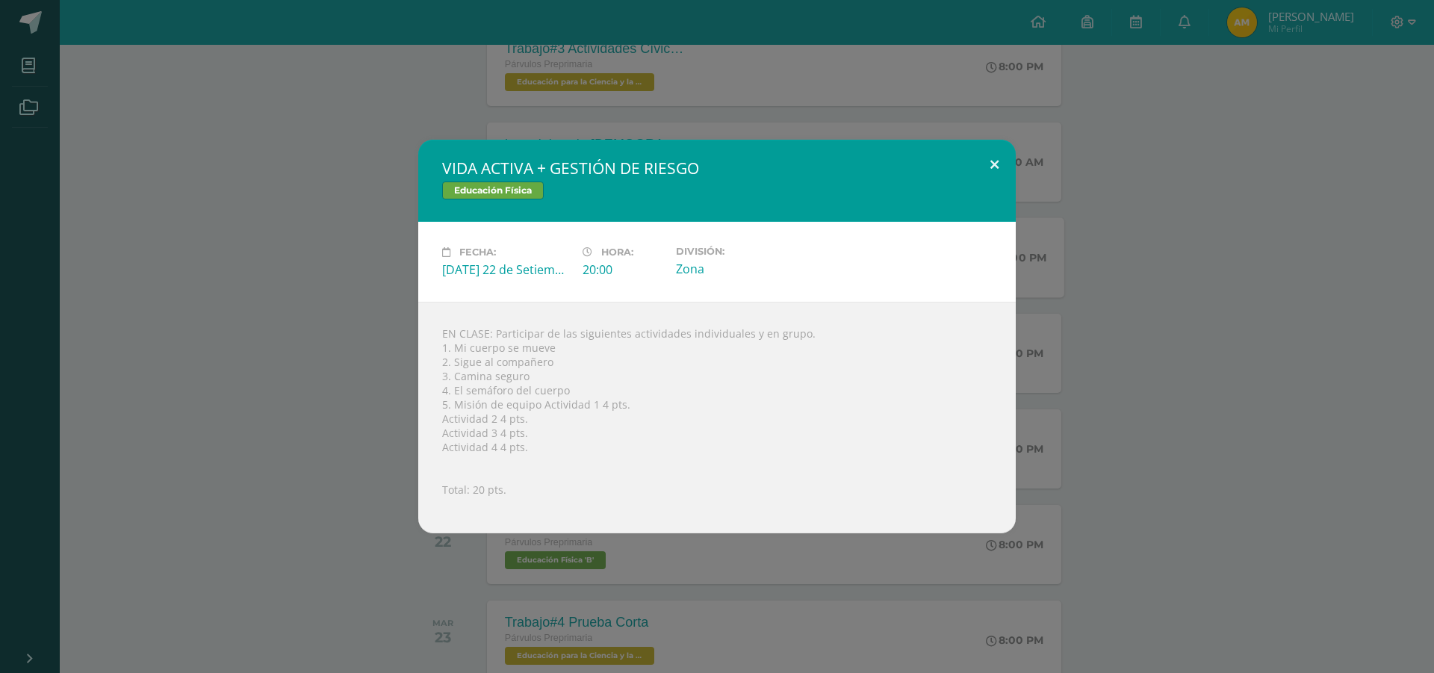
click at [1000, 167] on button at bounding box center [994, 165] width 43 height 51
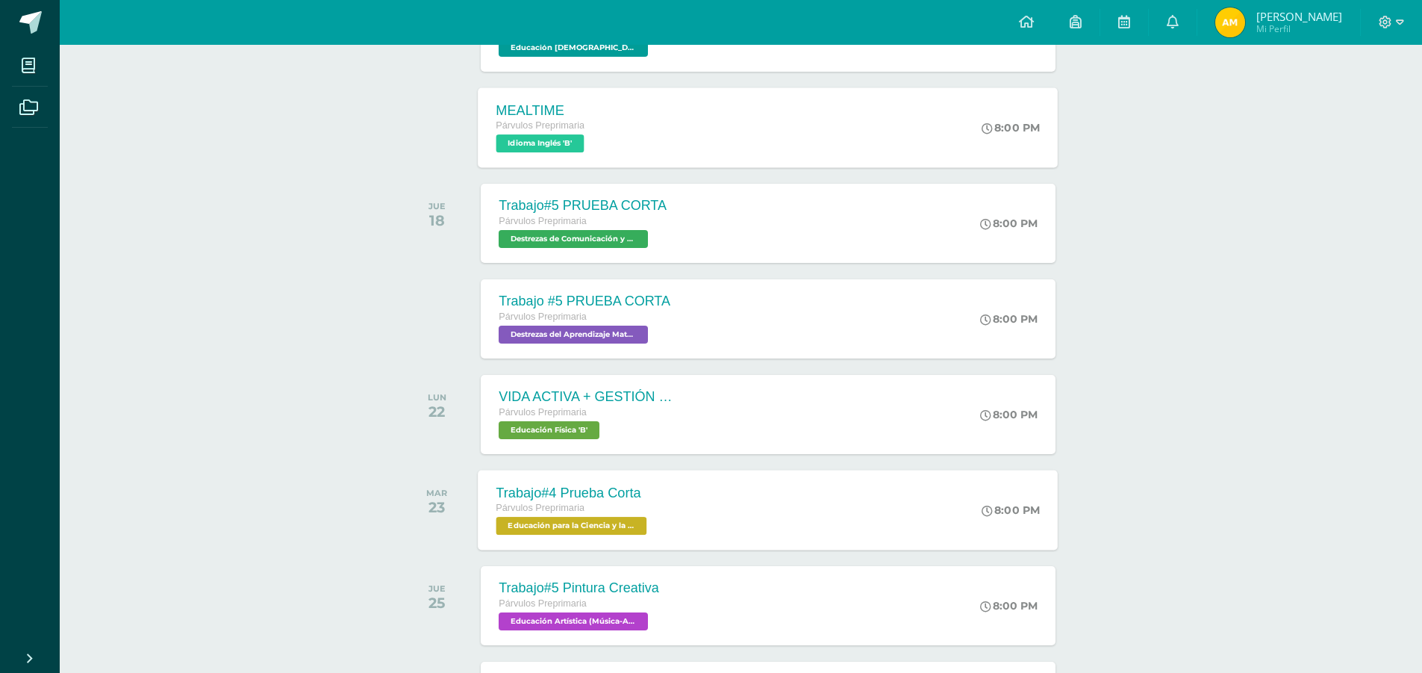
scroll to position [2389, 0]
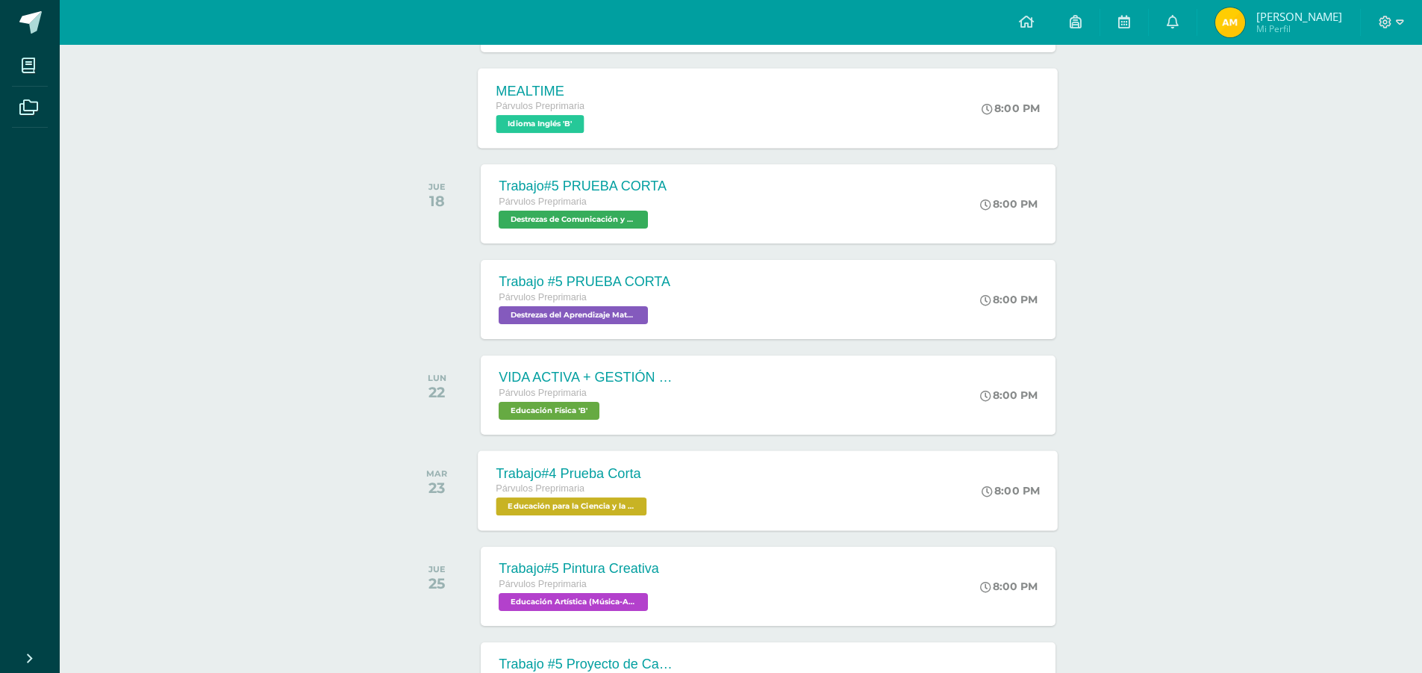
click at [586, 512] on span "Educación para la Ciencia y la Ciudadanía 'B'" at bounding box center [572, 506] width 151 height 18
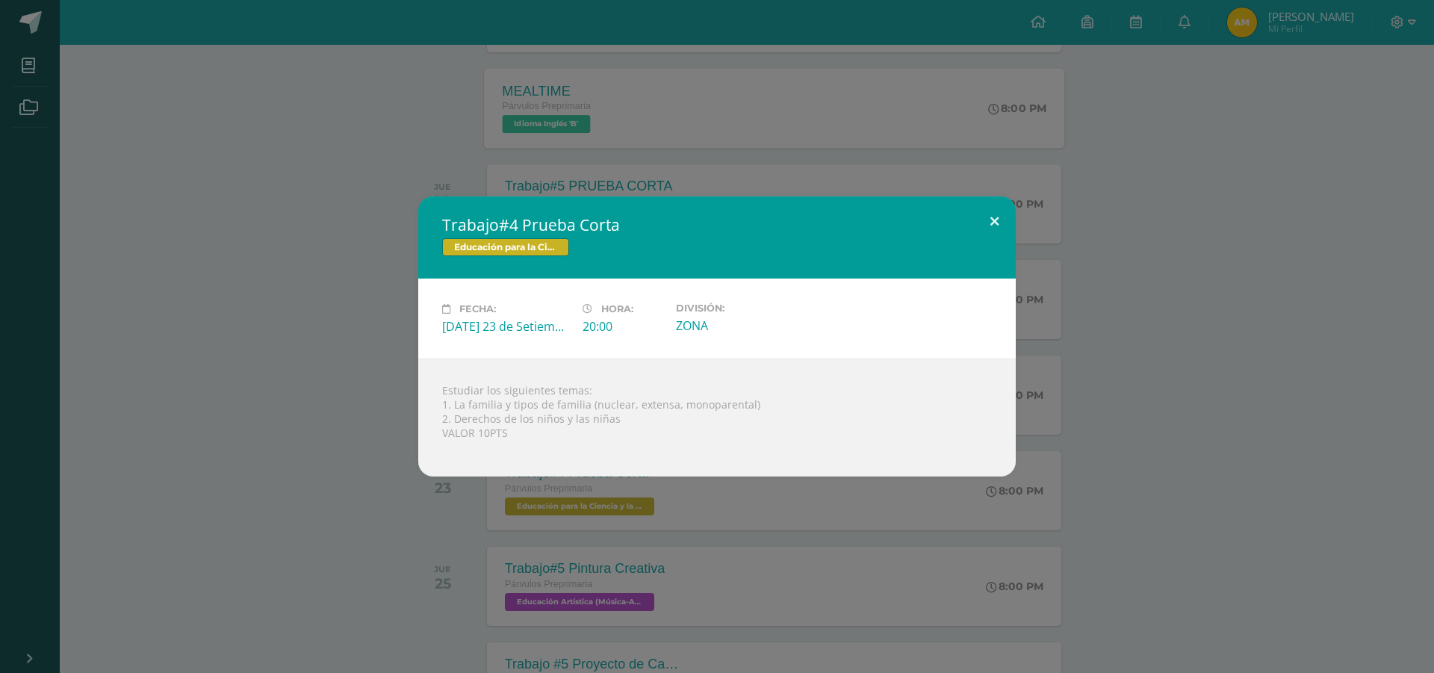
click at [996, 219] on button at bounding box center [994, 221] width 43 height 51
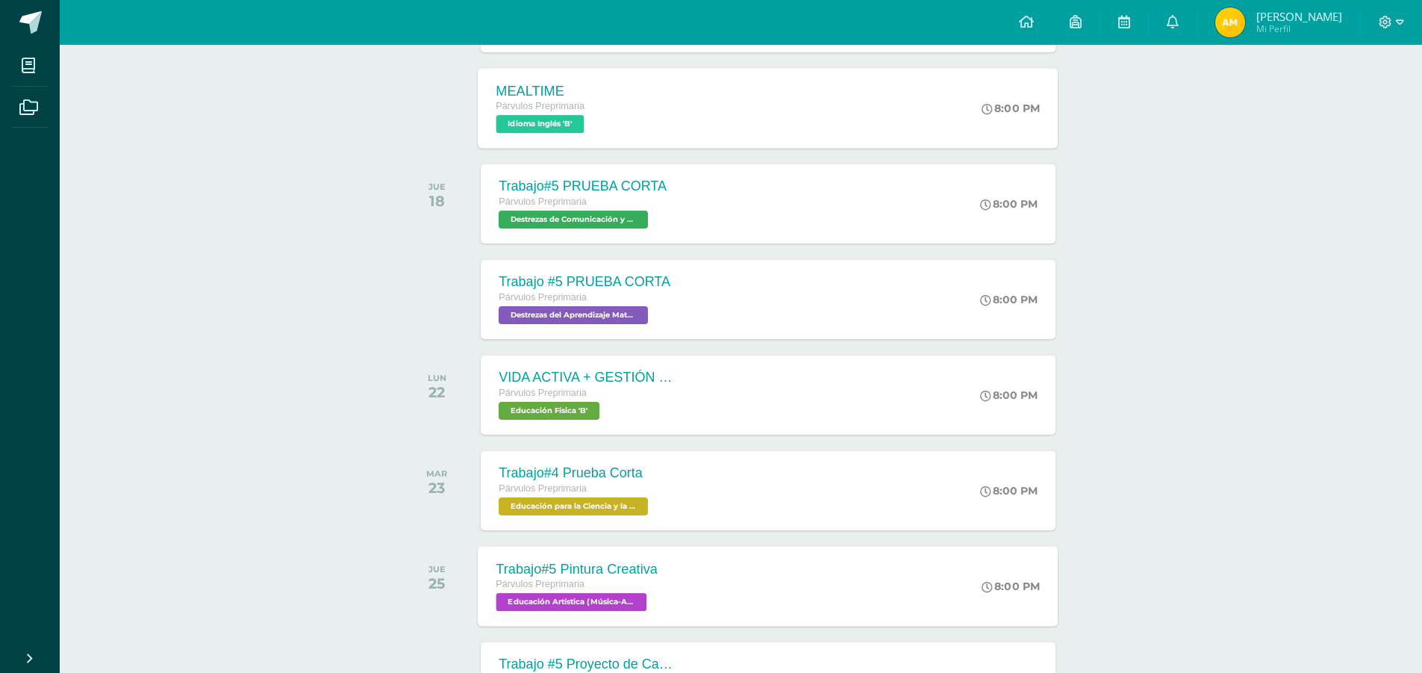
click at [575, 597] on span "Educación Artística (Música-Artes Visuales) 'B'" at bounding box center [572, 602] width 151 height 18
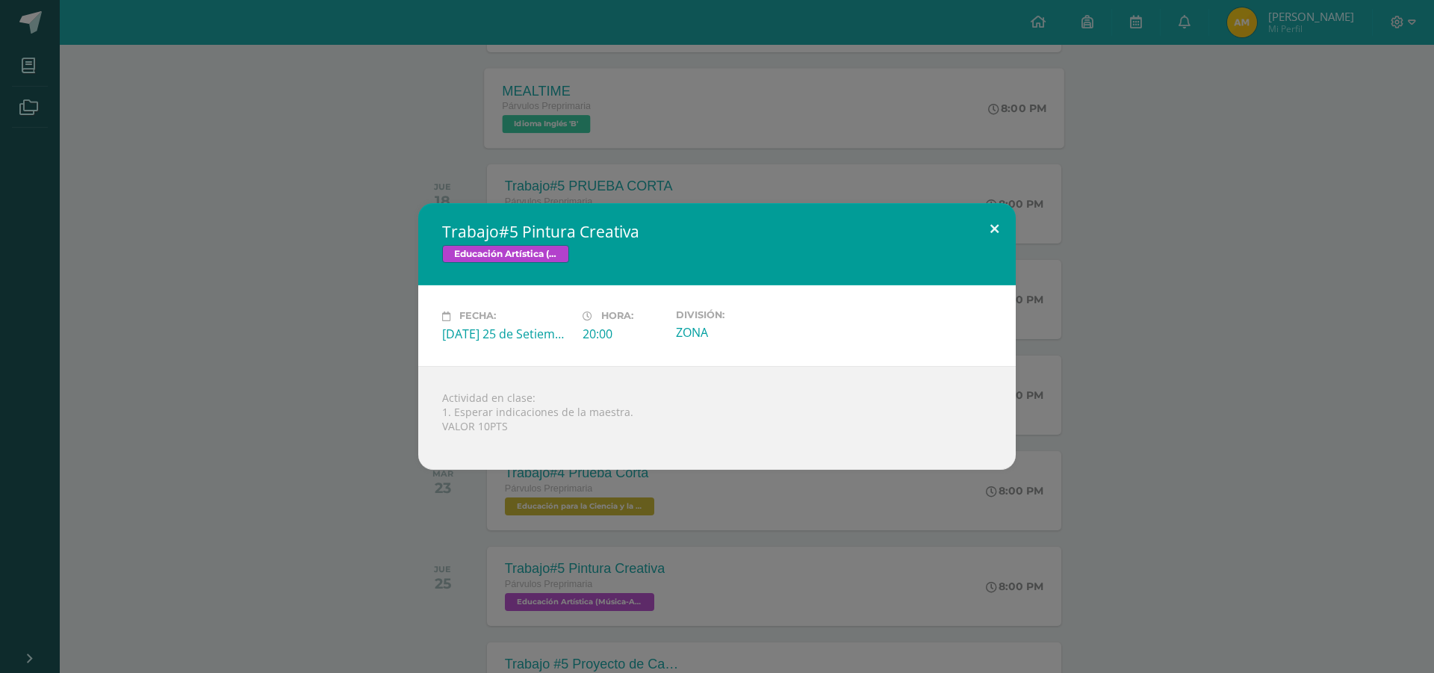
click at [994, 232] on button at bounding box center [994, 228] width 43 height 51
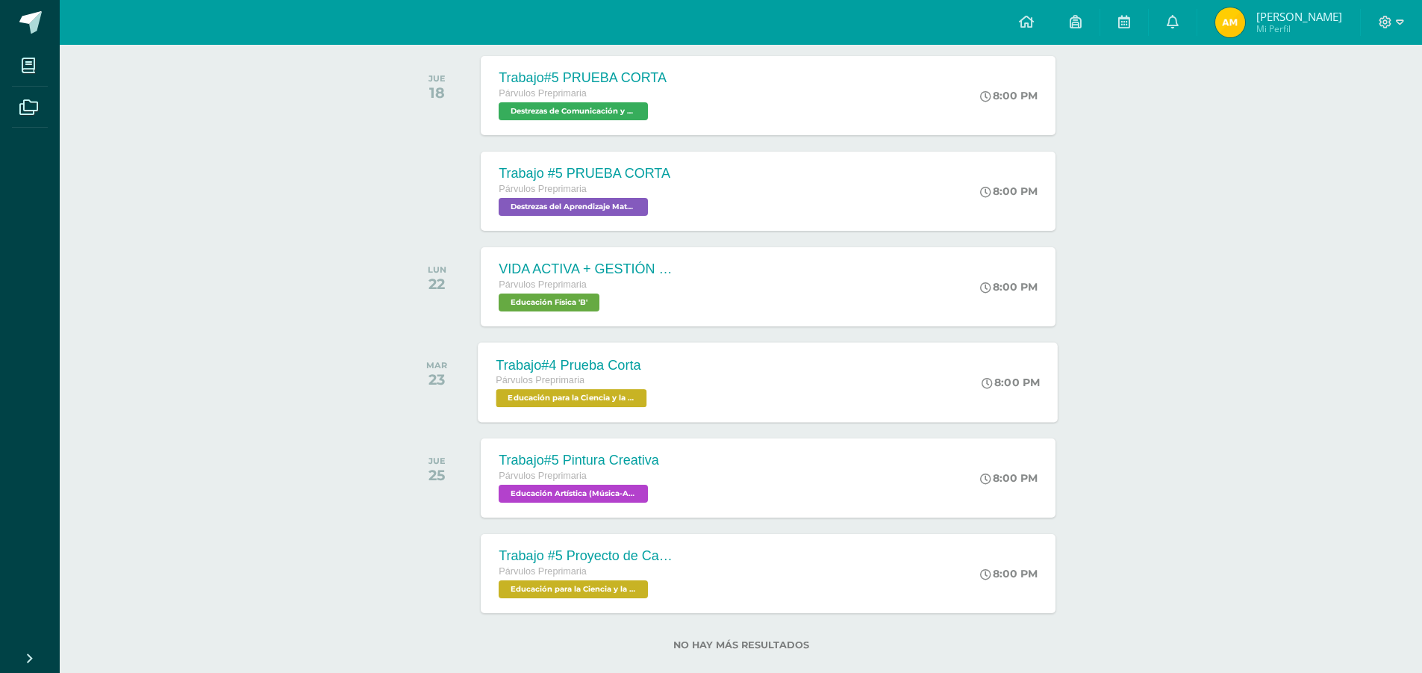
scroll to position [2523, 0]
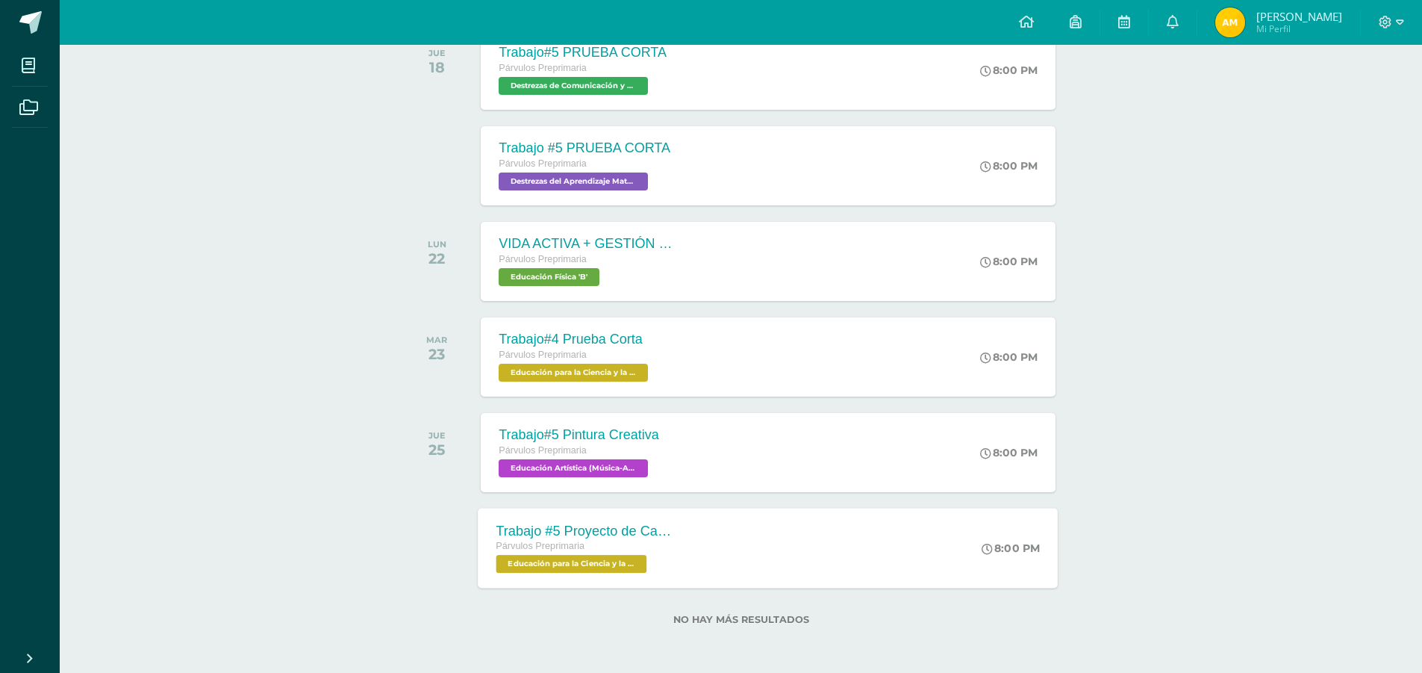
click at [585, 566] on span "Educación para la Ciencia y la Ciudadanía 'B'" at bounding box center [572, 564] width 151 height 18
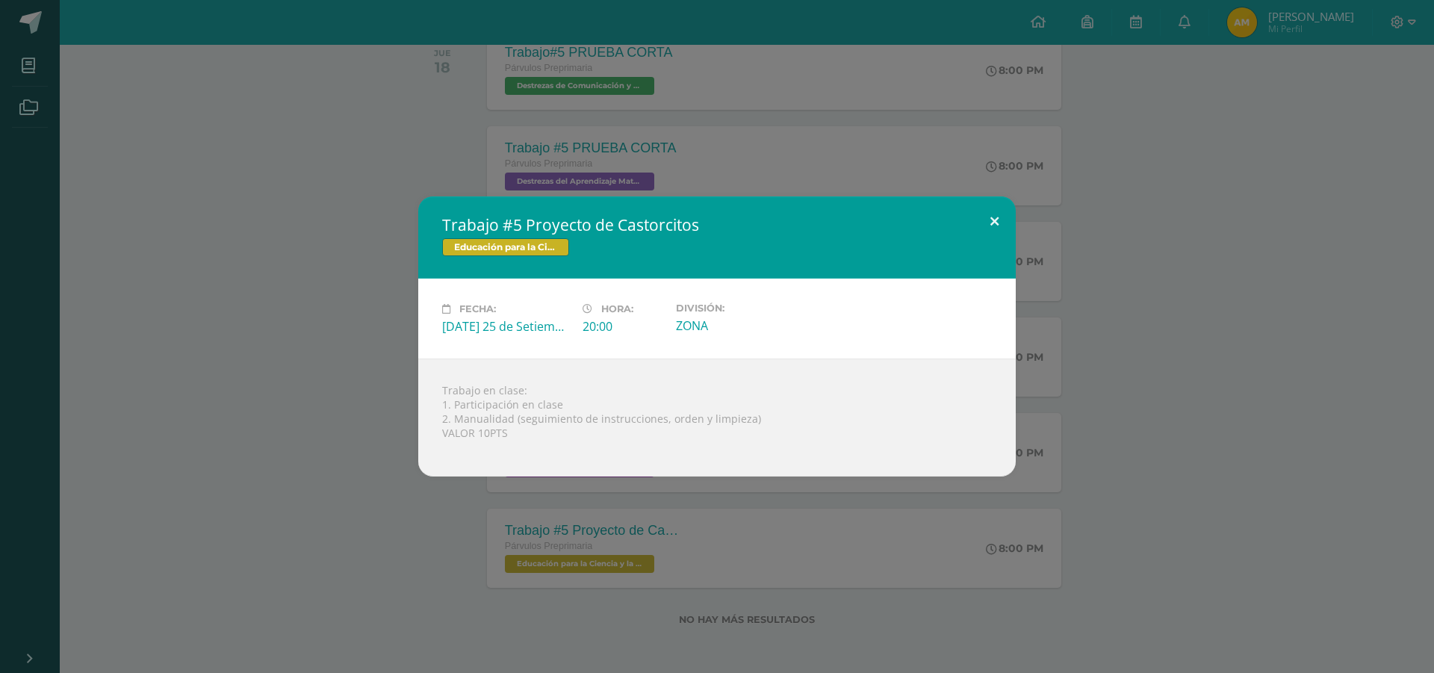
click at [983, 223] on button at bounding box center [994, 221] width 43 height 51
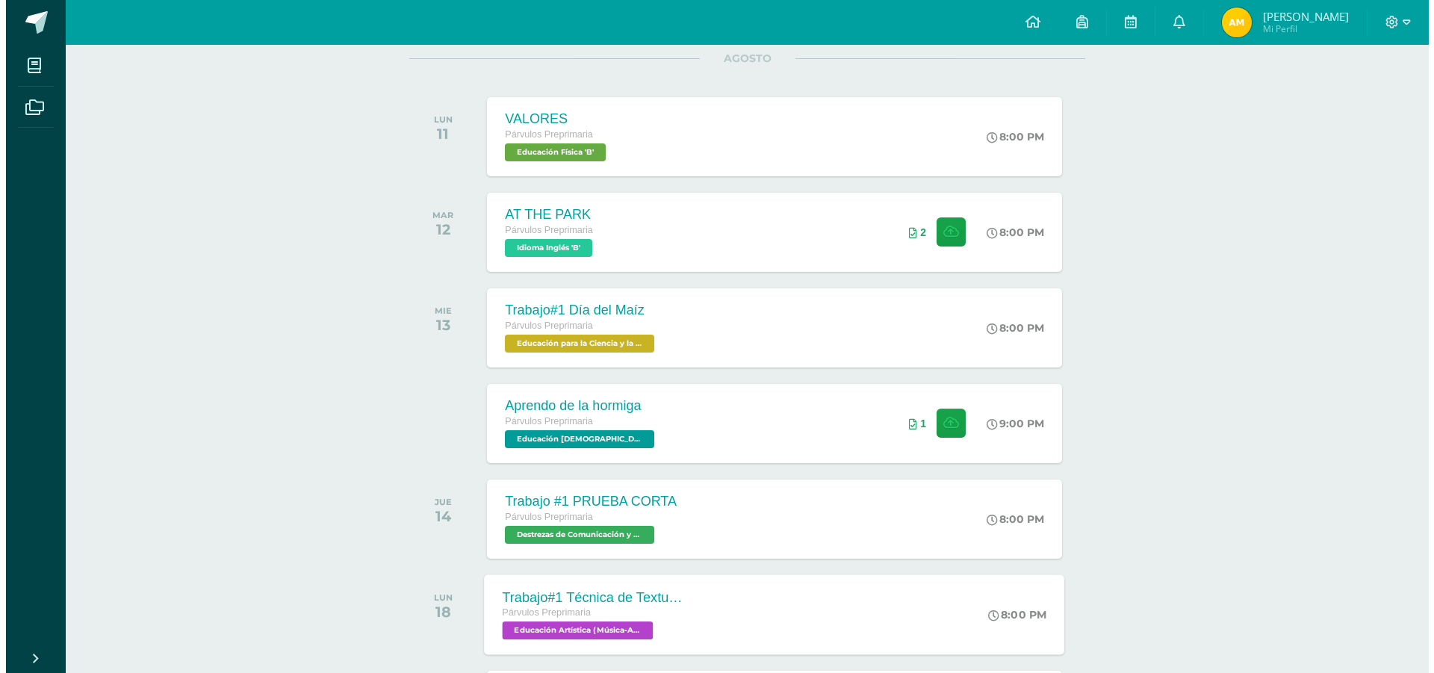
scroll to position [224, 0]
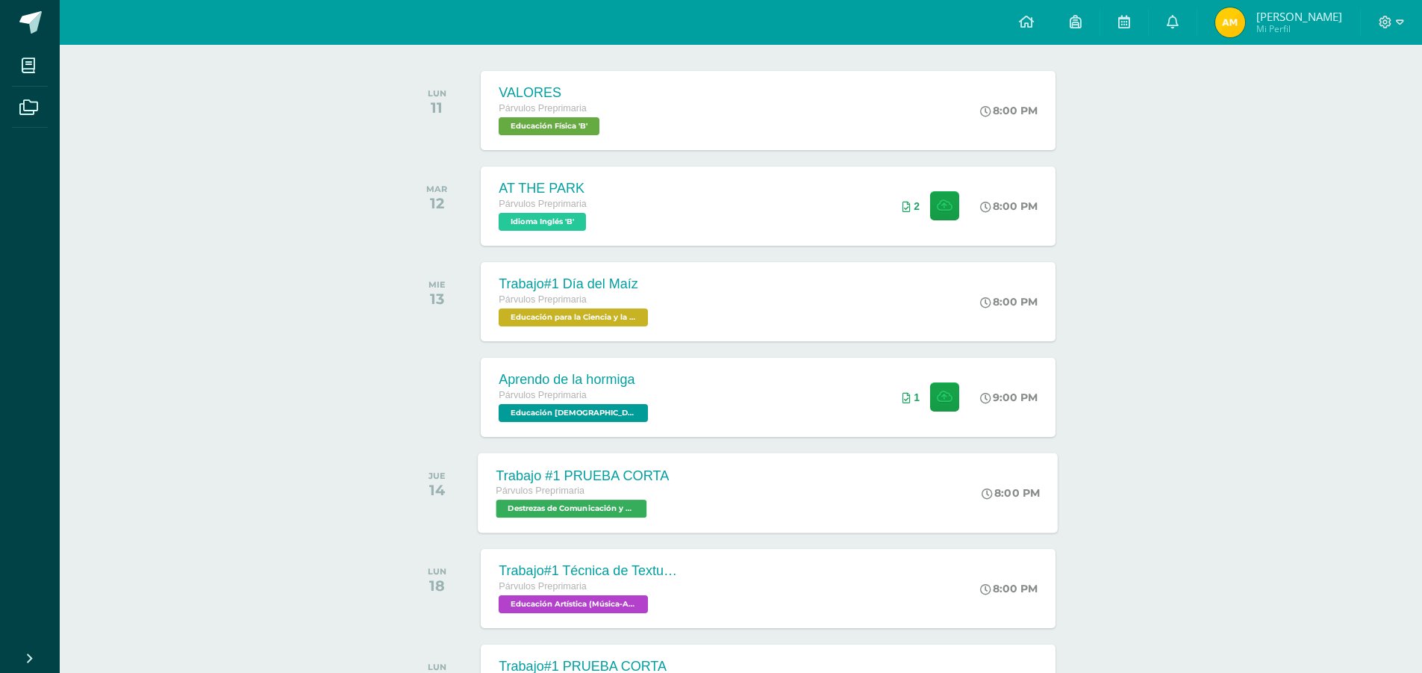
click at [585, 509] on span "Destrezas de Comunicación y Lenguaje 'B'" at bounding box center [572, 509] width 151 height 18
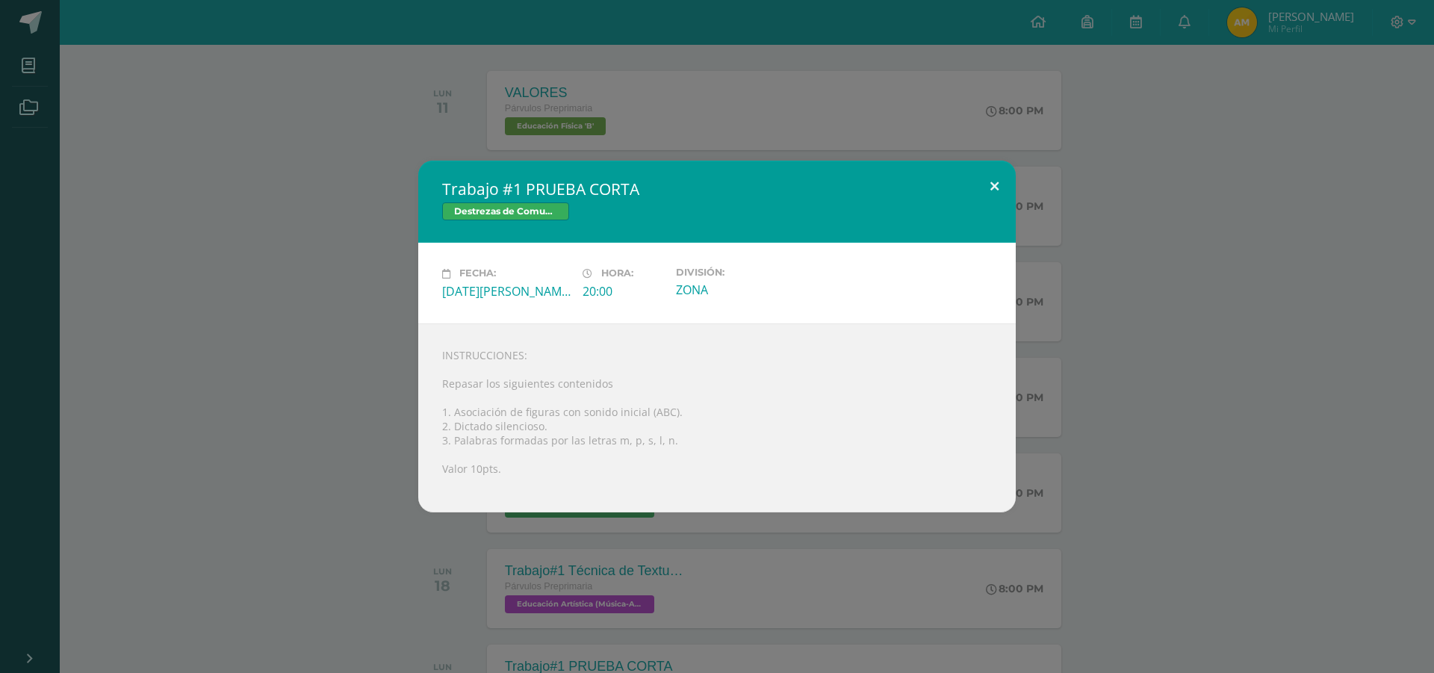
drag, startPoint x: 990, startPoint y: 184, endPoint x: 953, endPoint y: 190, distance: 37.9
click at [990, 183] on button at bounding box center [994, 186] width 43 height 51
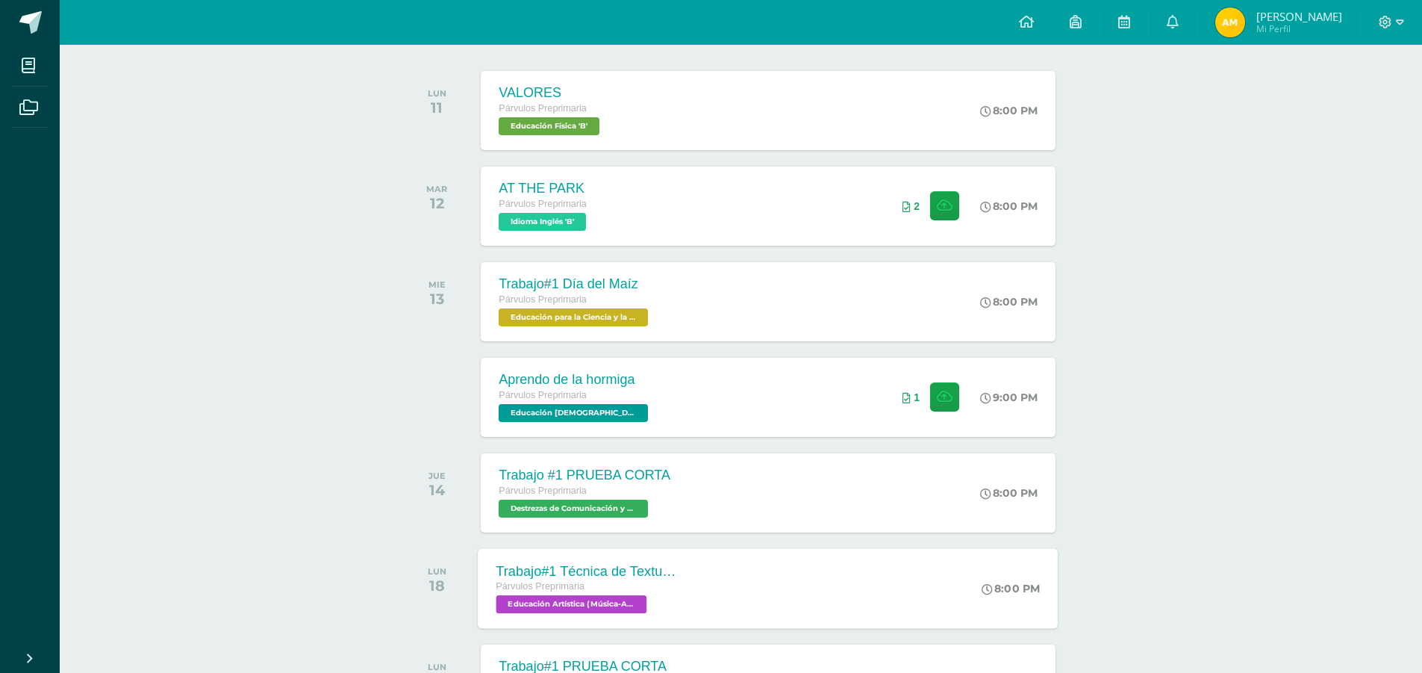
click at [567, 597] on span "Educación Artística (Música-Artes Visuales) 'B'" at bounding box center [572, 604] width 151 height 18
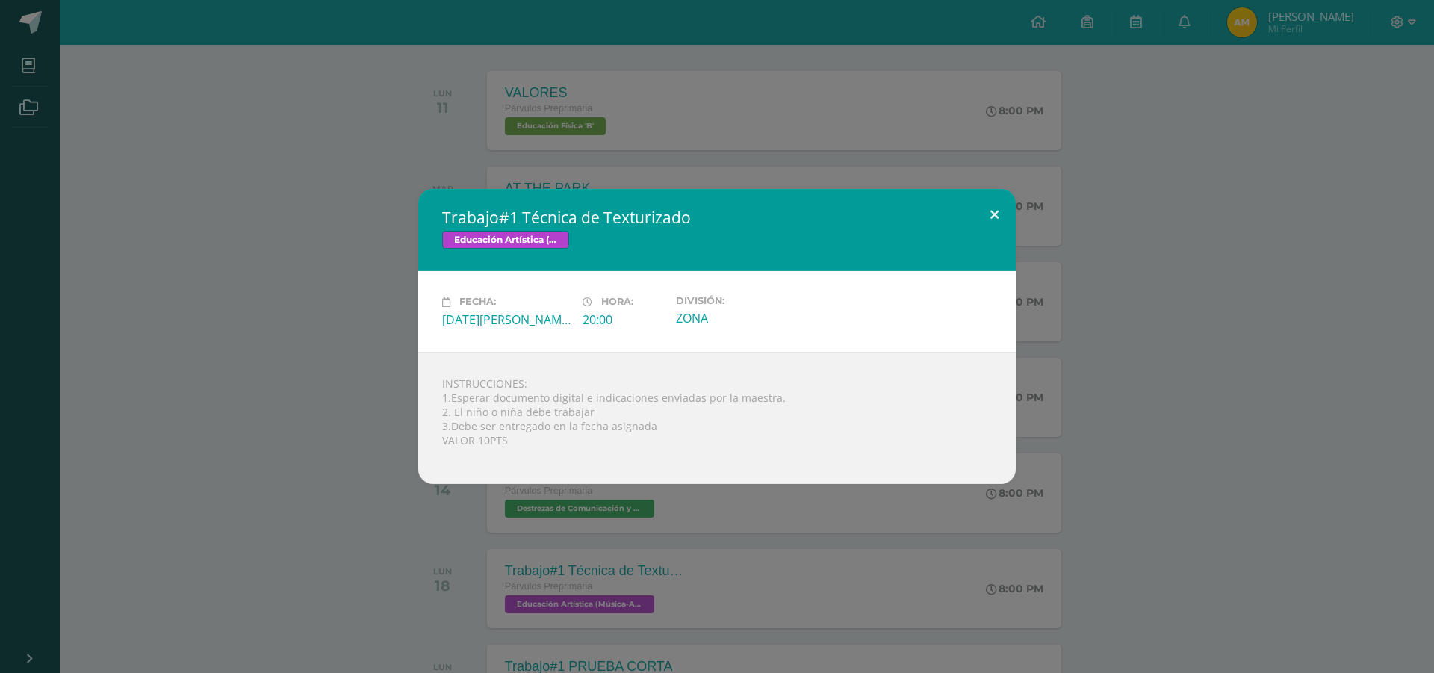
click at [995, 217] on button at bounding box center [994, 214] width 43 height 51
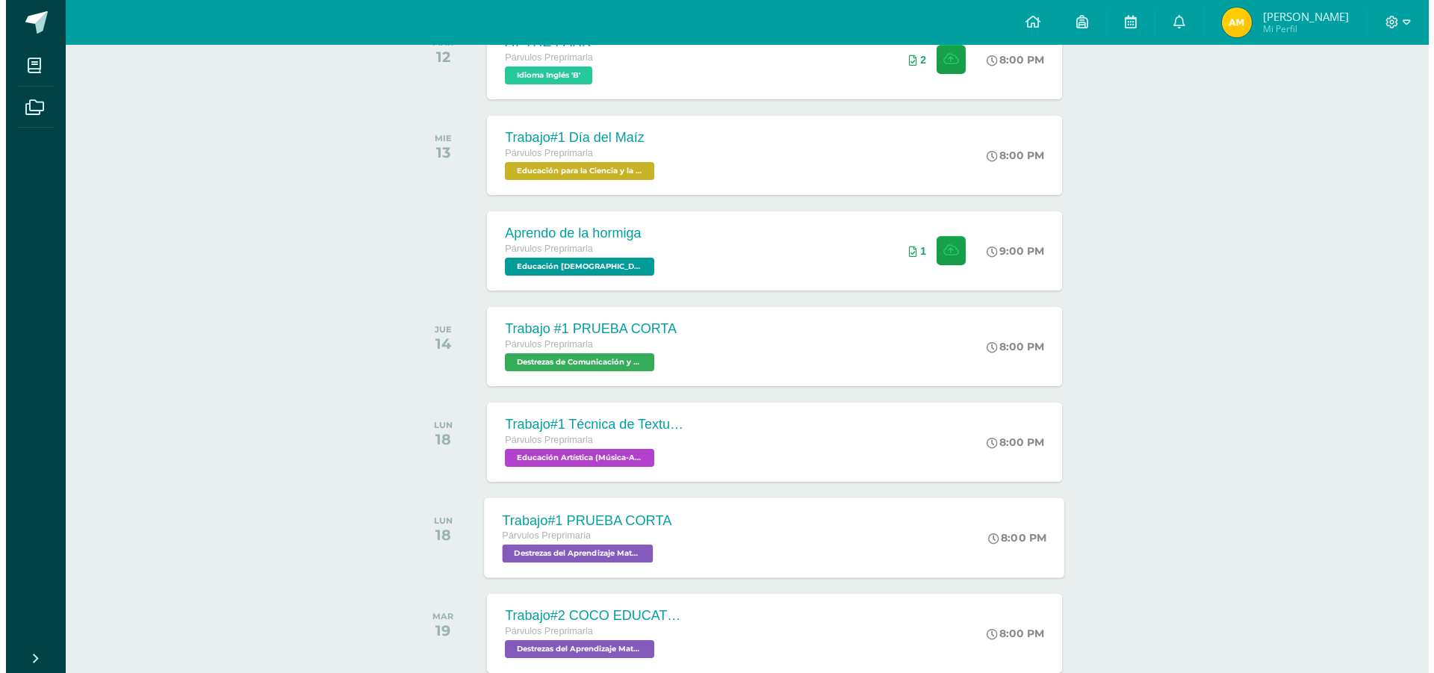
scroll to position [373, 0]
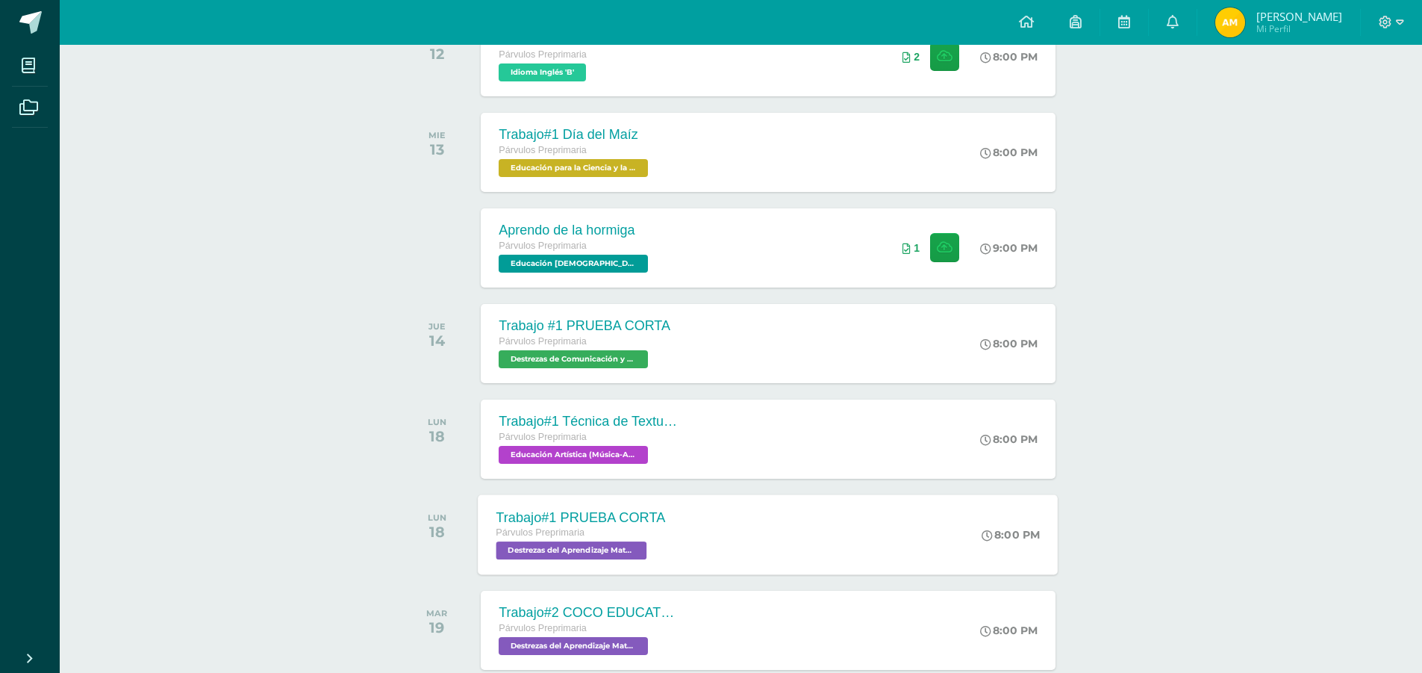
click at [563, 548] on span "Destrezas del Aprendizaje Matemático 'B'" at bounding box center [572, 550] width 151 height 18
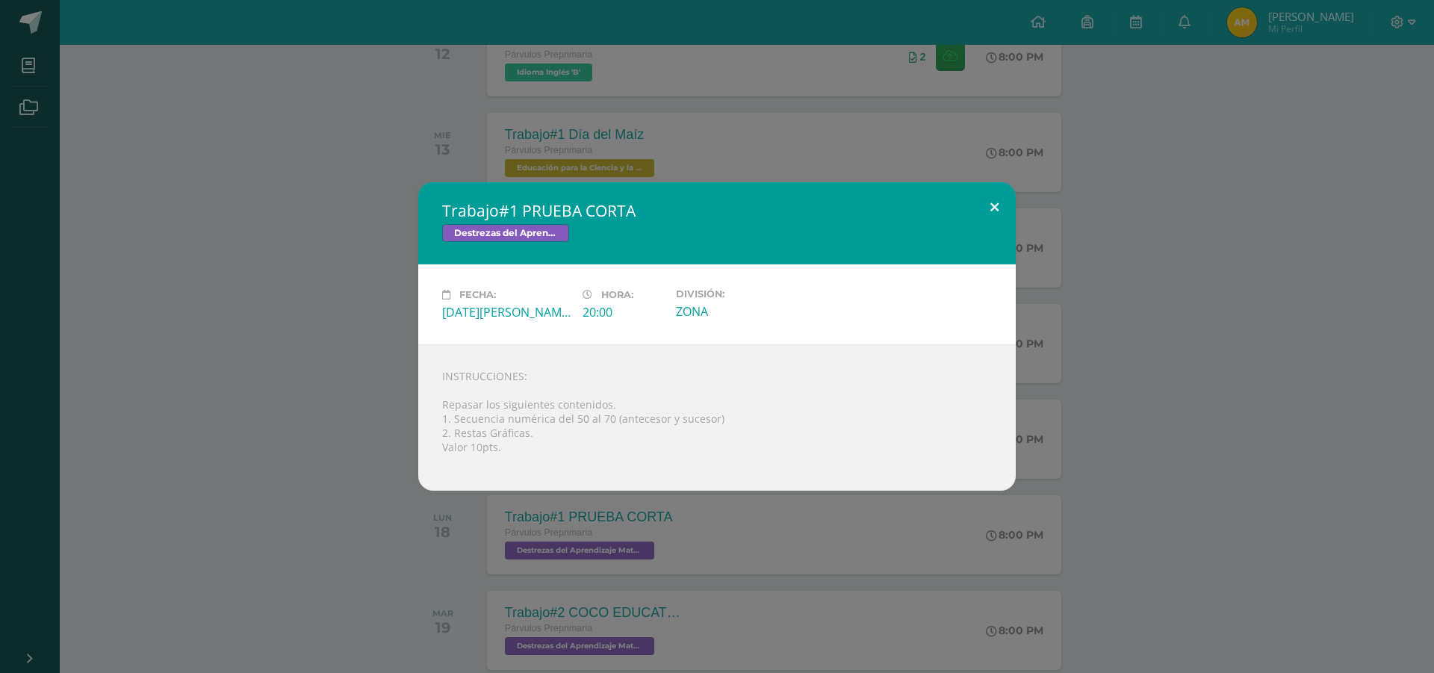
click at [1001, 201] on button at bounding box center [994, 207] width 43 height 51
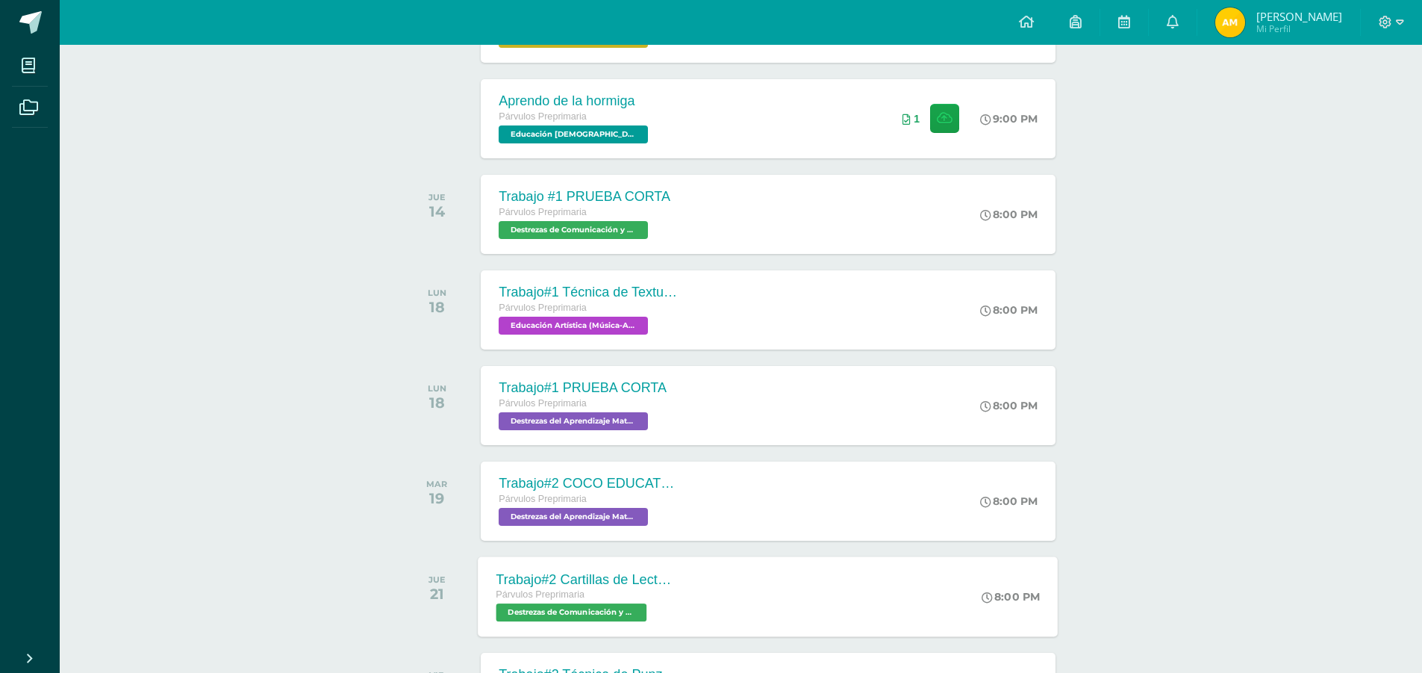
scroll to position [523, 0]
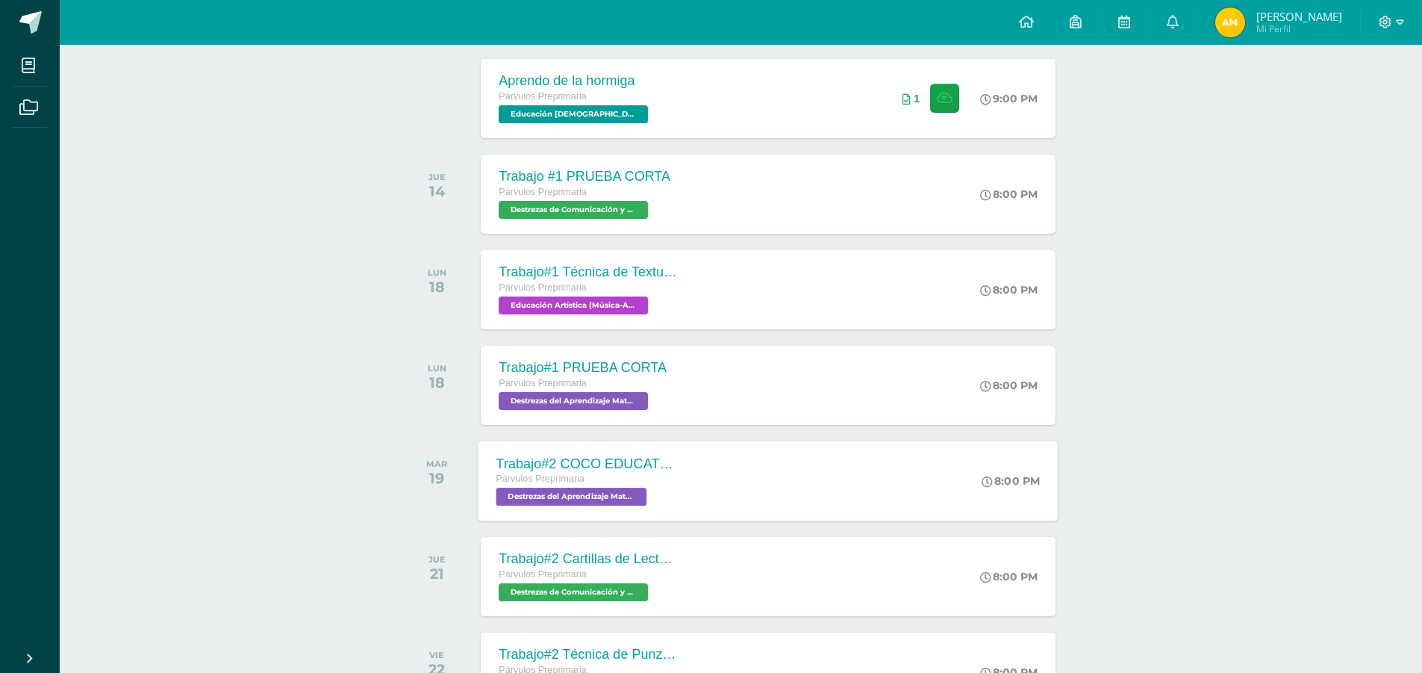
click at [606, 484] on div "Párvulos Preprimaria" at bounding box center [587, 479] width 181 height 16
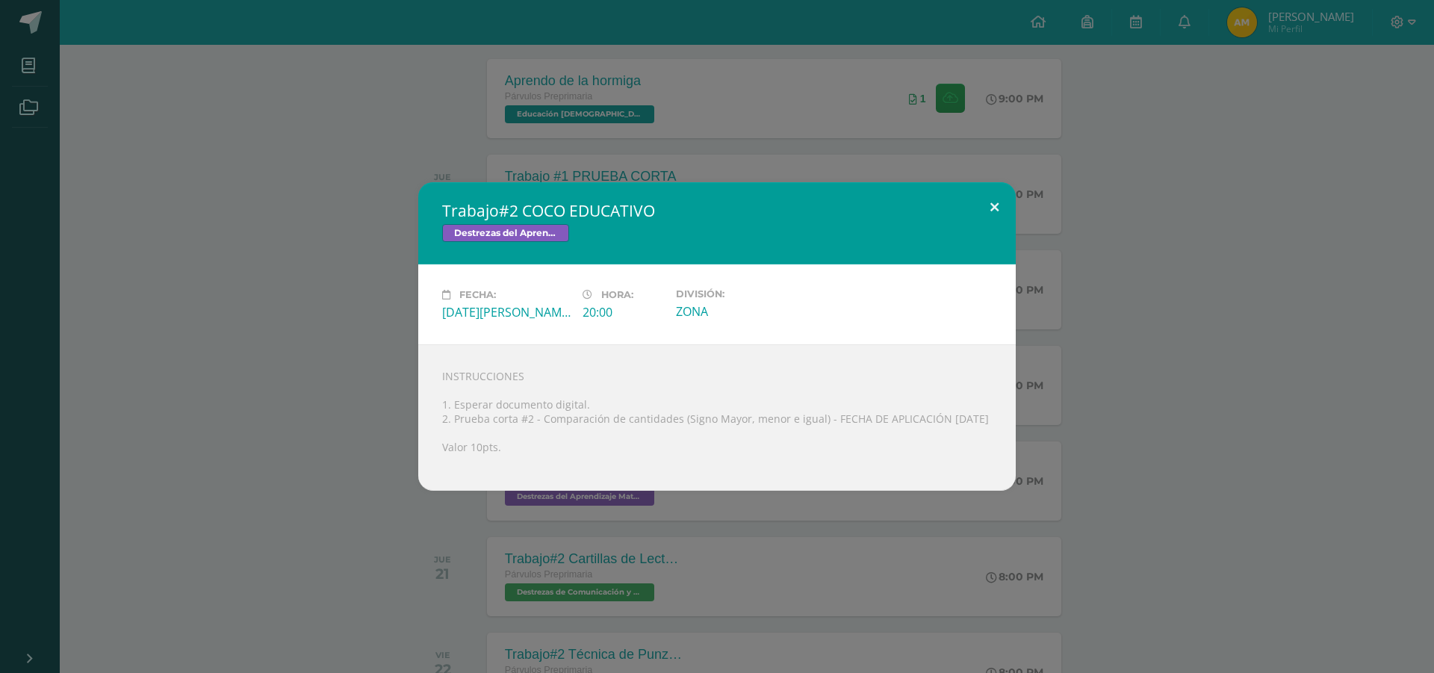
click at [1004, 203] on button at bounding box center [994, 207] width 43 height 51
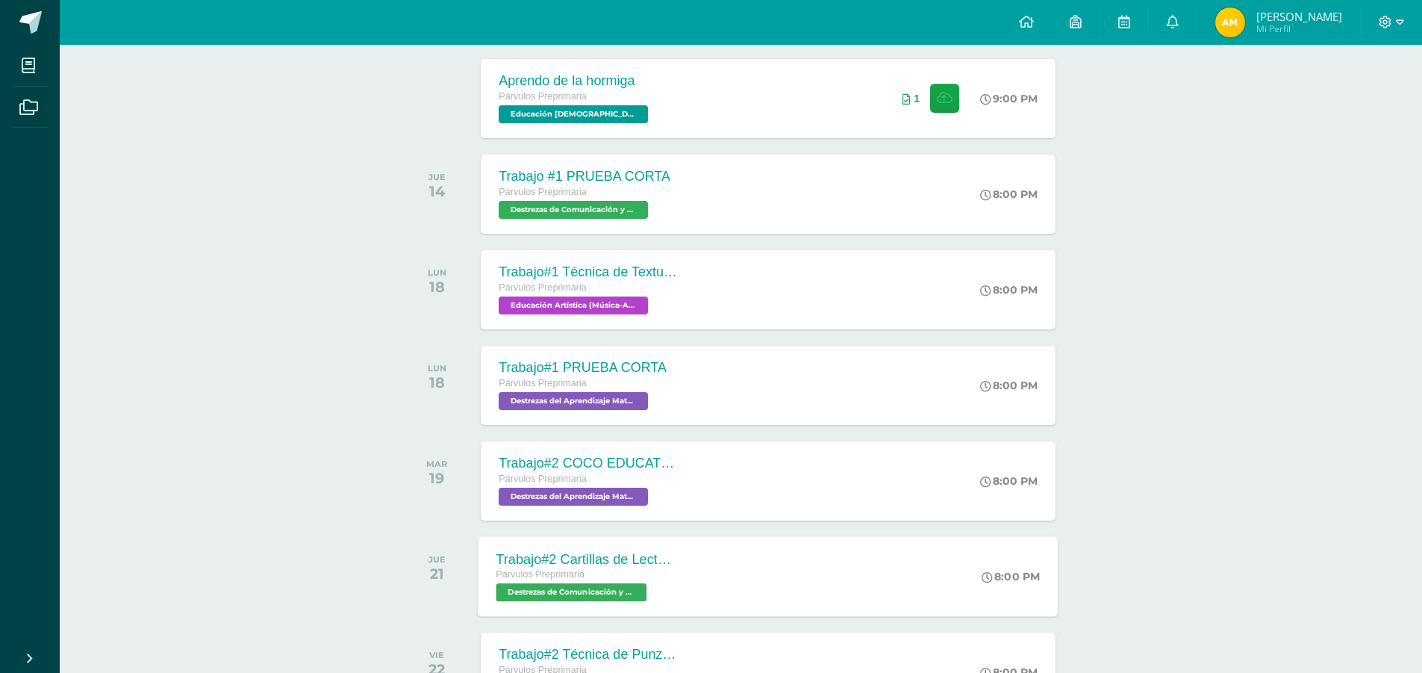
click at [615, 588] on span "Destrezas de Comunicación y Lenguaje 'B'" at bounding box center [572, 592] width 151 height 18
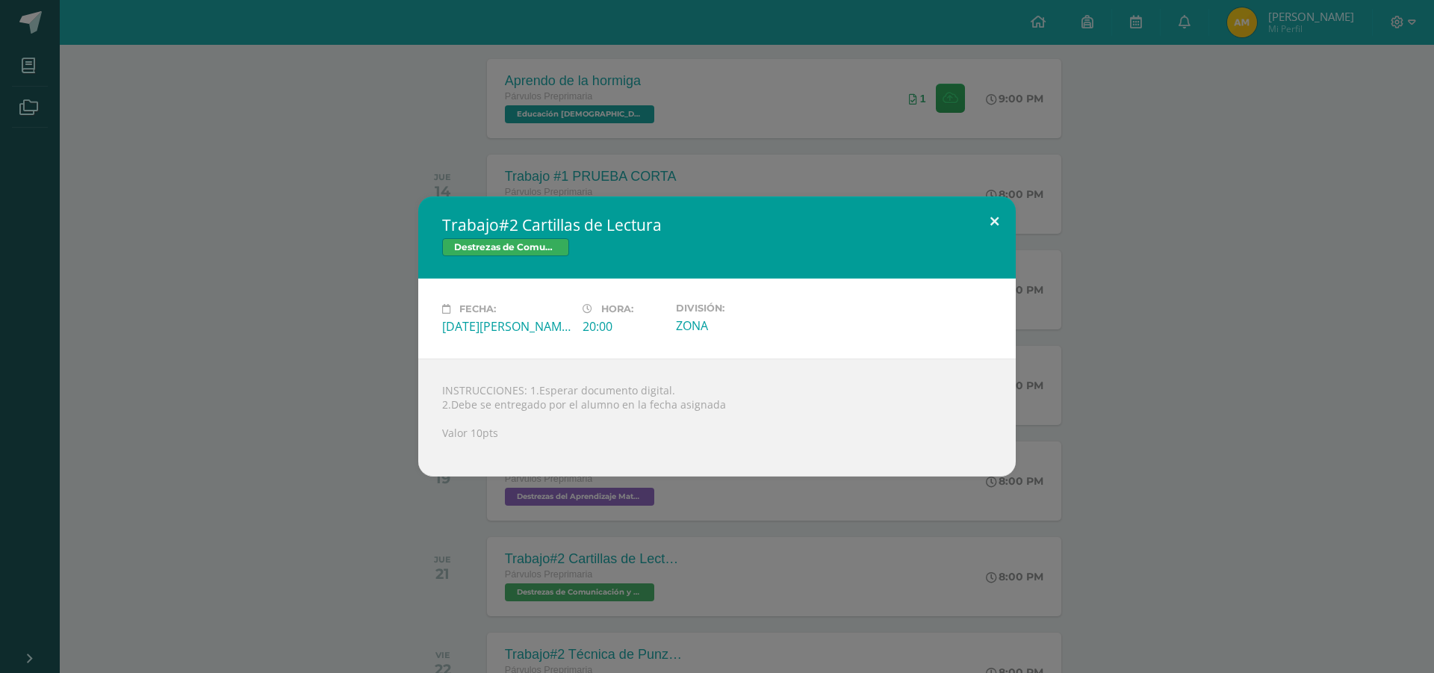
click at [998, 223] on button at bounding box center [994, 221] width 43 height 51
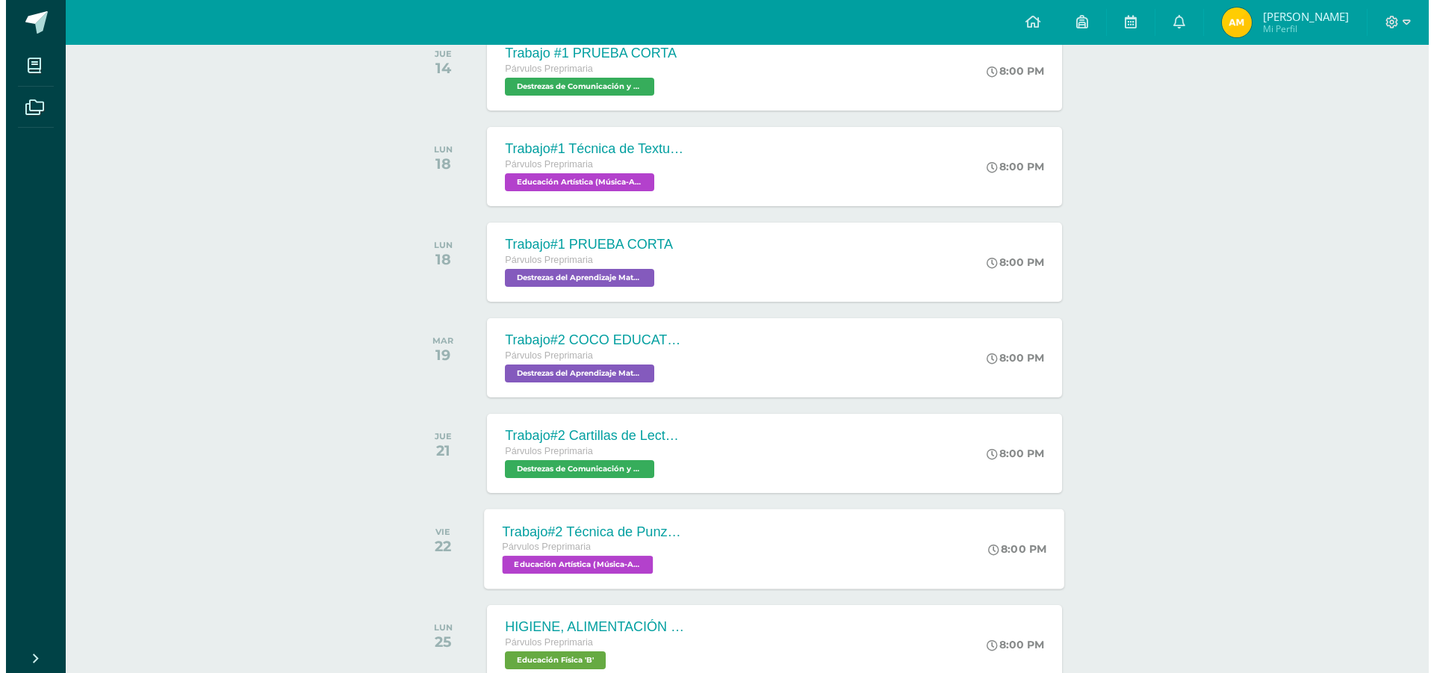
scroll to position [672, 0]
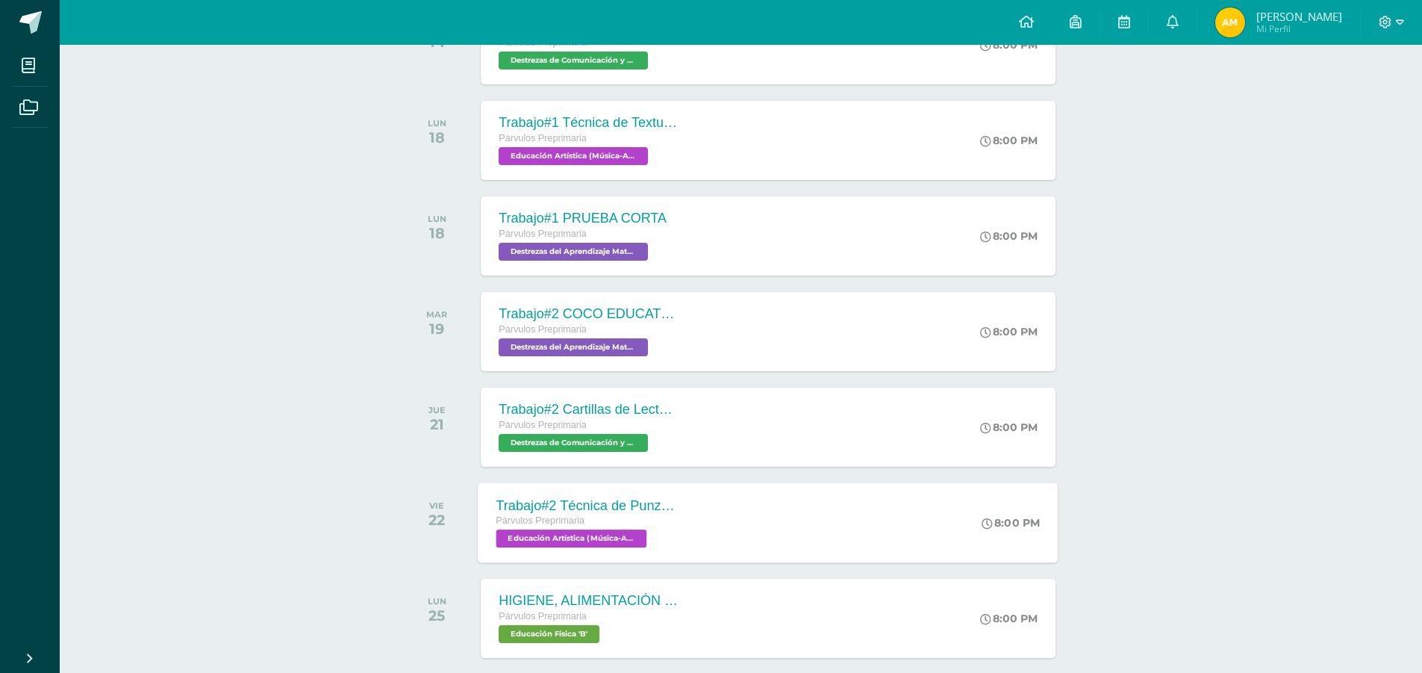
click at [607, 537] on span "Educación Artística (Música-Artes Visuales) 'B'" at bounding box center [572, 538] width 151 height 18
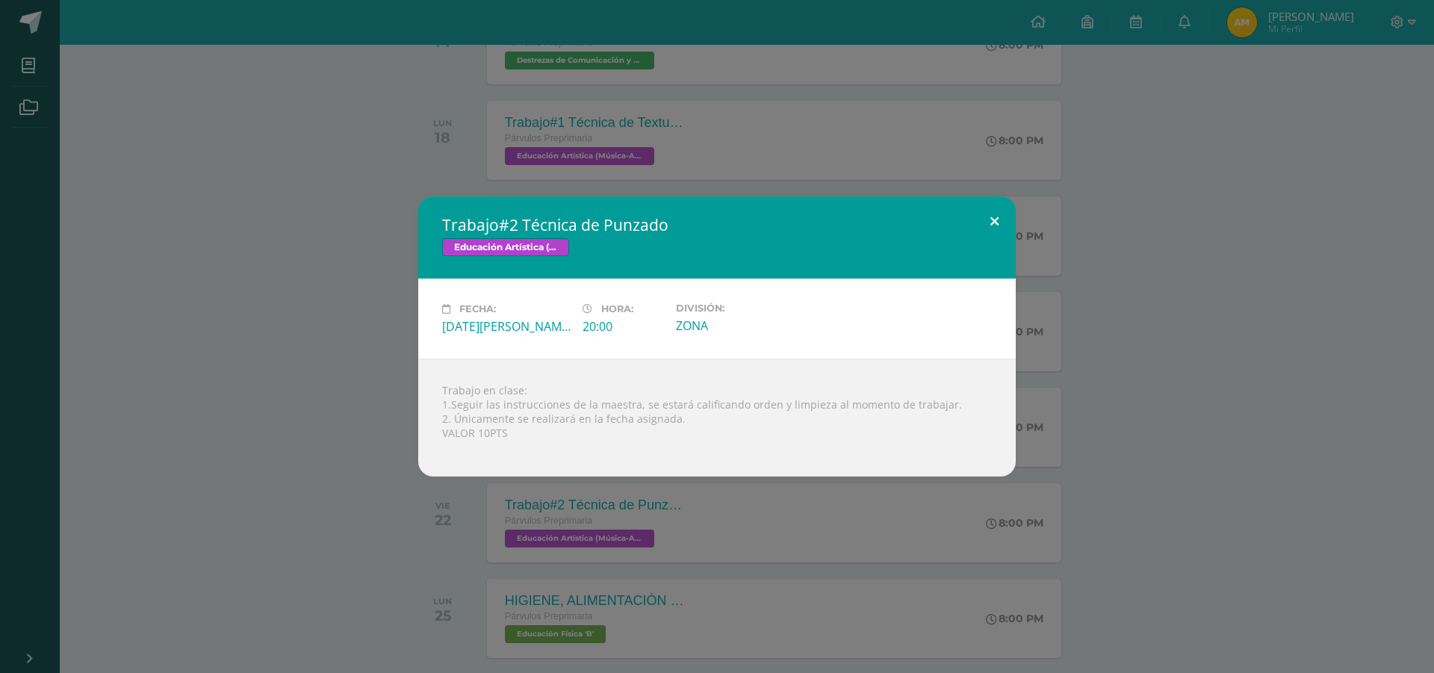
click at [987, 217] on button at bounding box center [994, 221] width 43 height 51
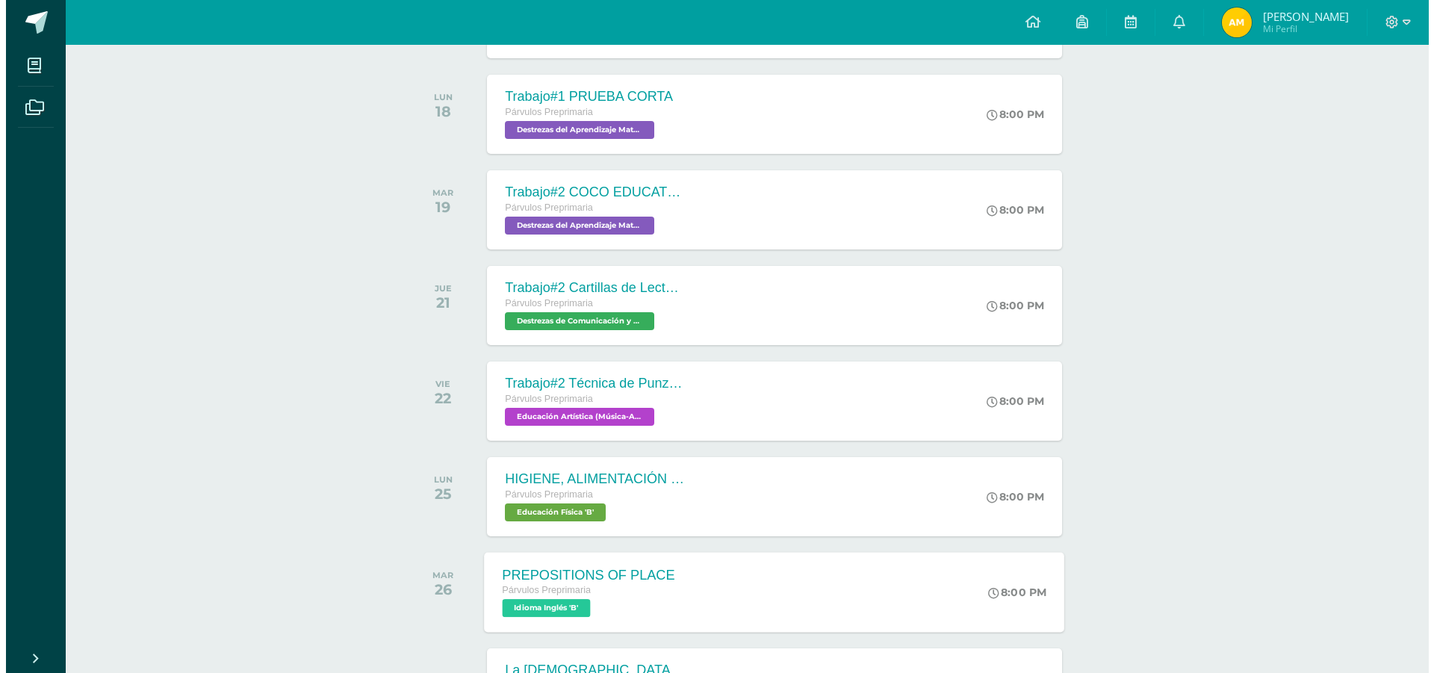
scroll to position [821, 0]
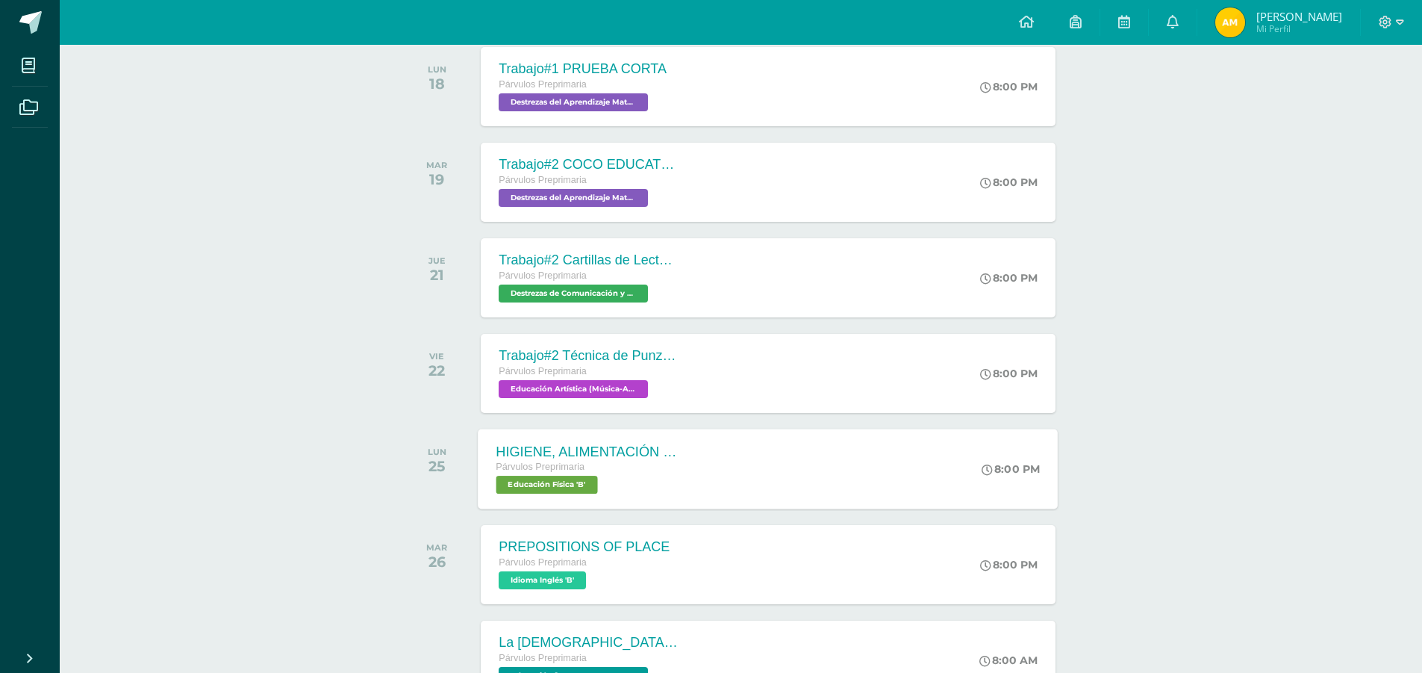
click at [559, 482] on span "Educación Física 'B'" at bounding box center [548, 485] width 102 height 18
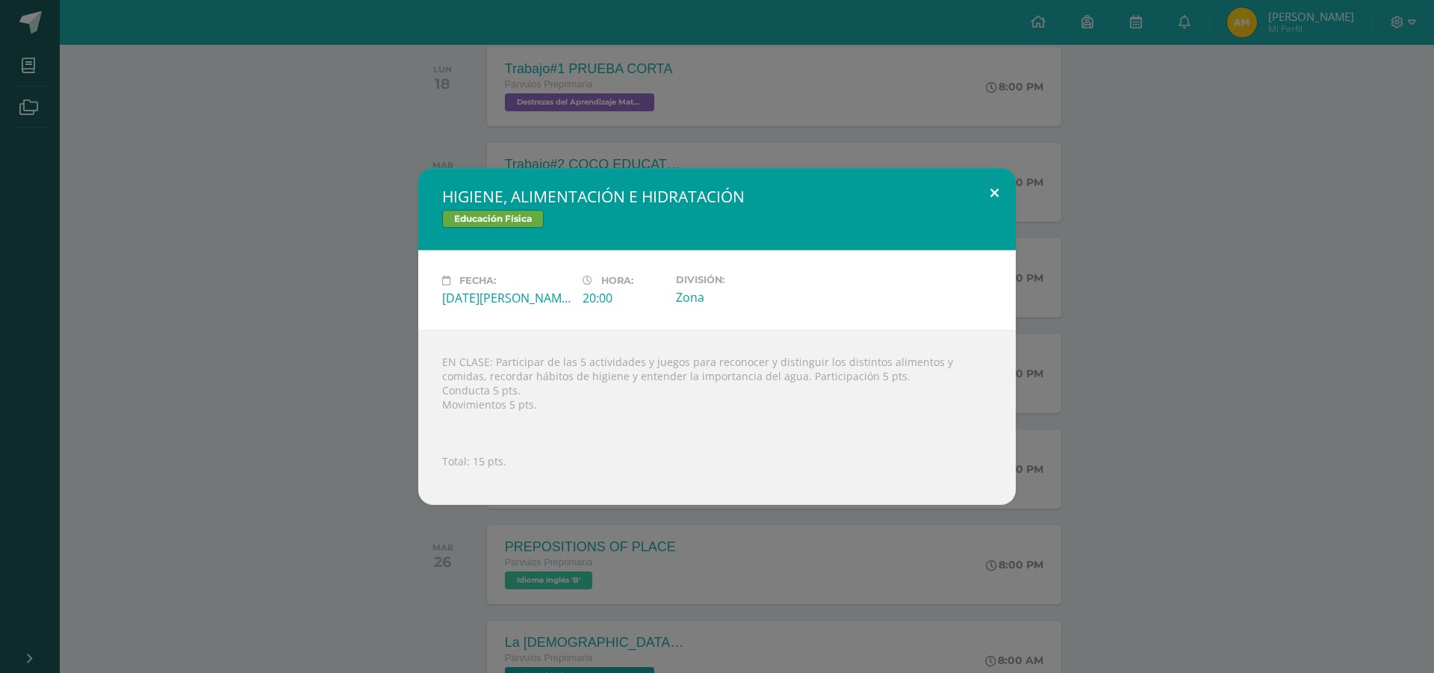
click at [995, 193] on button at bounding box center [994, 193] width 43 height 51
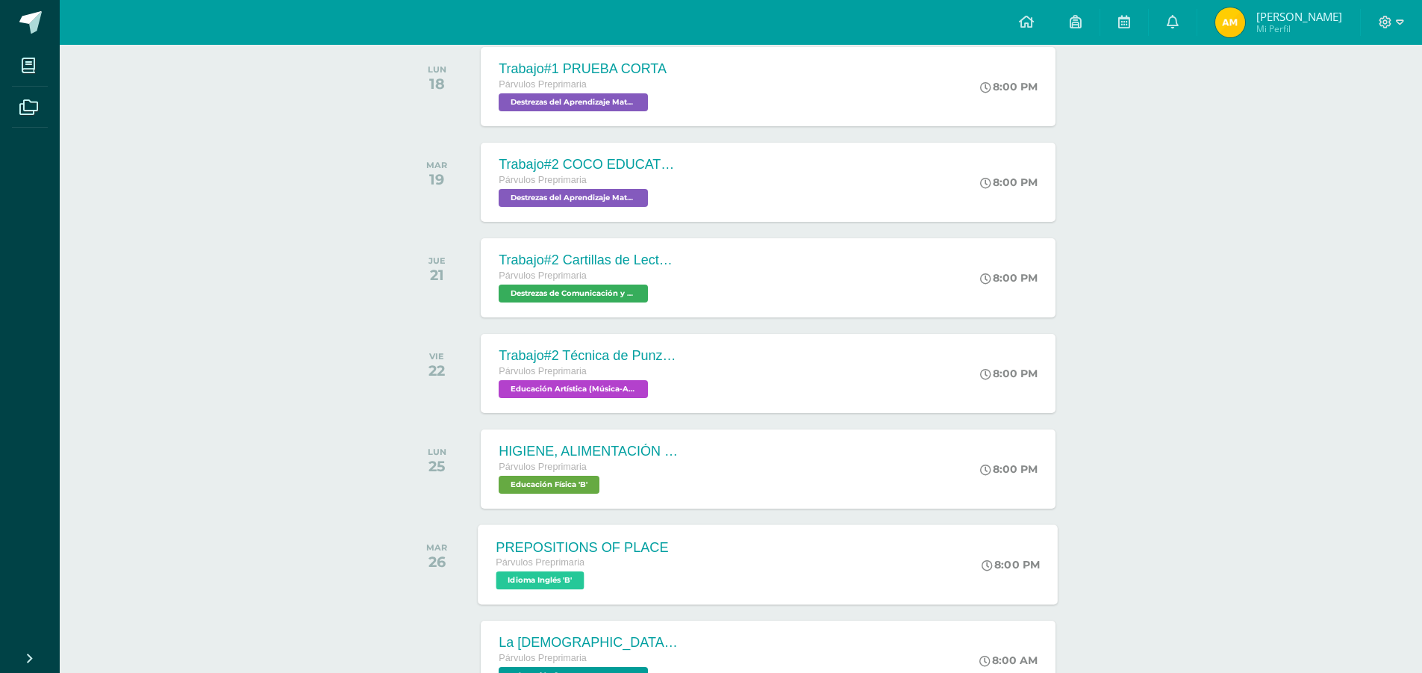
click at [553, 579] on span "Idioma Inglés 'B'" at bounding box center [541, 580] width 88 height 18
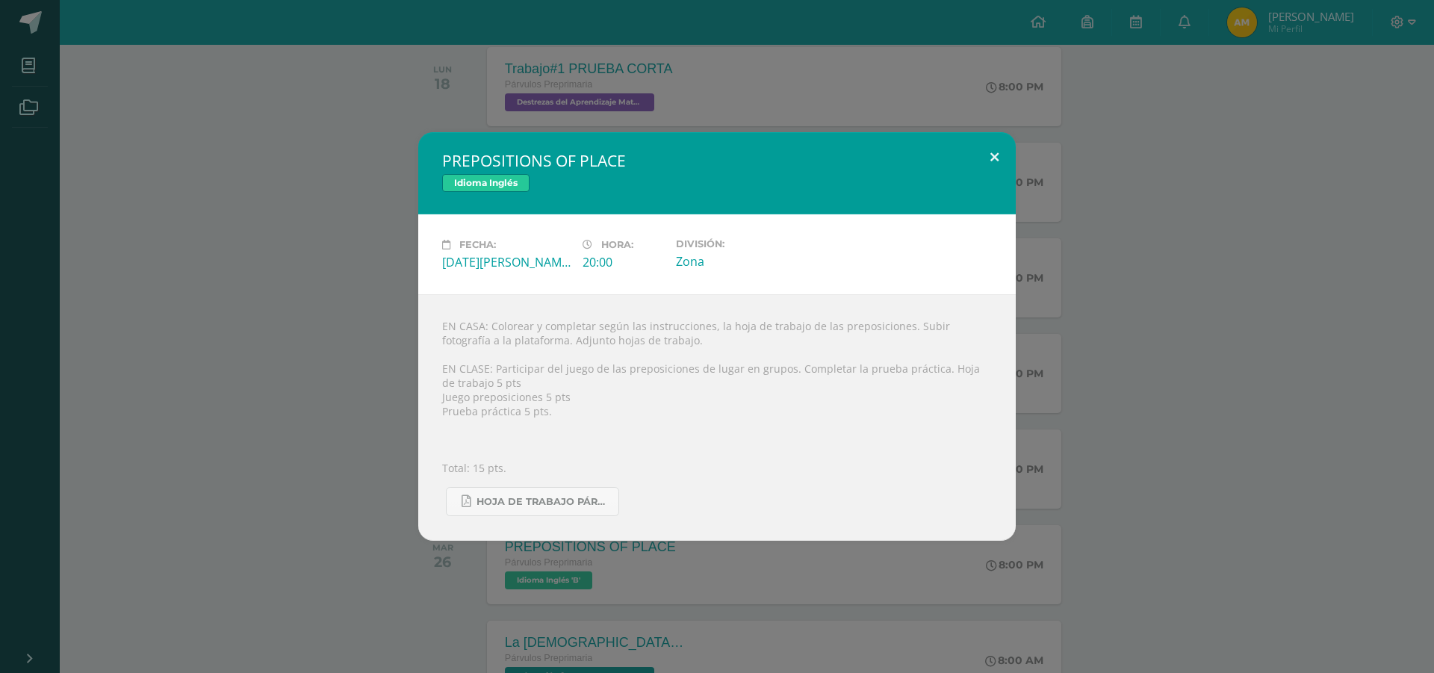
click at [992, 155] on button at bounding box center [994, 157] width 43 height 51
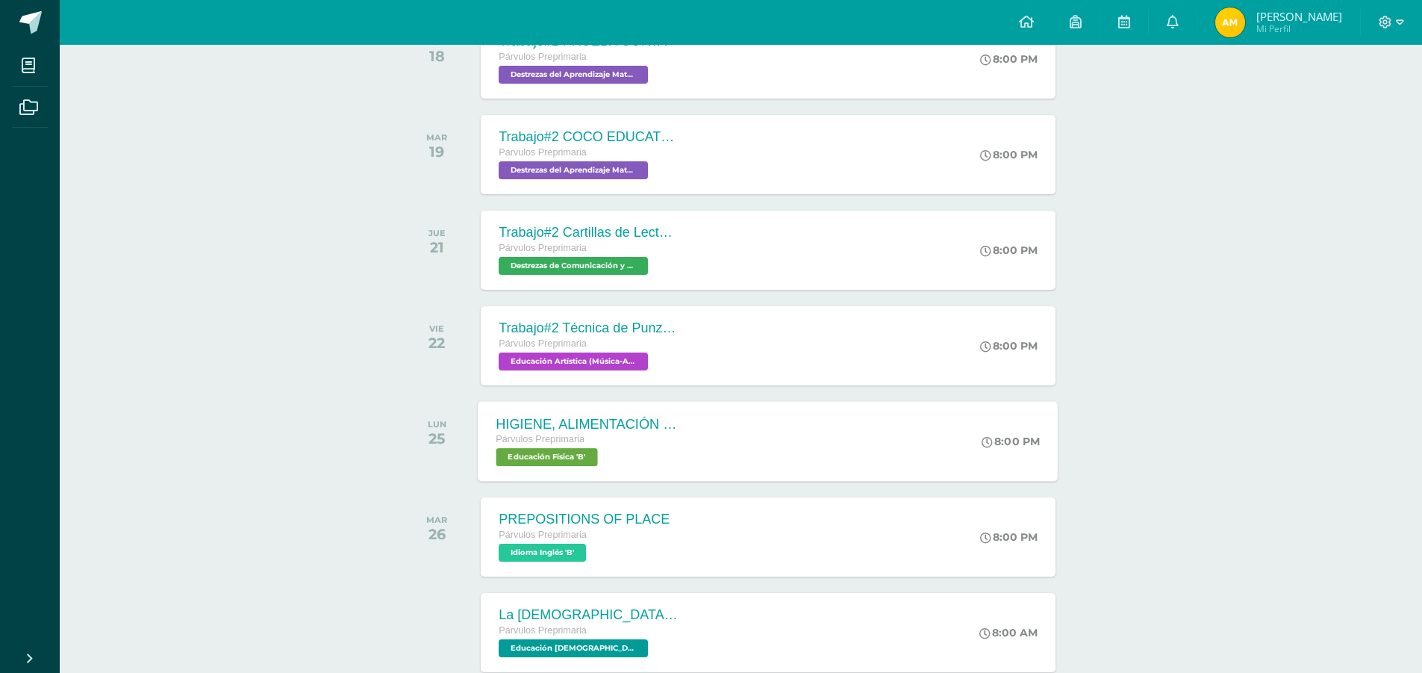
scroll to position [896, 0]
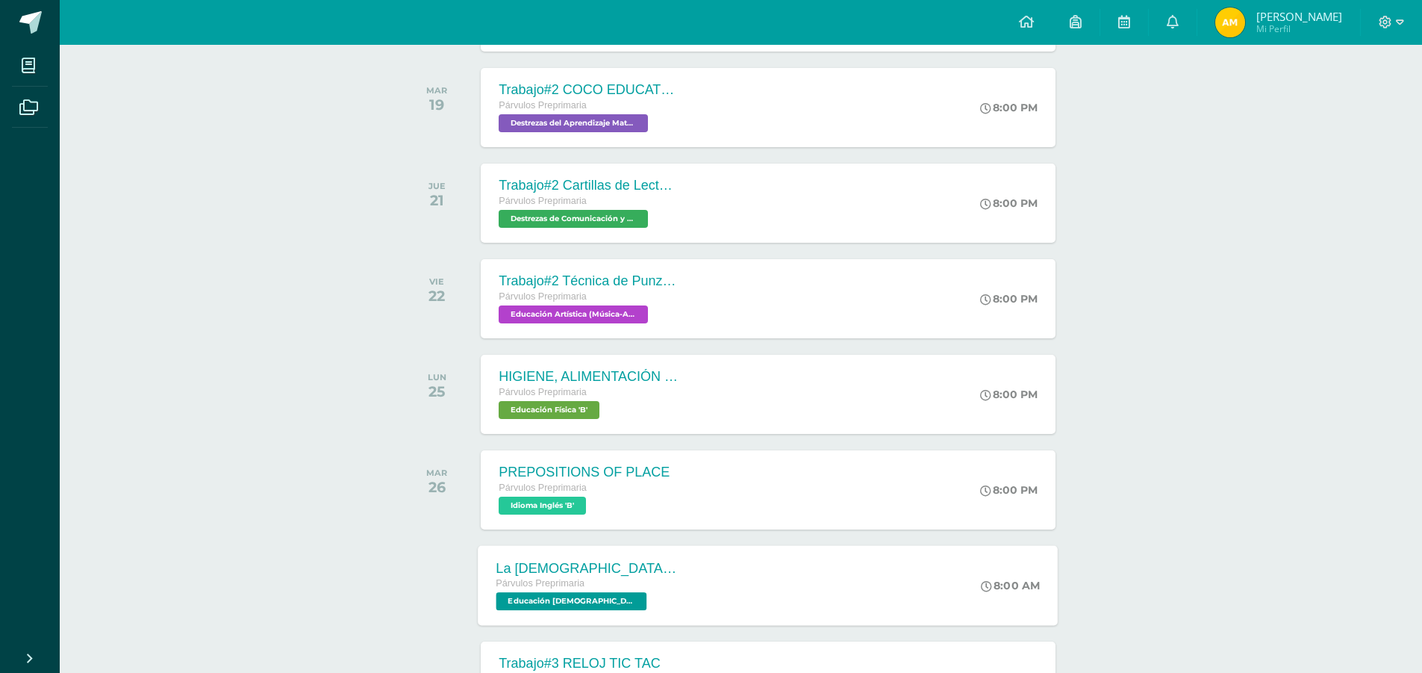
click at [594, 604] on span "Educación [DEMOGRAPHIC_DATA] 'B'" at bounding box center [572, 601] width 151 height 18
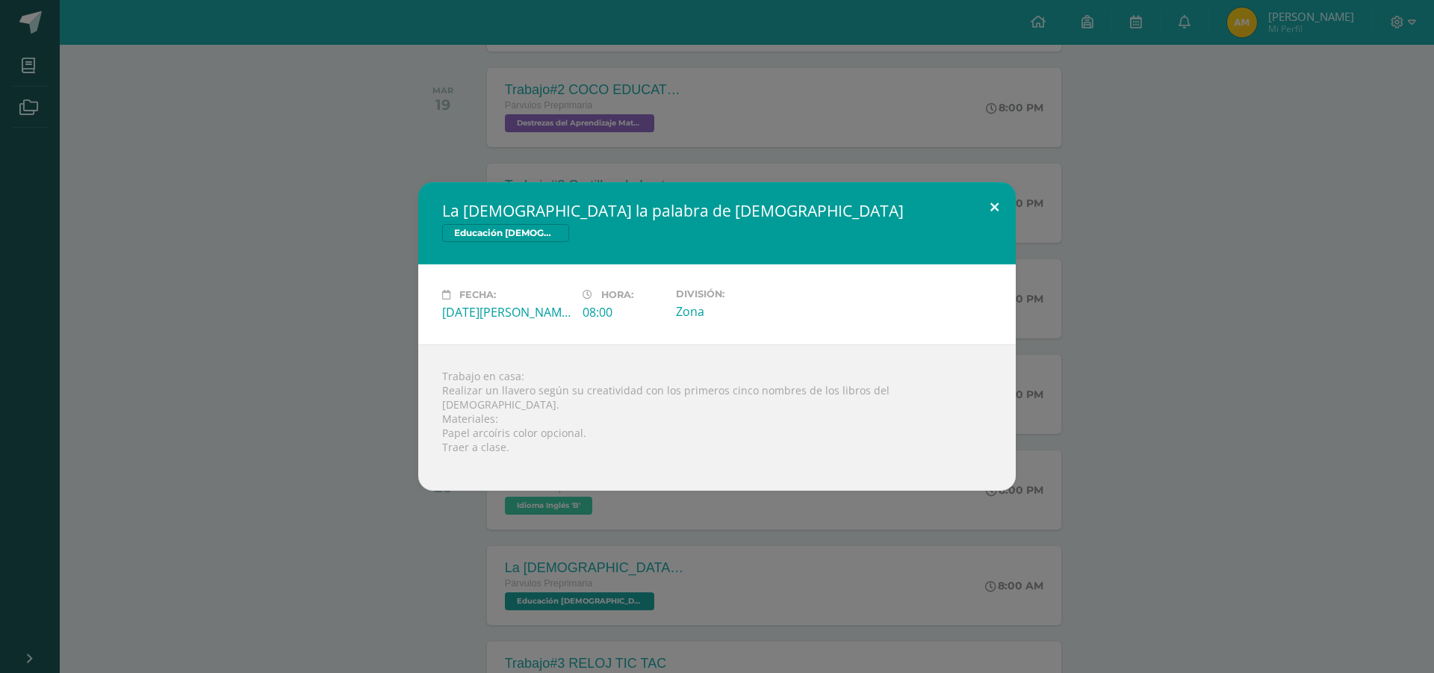
click at [1001, 212] on button at bounding box center [994, 207] width 43 height 51
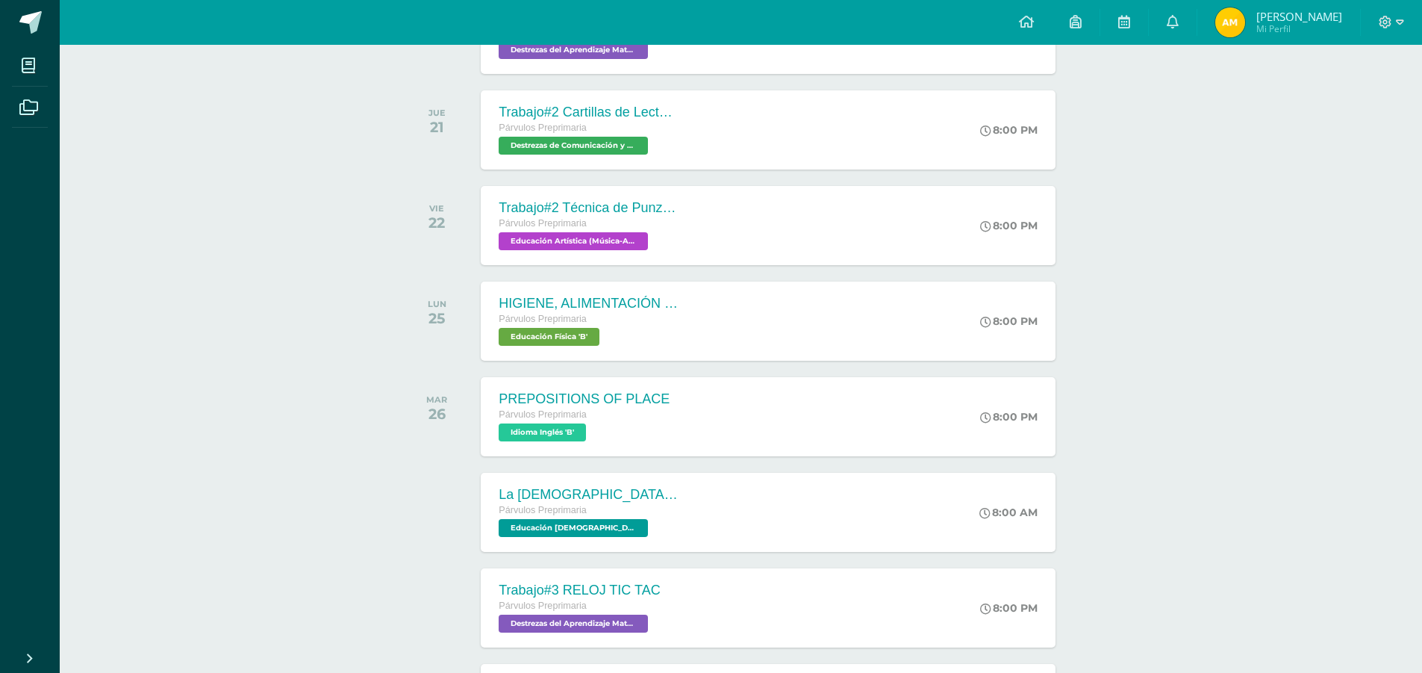
scroll to position [1045, 0]
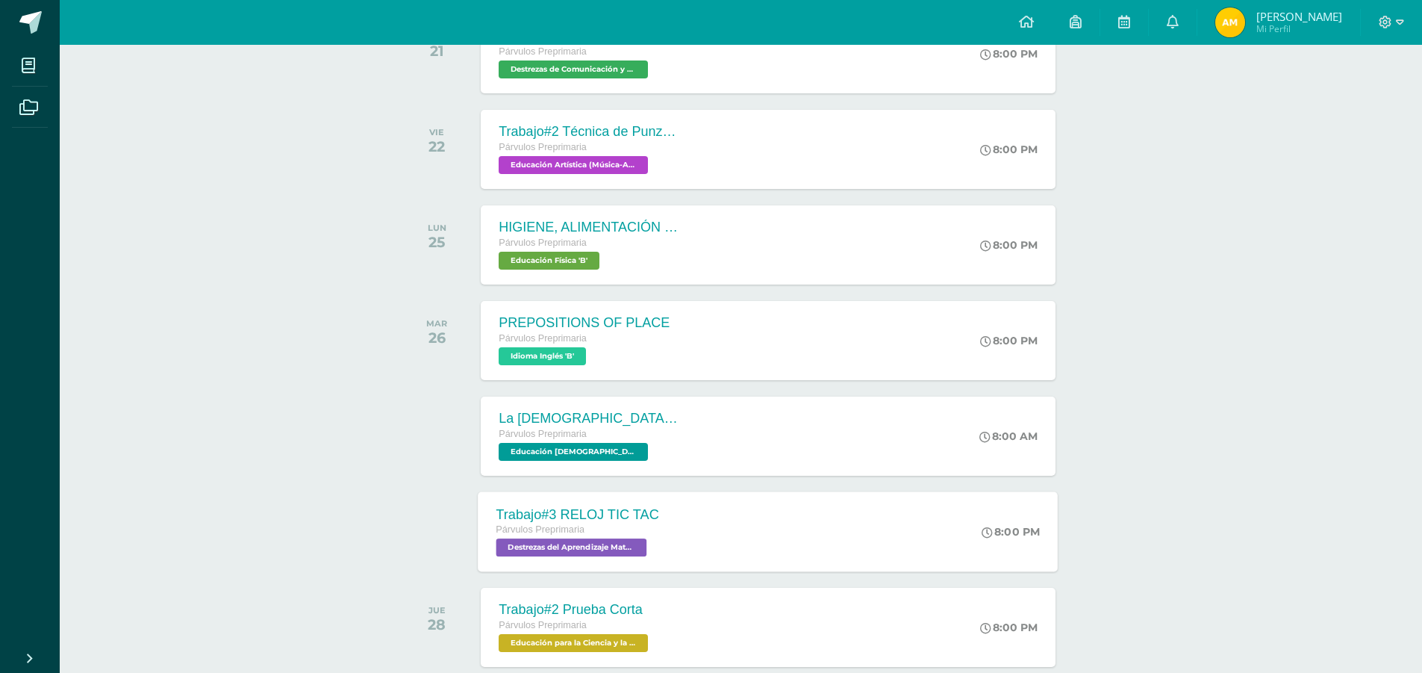
click at [603, 539] on span "Destrezas del Aprendizaje Matemático 'B'" at bounding box center [572, 547] width 151 height 18
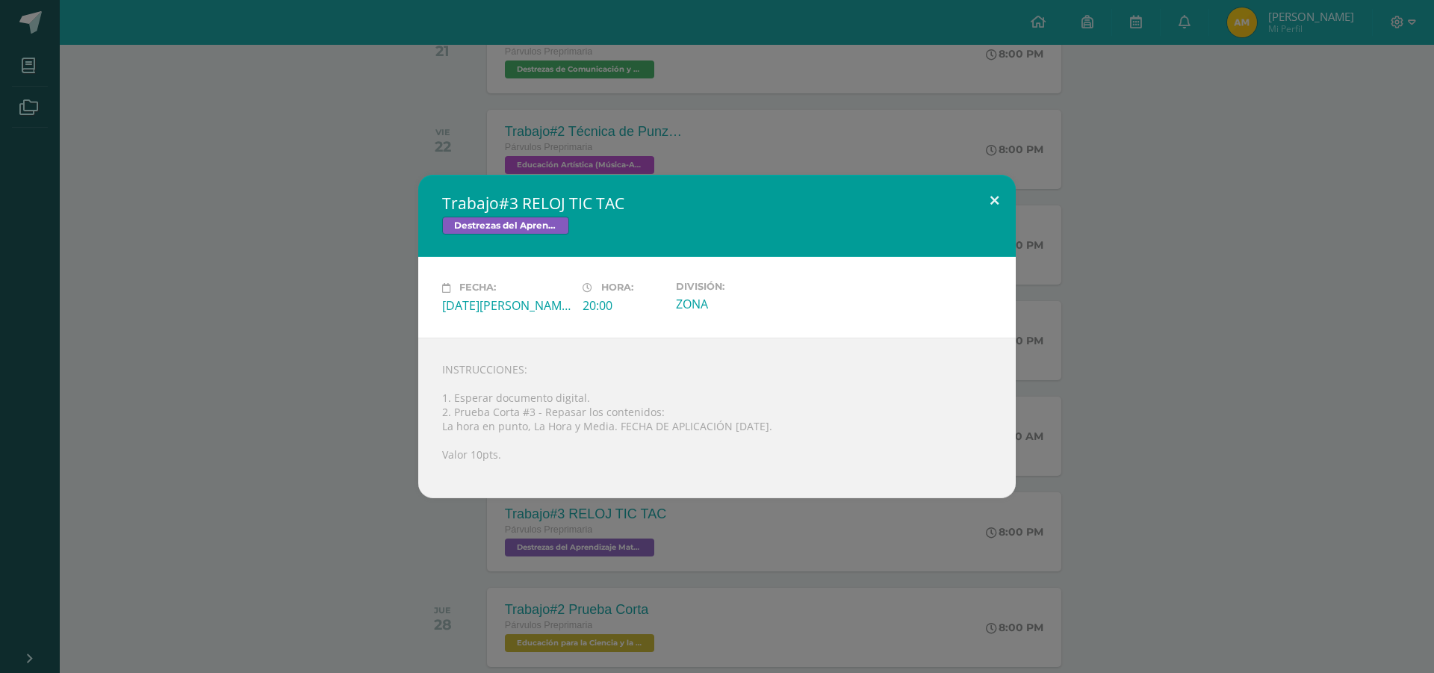
click at [997, 199] on button at bounding box center [994, 200] width 43 height 51
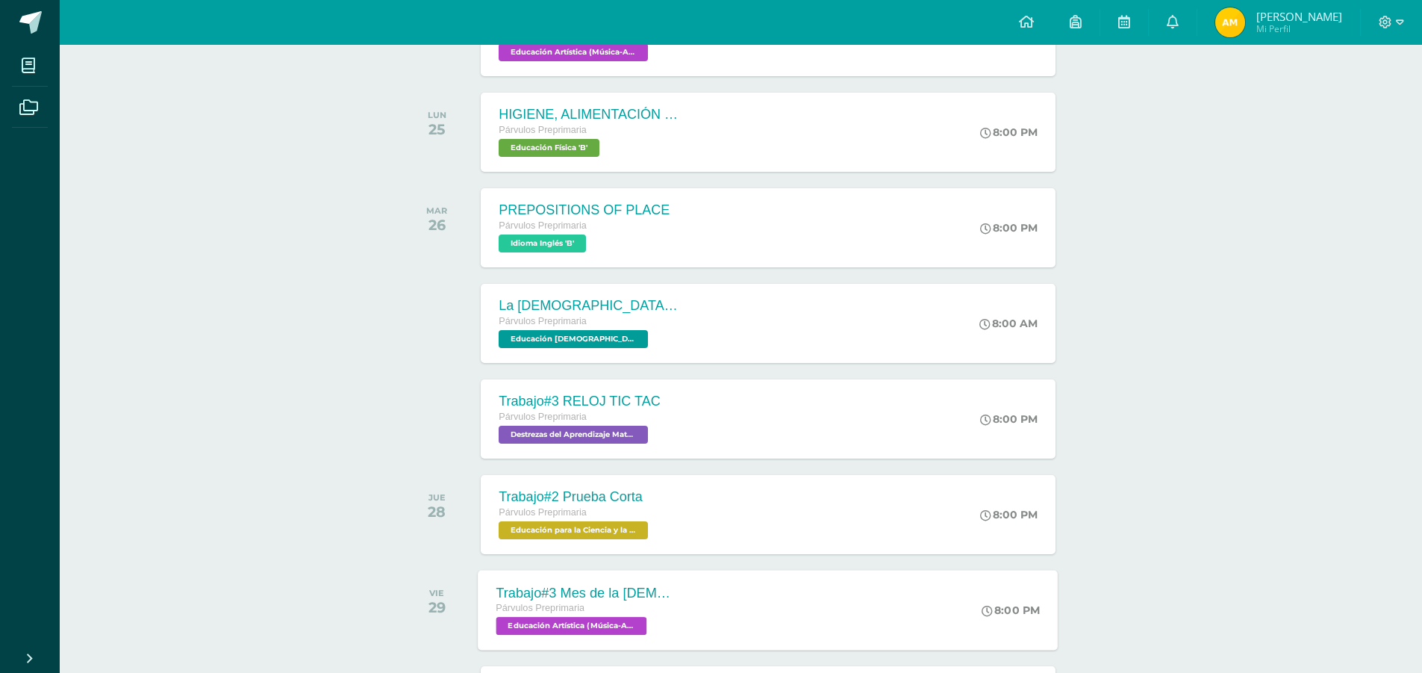
scroll to position [1195, 0]
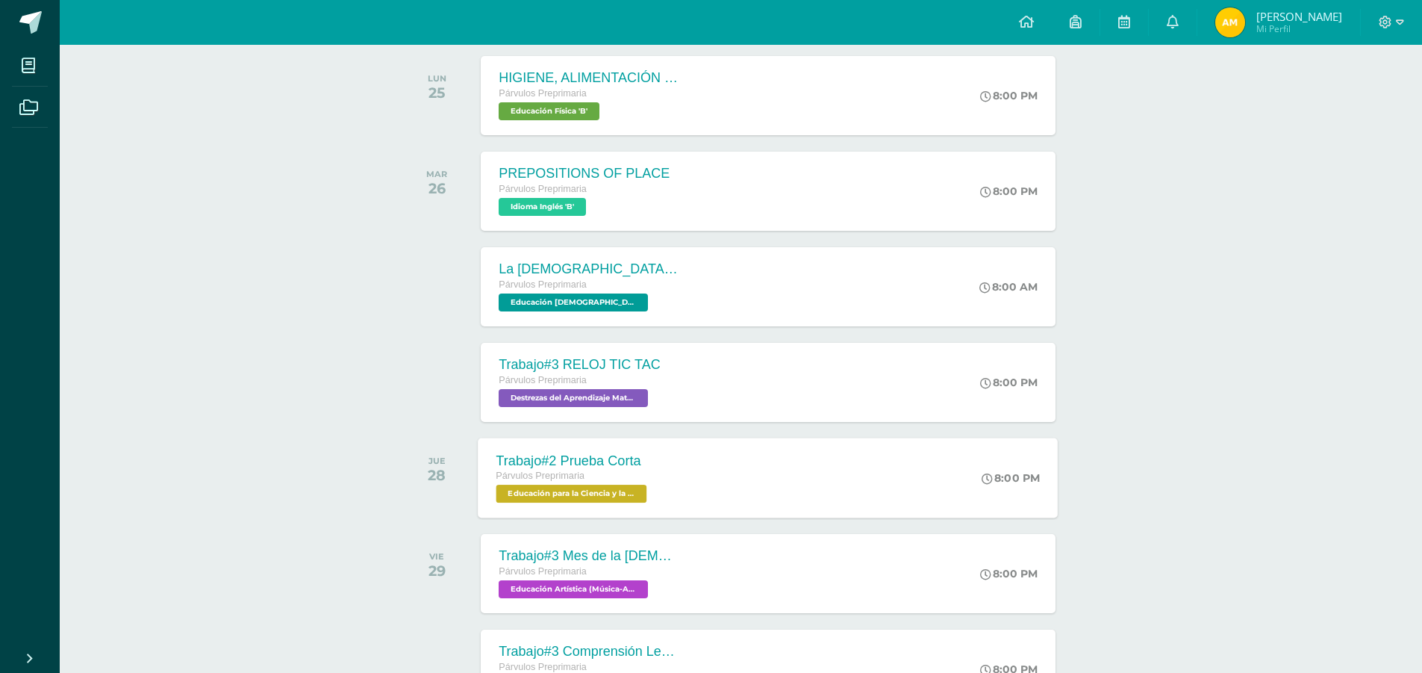
click at [600, 496] on span "Educación para la Ciencia y la Ciudadanía 'B'" at bounding box center [572, 494] width 151 height 18
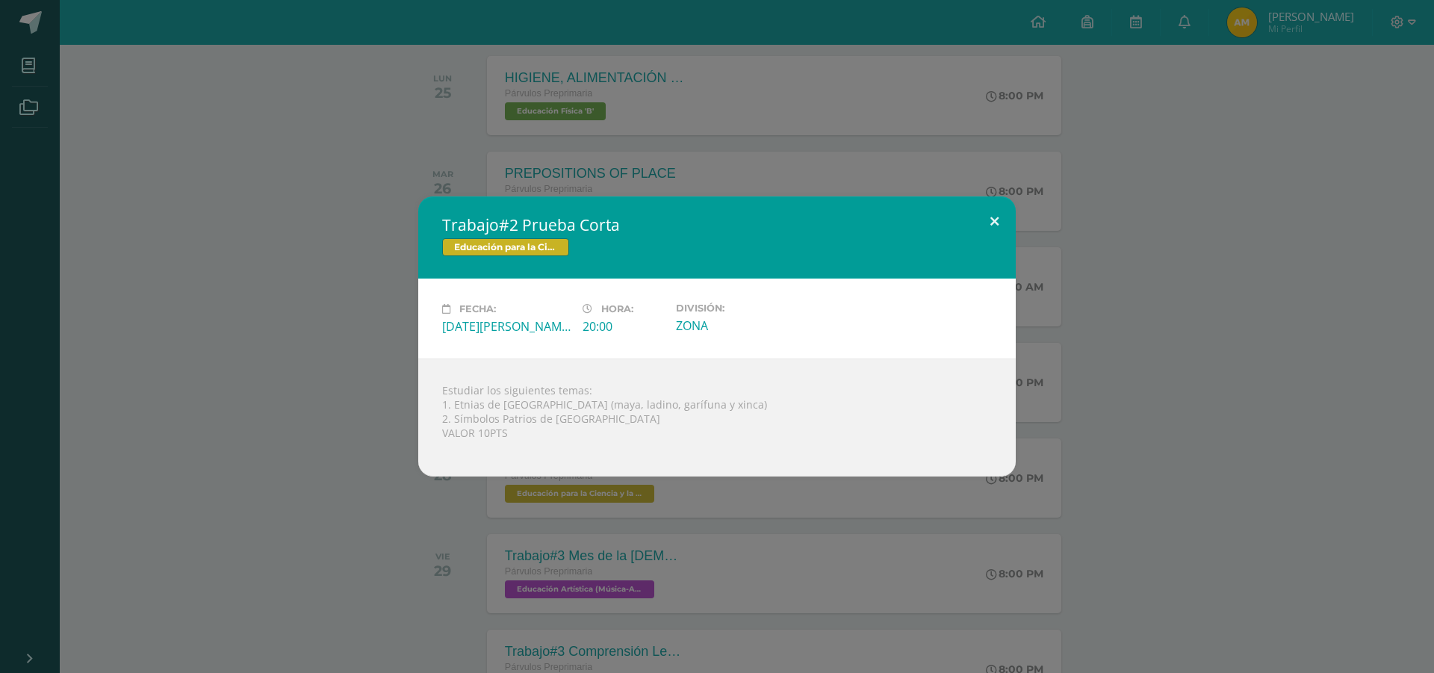
click at [1007, 221] on button at bounding box center [994, 221] width 43 height 51
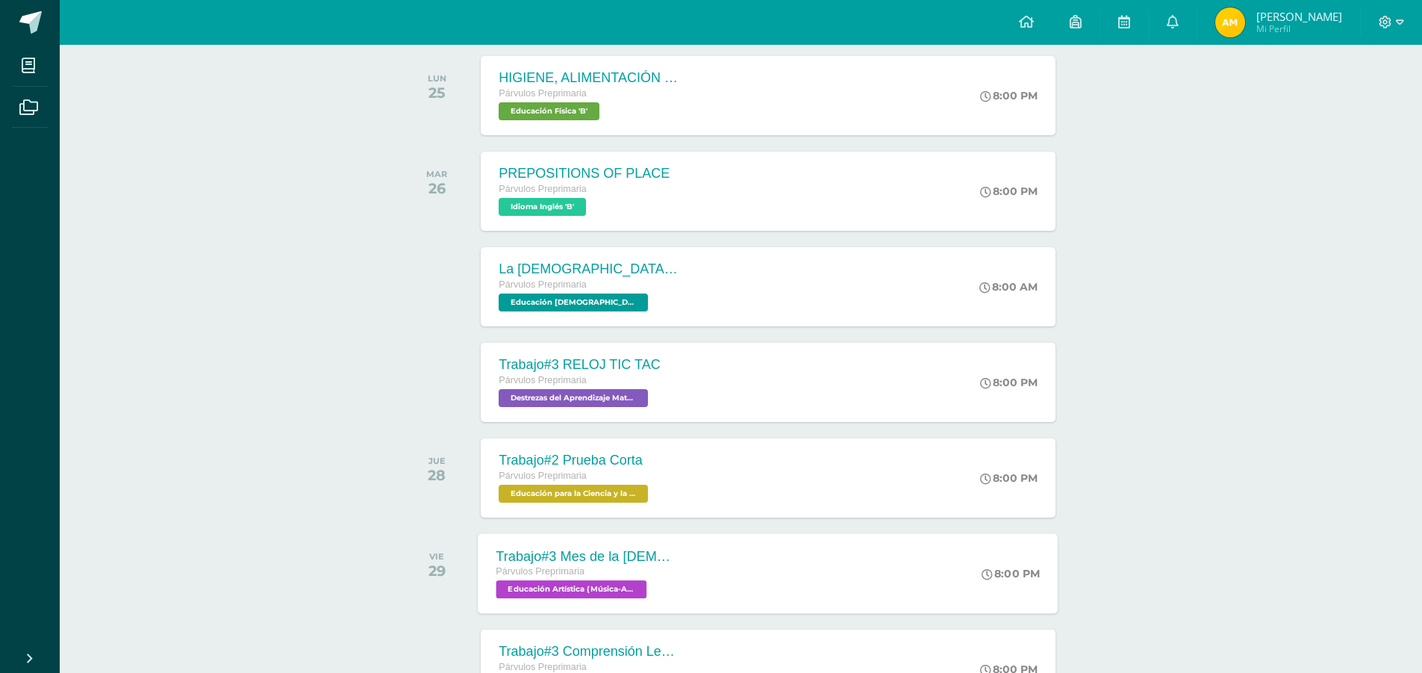
click at [564, 590] on span "Educación Artística (Música-Artes Visuales) 'B'" at bounding box center [572, 589] width 151 height 18
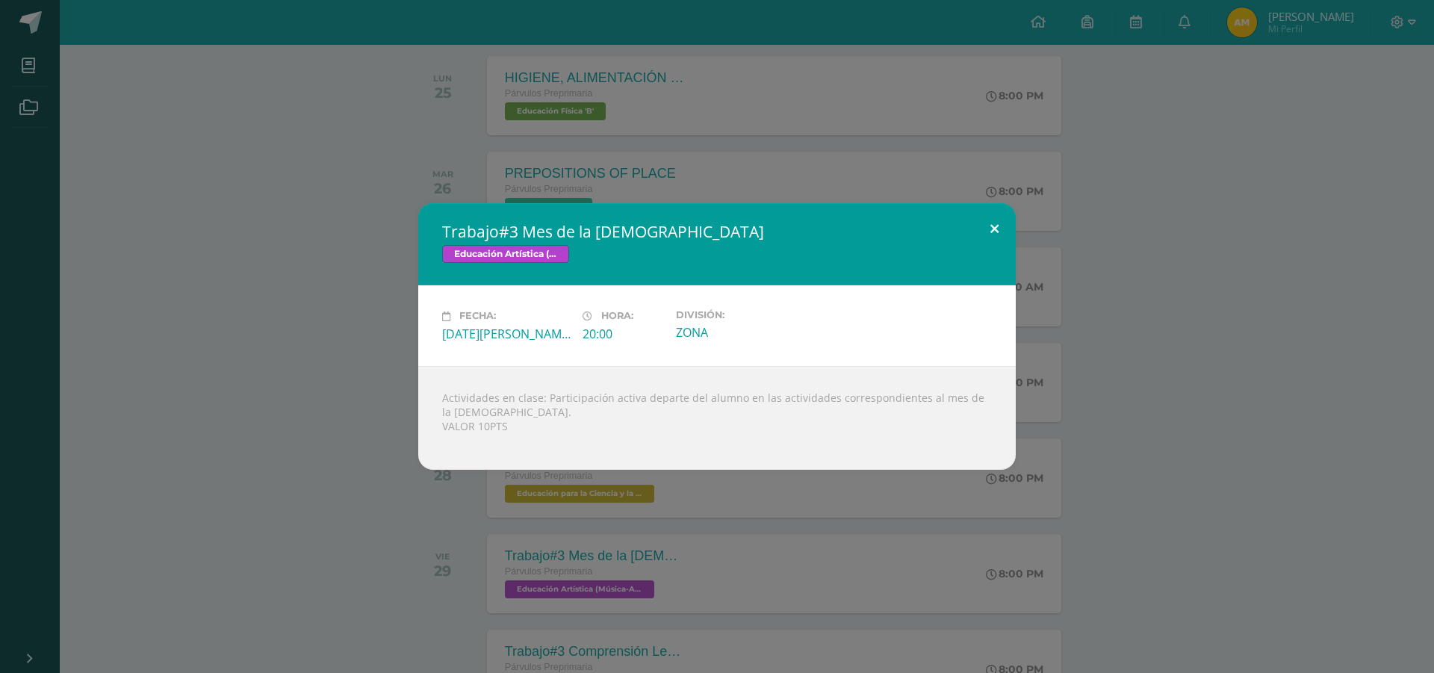
click at [994, 232] on button at bounding box center [994, 228] width 43 height 51
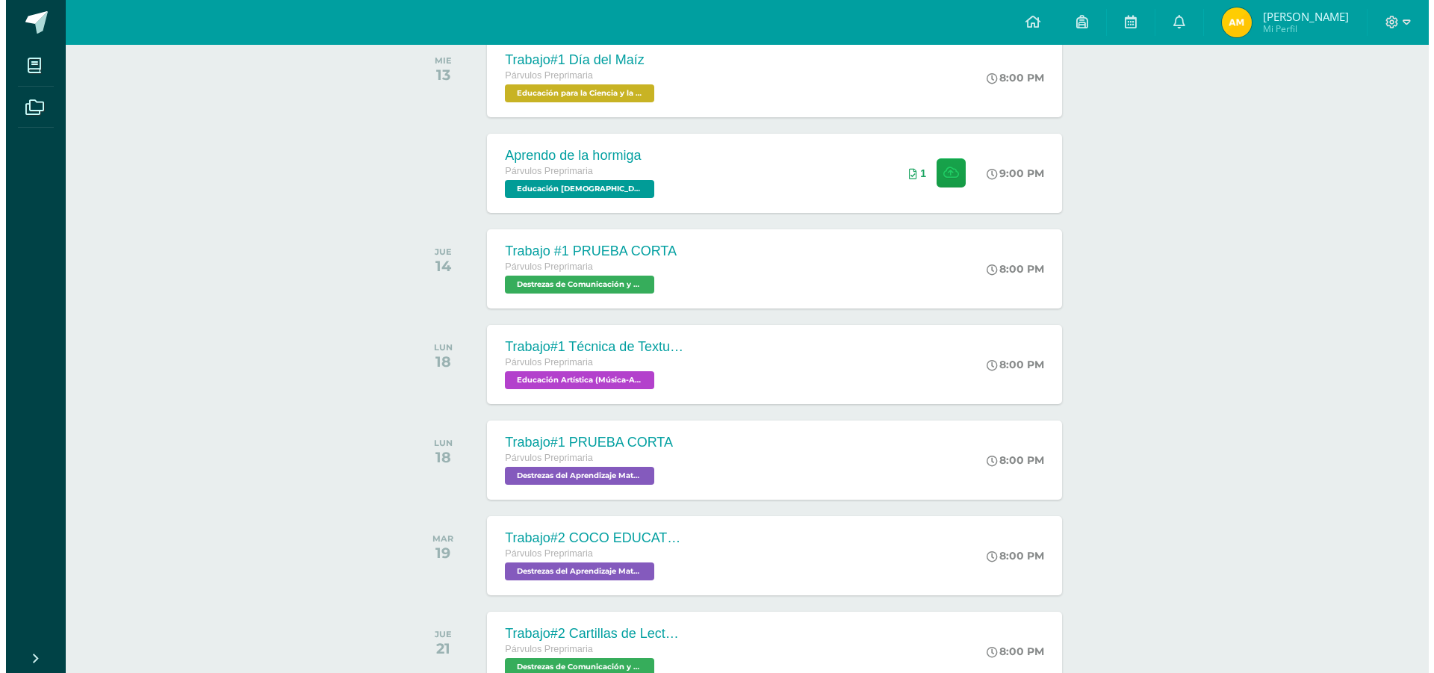
scroll to position [149, 0]
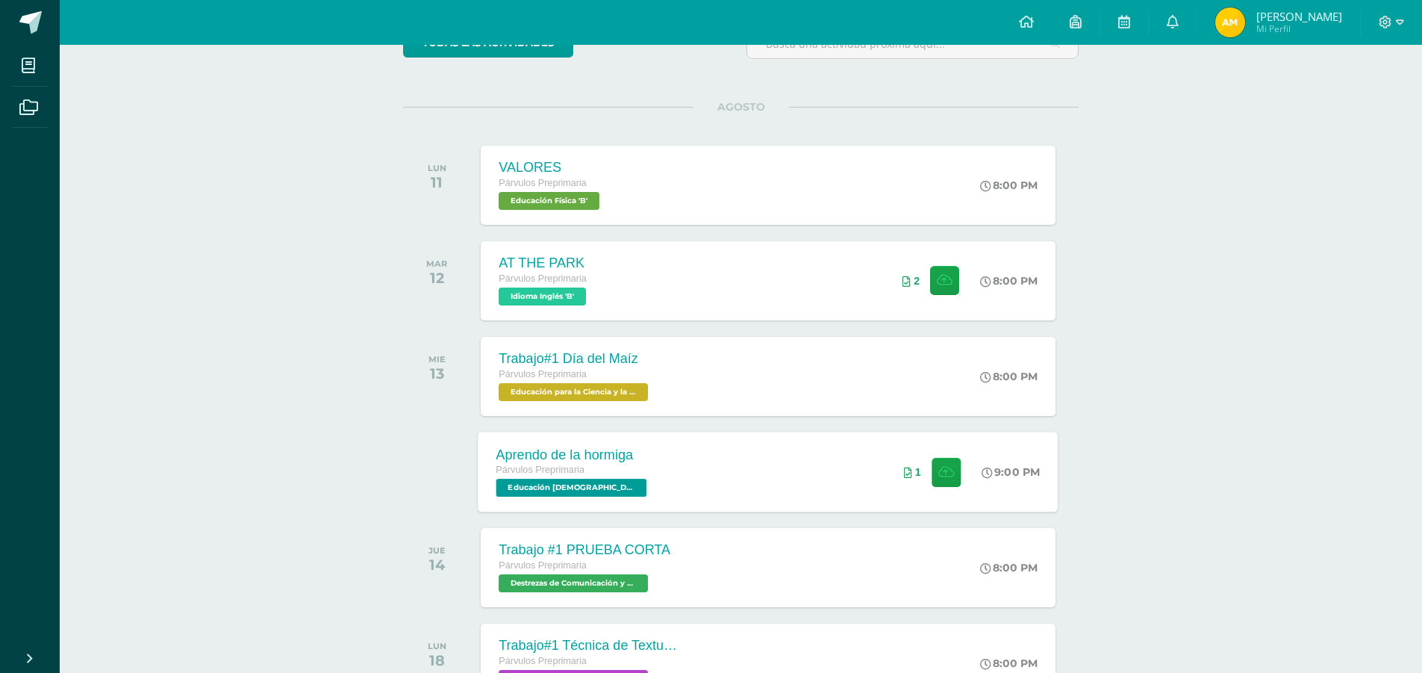
click at [588, 484] on span "Educación [DEMOGRAPHIC_DATA] 'B'" at bounding box center [572, 488] width 151 height 18
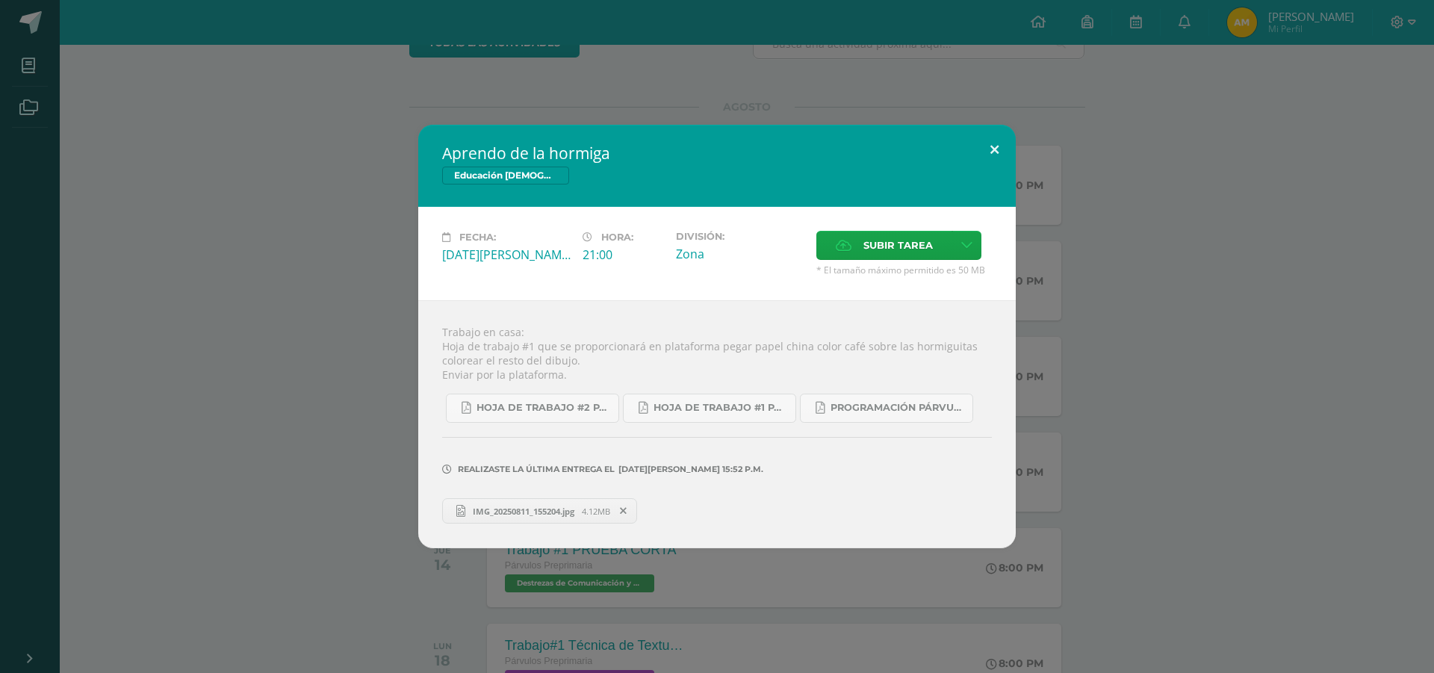
click at [999, 152] on button at bounding box center [994, 150] width 43 height 51
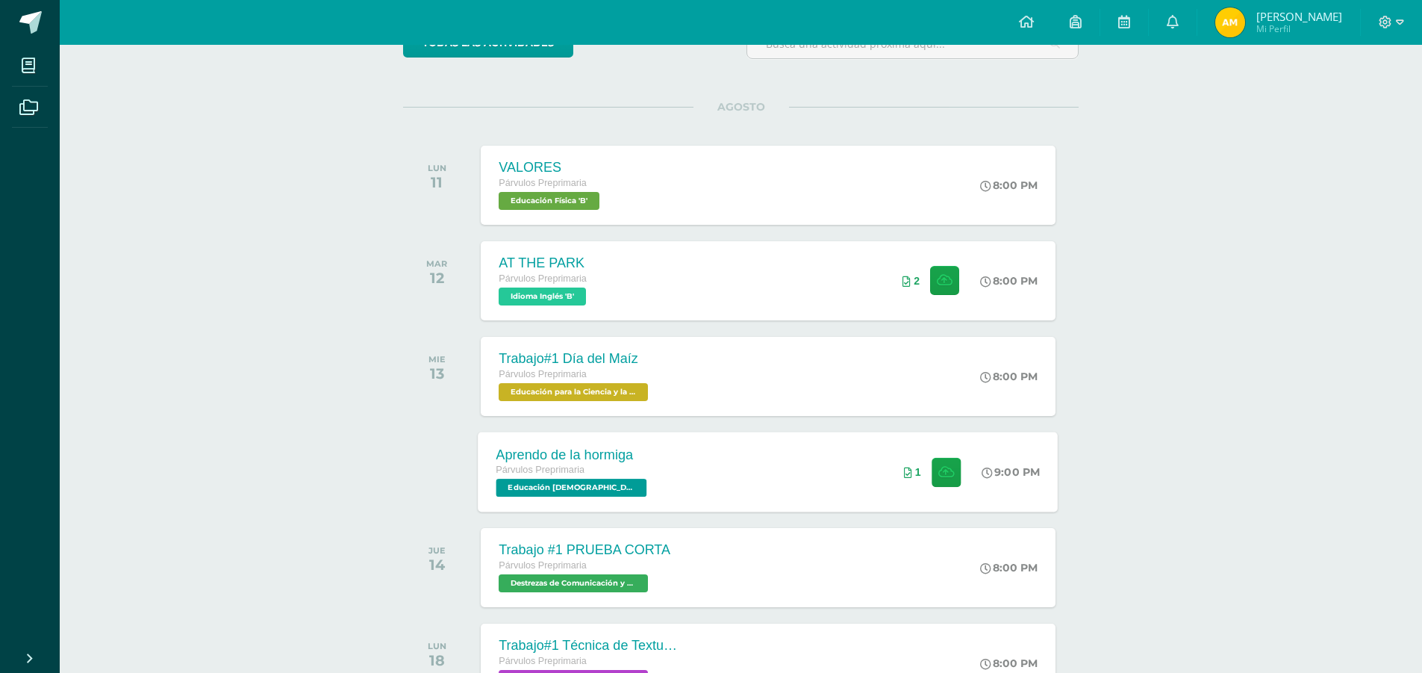
click at [573, 450] on div "Aprendo de la hormiga" at bounding box center [574, 455] width 155 height 16
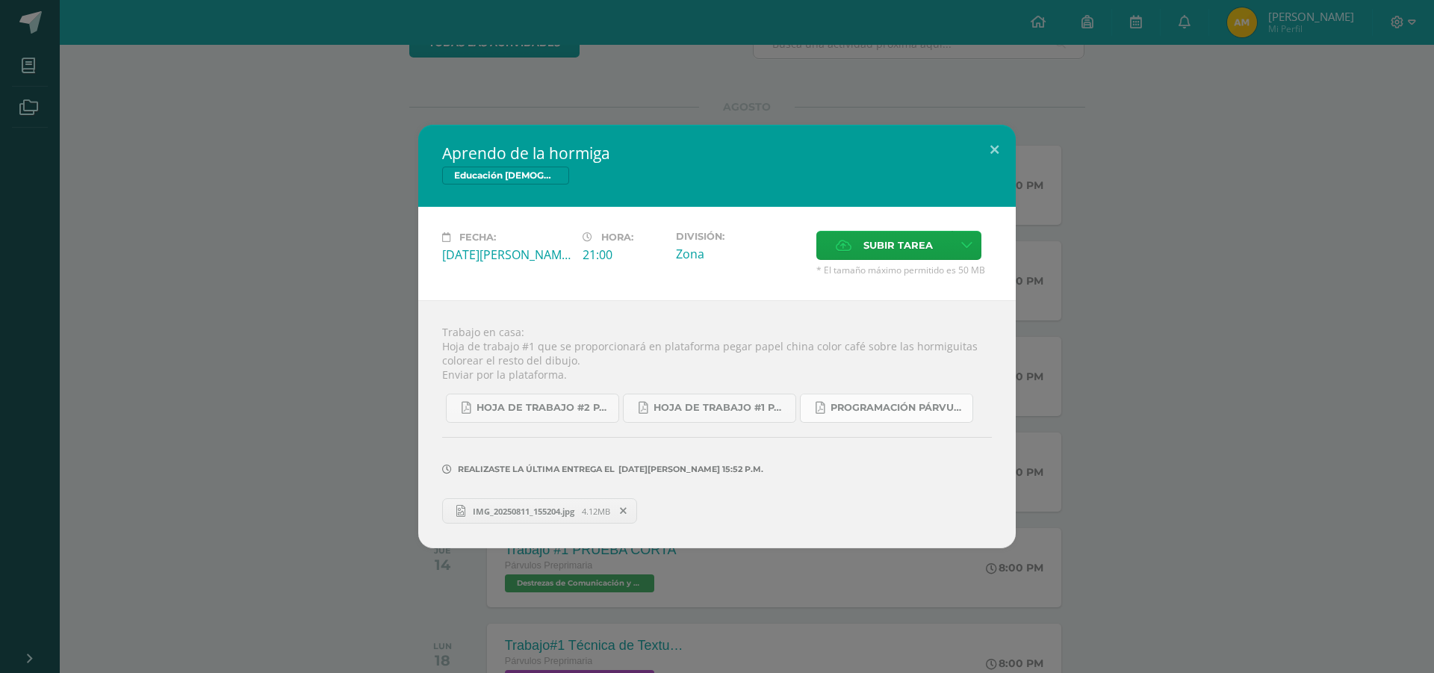
click at [907, 407] on span "Programación Párvulos A-B 4ta. Unidad 2025.pdf" at bounding box center [897, 408] width 134 height 12
